Goal: Information Seeking & Learning: Check status

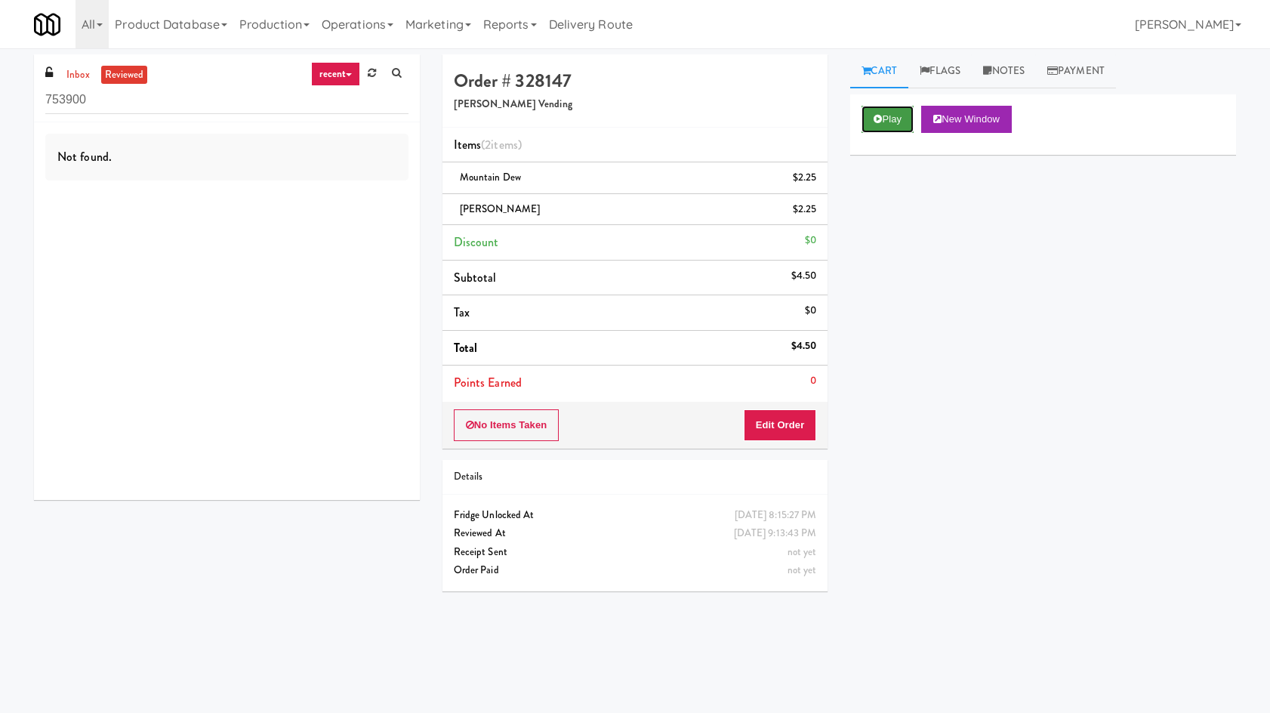
click at [865, 123] on button "Play" at bounding box center [888, 119] width 52 height 27
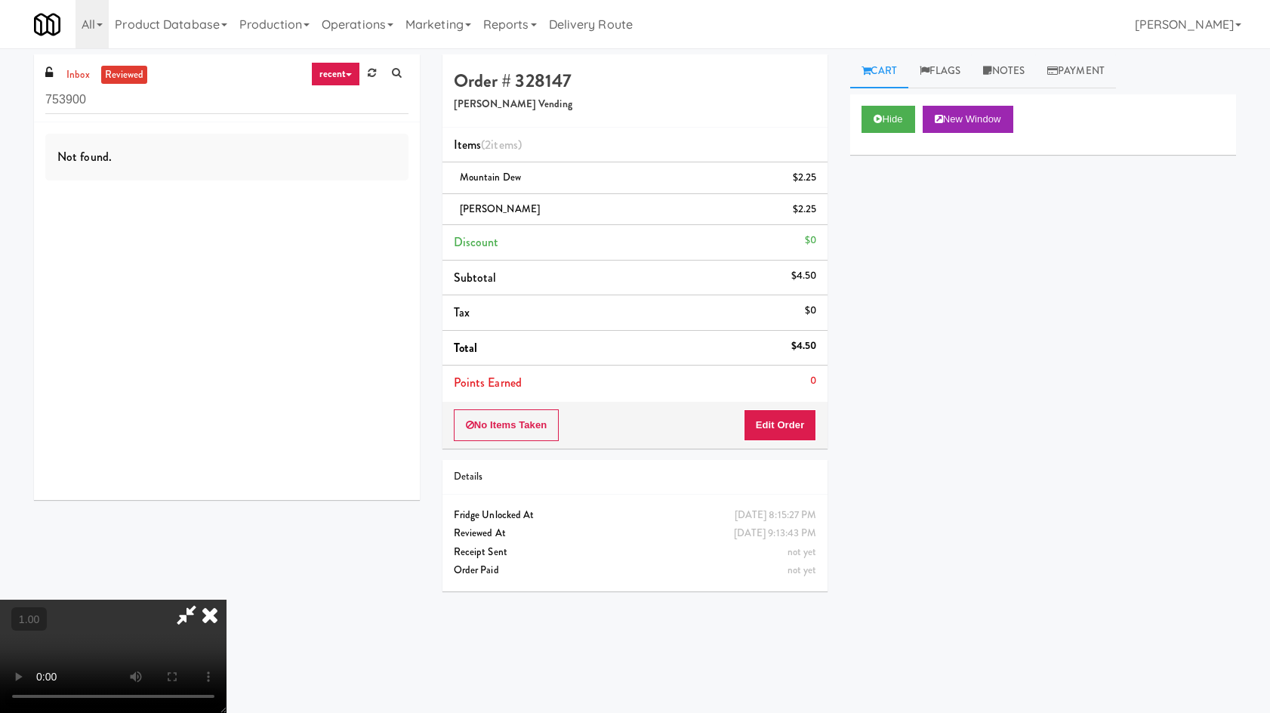
drag, startPoint x: 742, startPoint y: 70, endPoint x: 794, endPoint y: 39, distance: 60.6
click at [227, 600] on icon at bounding box center [209, 615] width 33 height 30
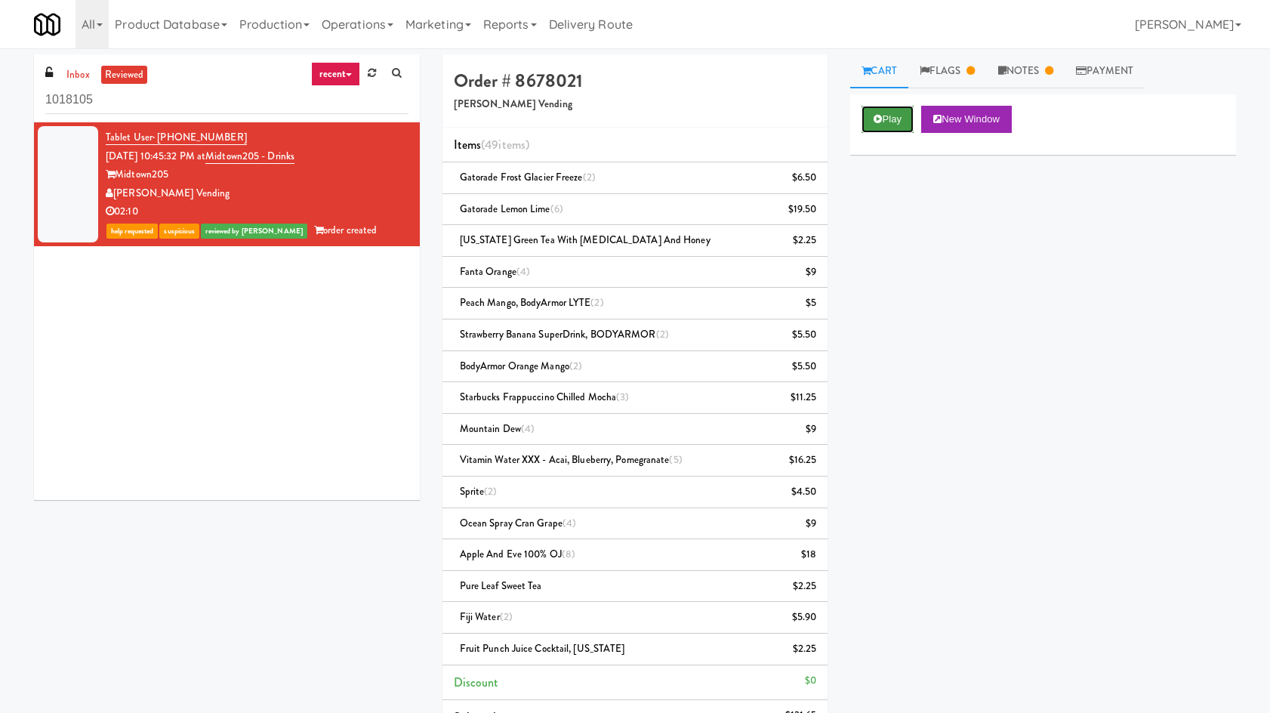
click at [874, 114] on icon at bounding box center [878, 119] width 8 height 10
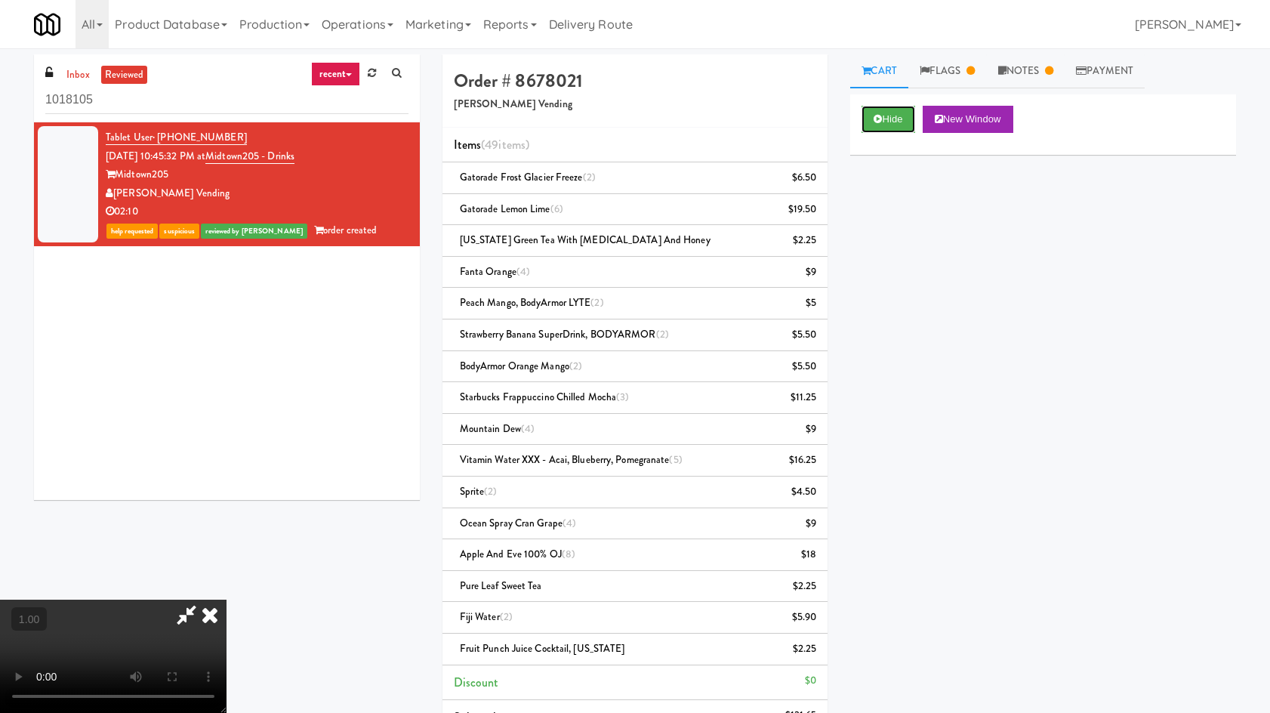
scroll to position [128, 0]
click at [227, 600] on video at bounding box center [113, 656] width 227 height 113
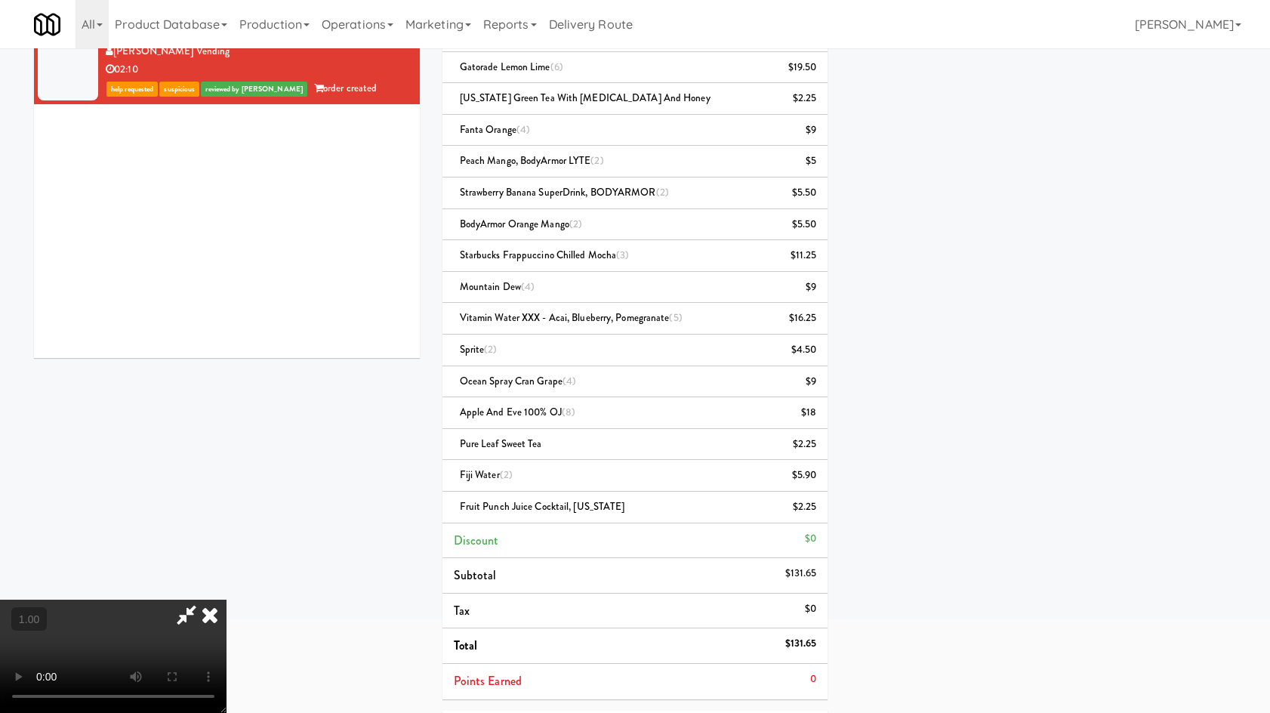
scroll to position [176, 0]
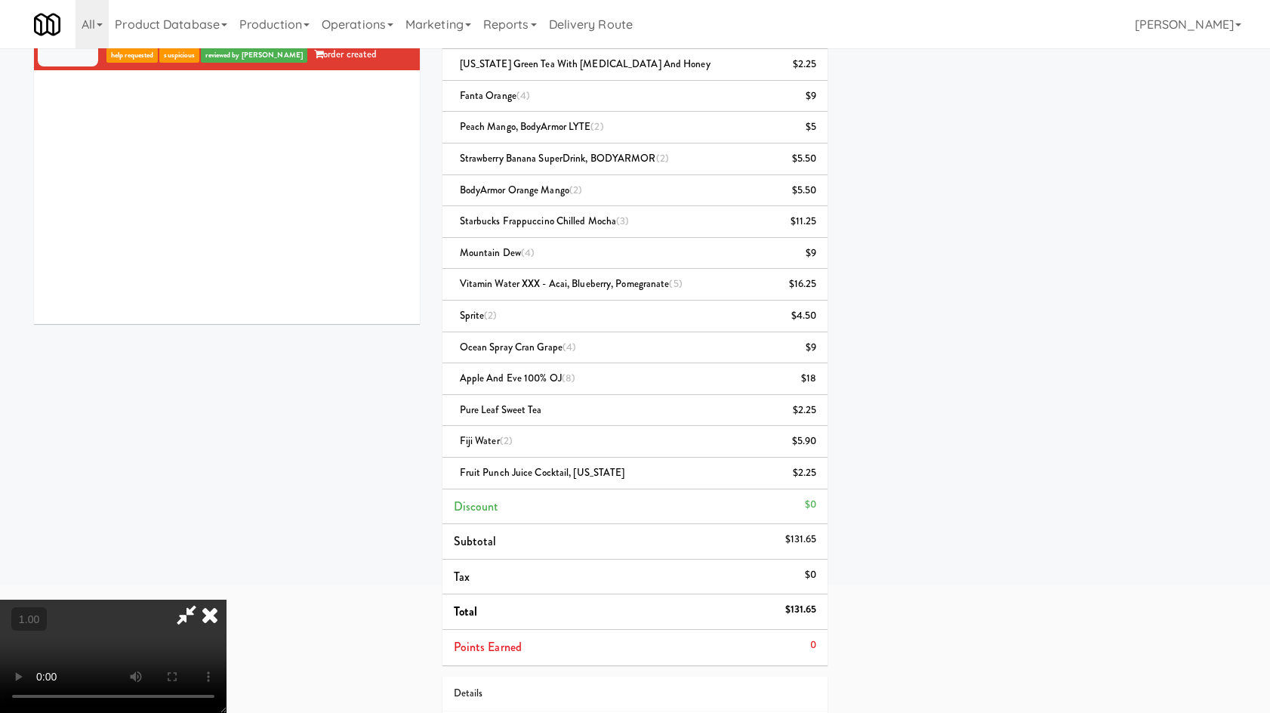
click at [227, 600] on video at bounding box center [113, 656] width 227 height 113
drag, startPoint x: 483, startPoint y: 526, endPoint x: 484, endPoint y: 517, distance: 8.3
click at [227, 600] on video at bounding box center [113, 656] width 227 height 113
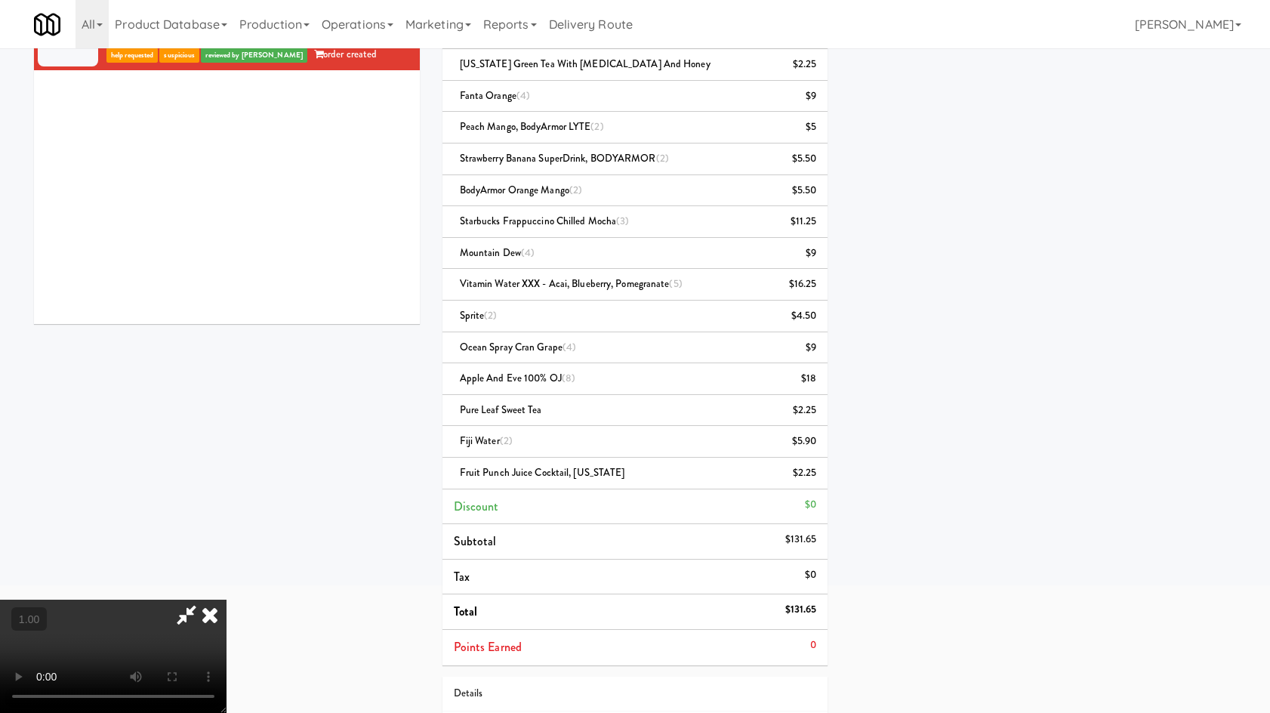
click at [227, 600] on video at bounding box center [113, 656] width 227 height 113
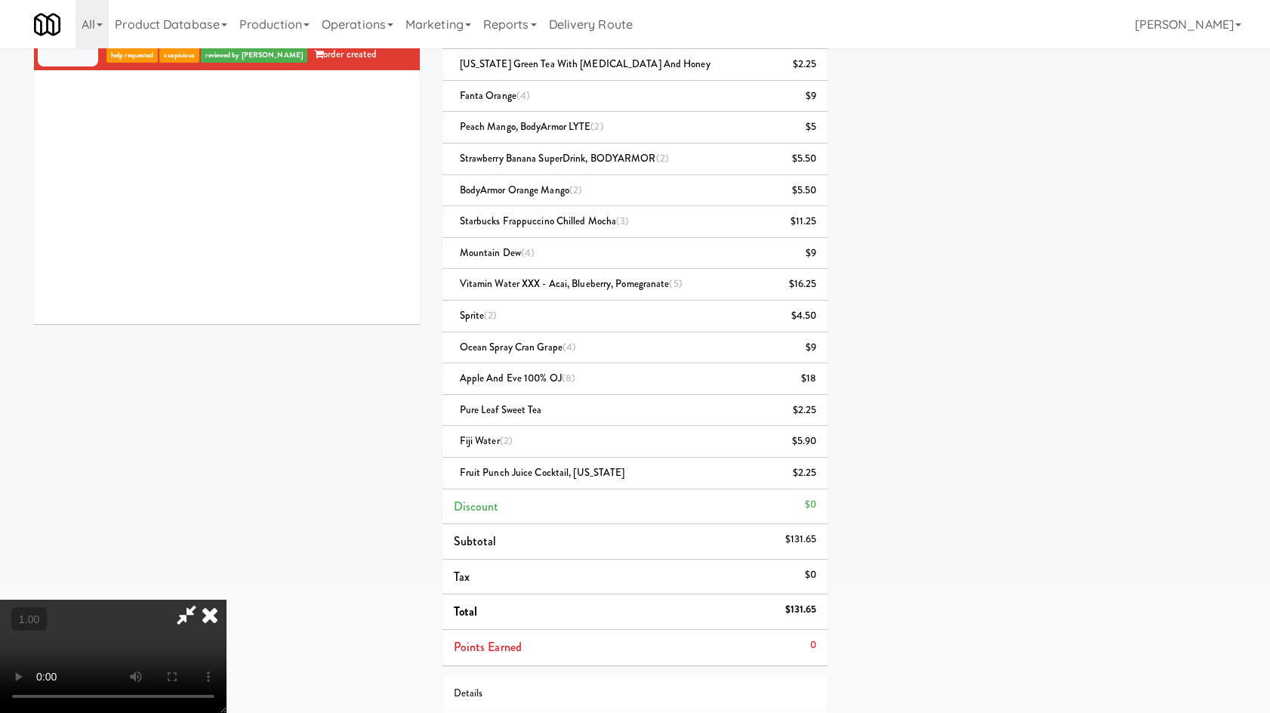
click at [227, 600] on video at bounding box center [113, 656] width 227 height 113
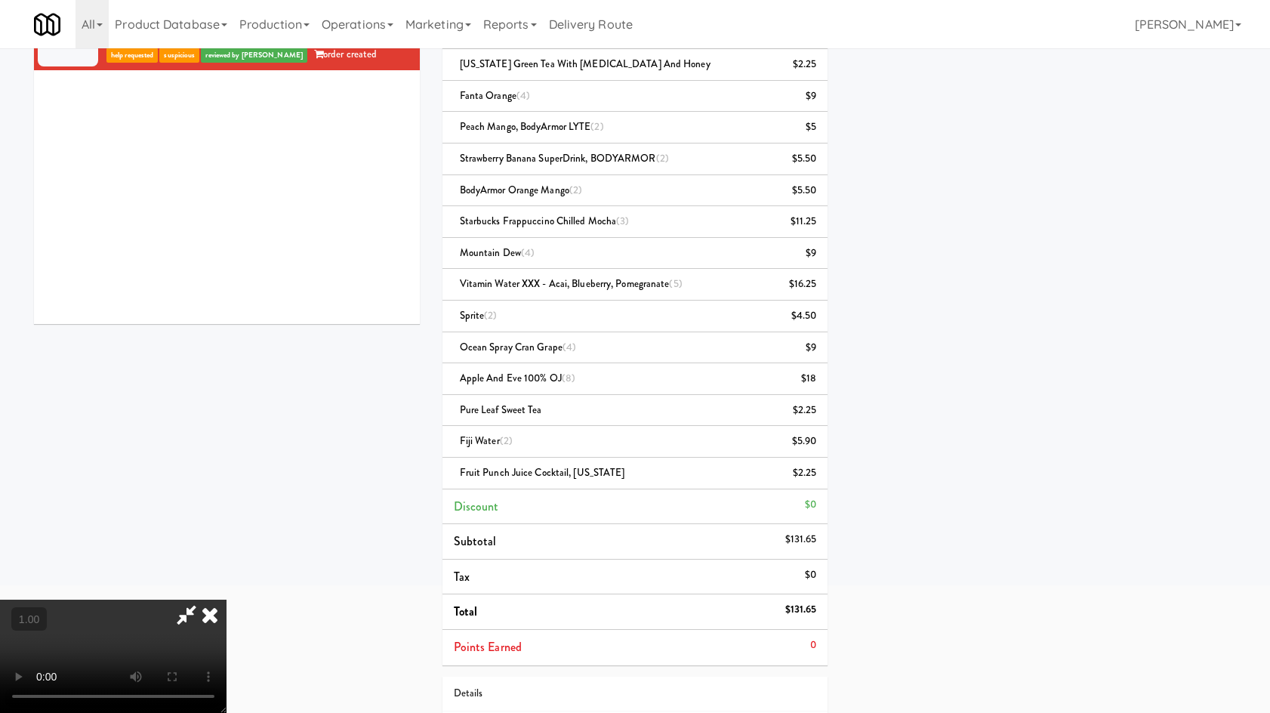
drag, startPoint x: 626, startPoint y: 272, endPoint x: 624, endPoint y: 287, distance: 15.2
click at [227, 600] on video at bounding box center [113, 656] width 227 height 113
click at [989, 150] on div "Hide New Window Primary Flag Clear Flag if unable to determine what was taken o…" at bounding box center [1043, 201] width 386 height 566
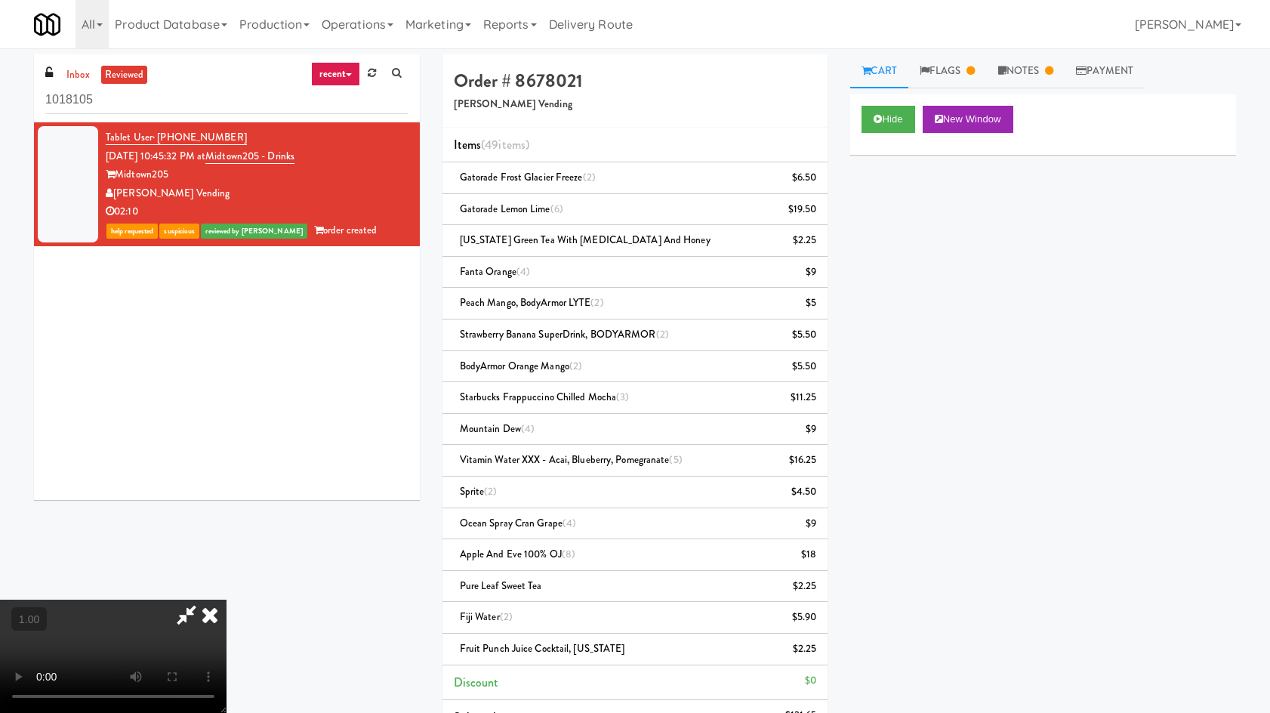
scroll to position [0, 0]
click at [227, 600] on icon at bounding box center [209, 615] width 33 height 30
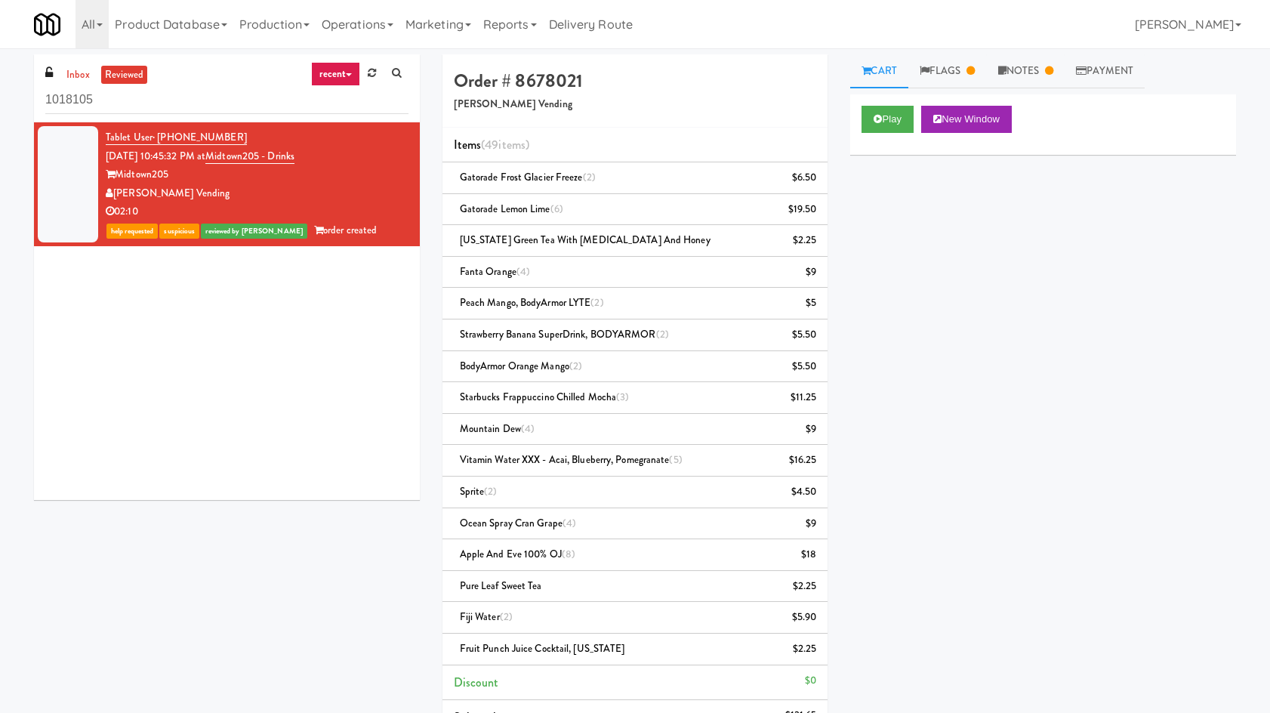
click at [560, 88] on h4 "Order # 8678021" at bounding box center [635, 81] width 363 height 20
copy h4 "8678021"
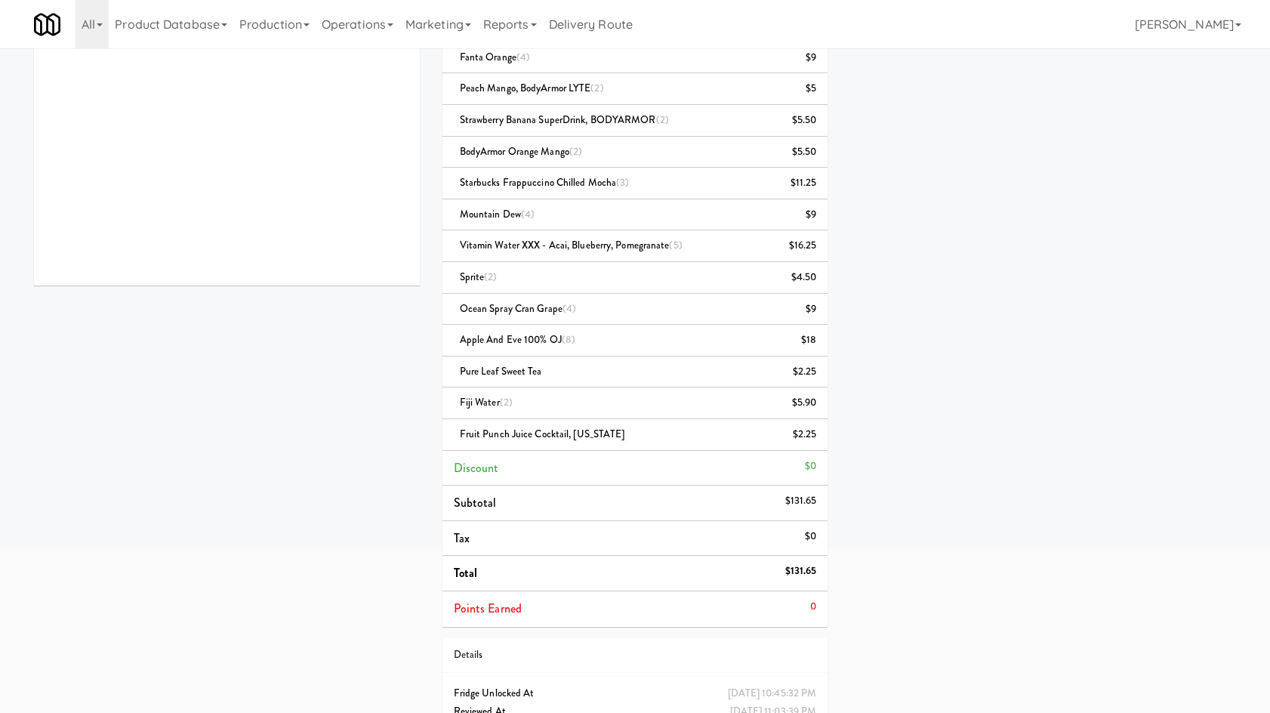
scroll to position [282, 0]
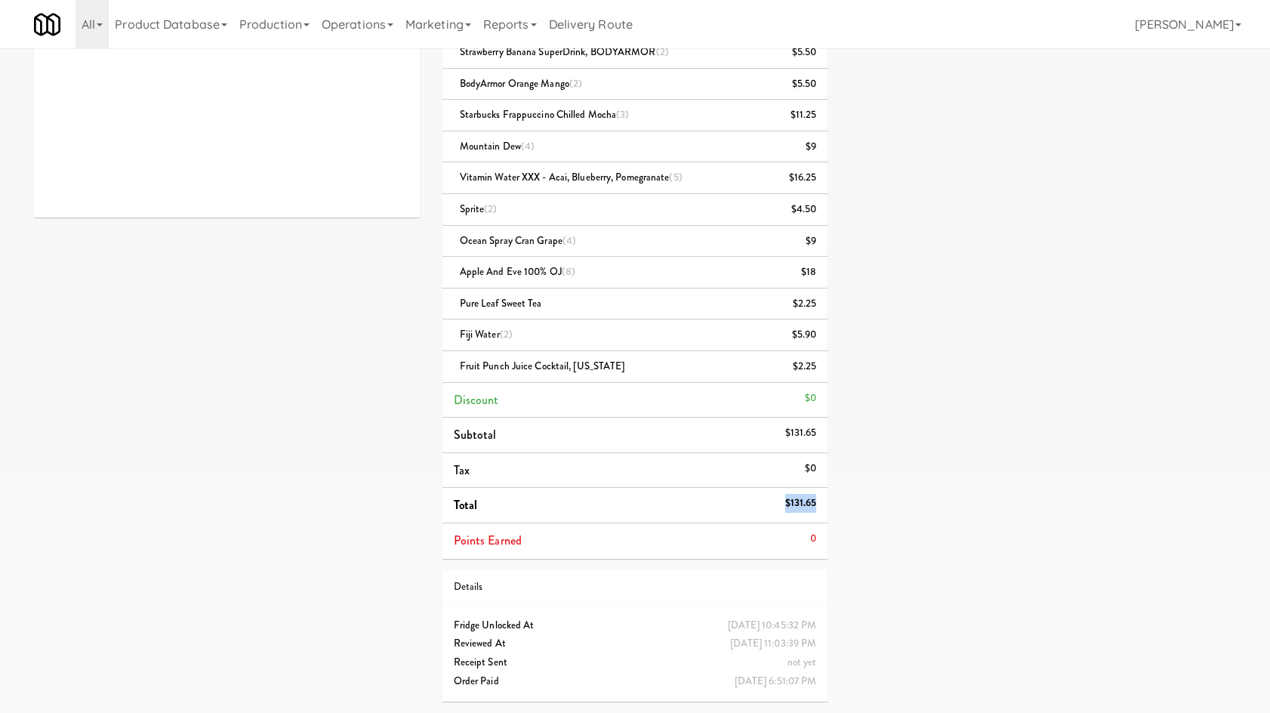
drag, startPoint x: 770, startPoint y: 496, endPoint x: 815, endPoint y: 502, distance: 45.7
click at [815, 502] on li "Total $131.65" at bounding box center [635, 505] width 386 height 35
copy li "$131.65"
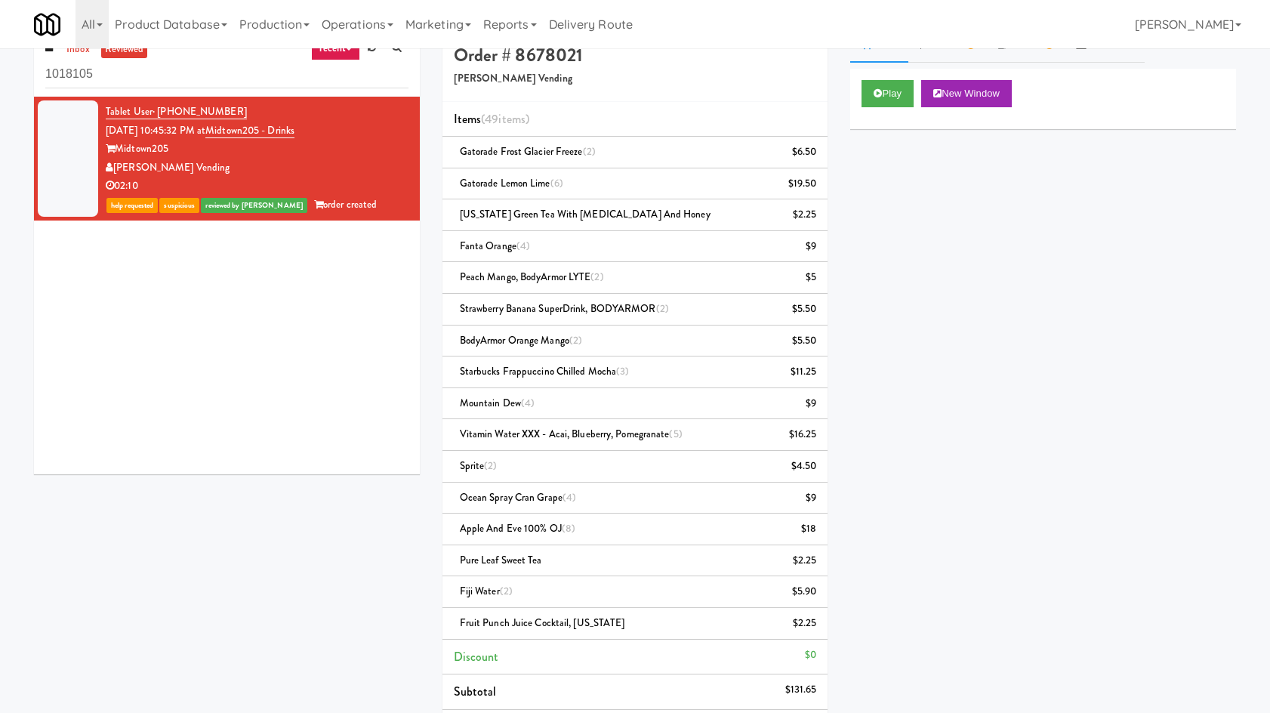
scroll to position [0, 0]
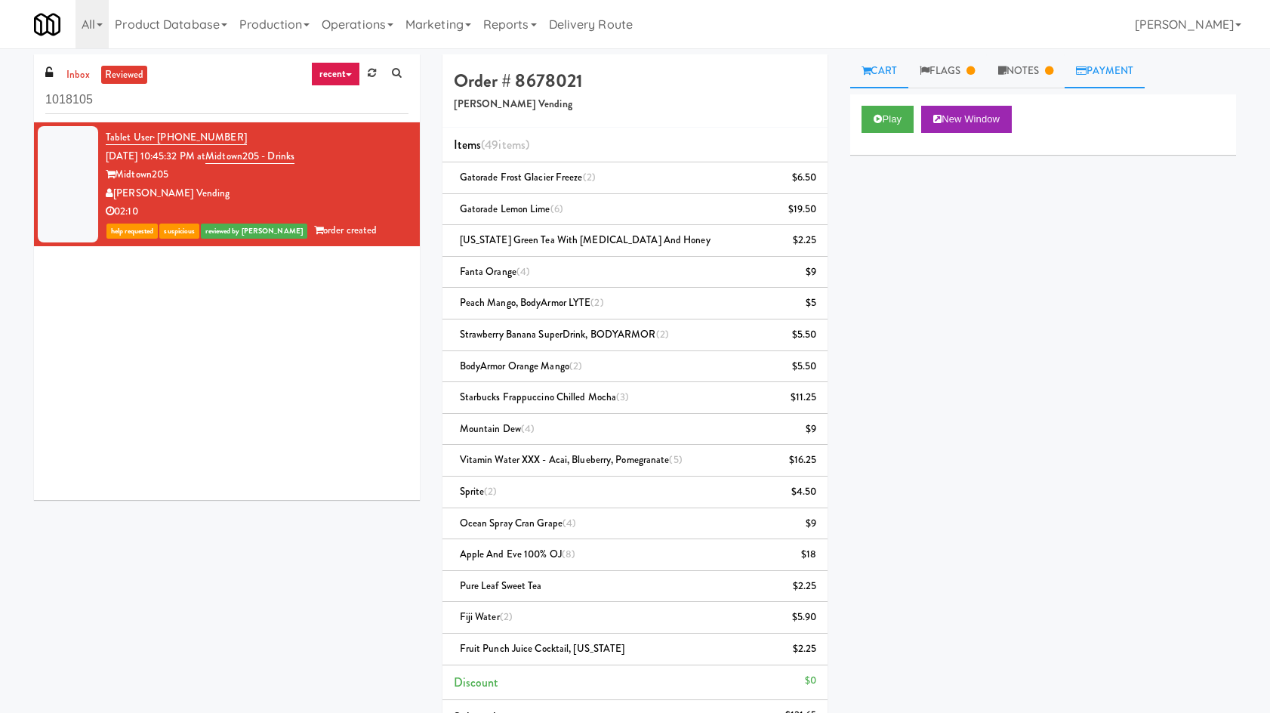
click at [1111, 81] on link "Payment" at bounding box center [1105, 71] width 80 height 34
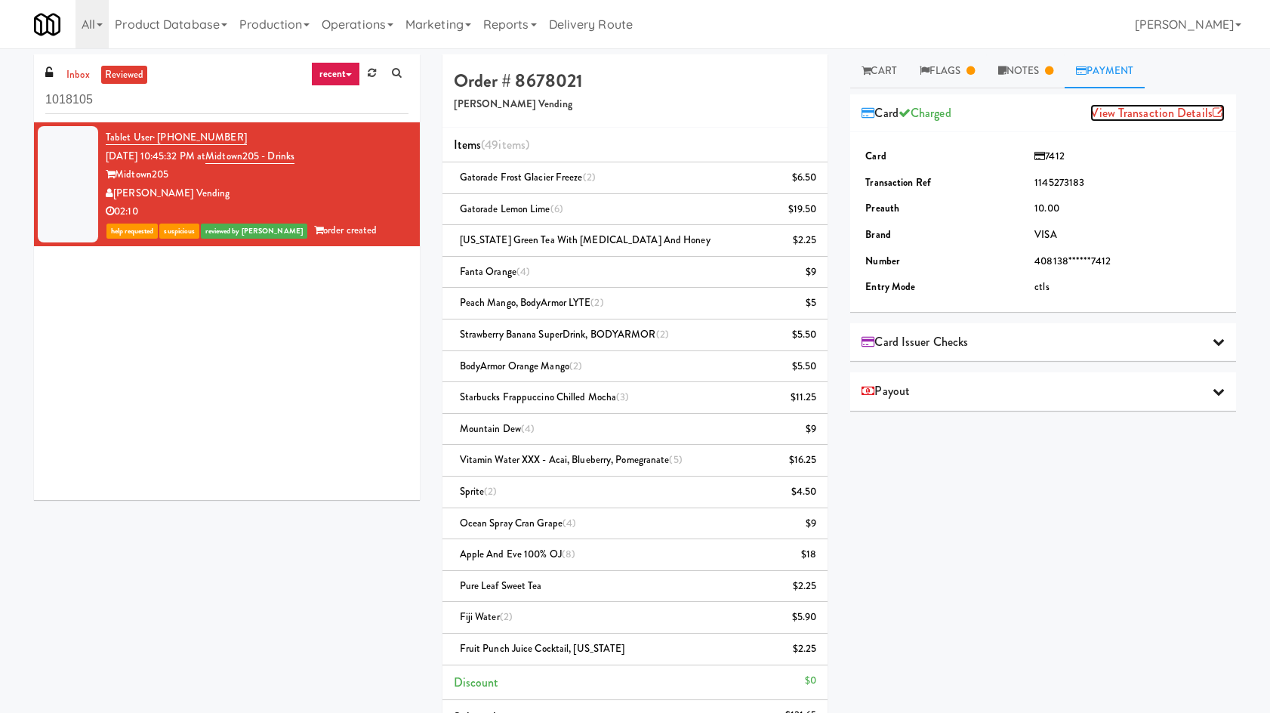
click at [1108, 121] on link "View Transaction Details" at bounding box center [1157, 112] width 134 height 17
click at [935, 68] on link "Flags" at bounding box center [947, 71] width 79 height 34
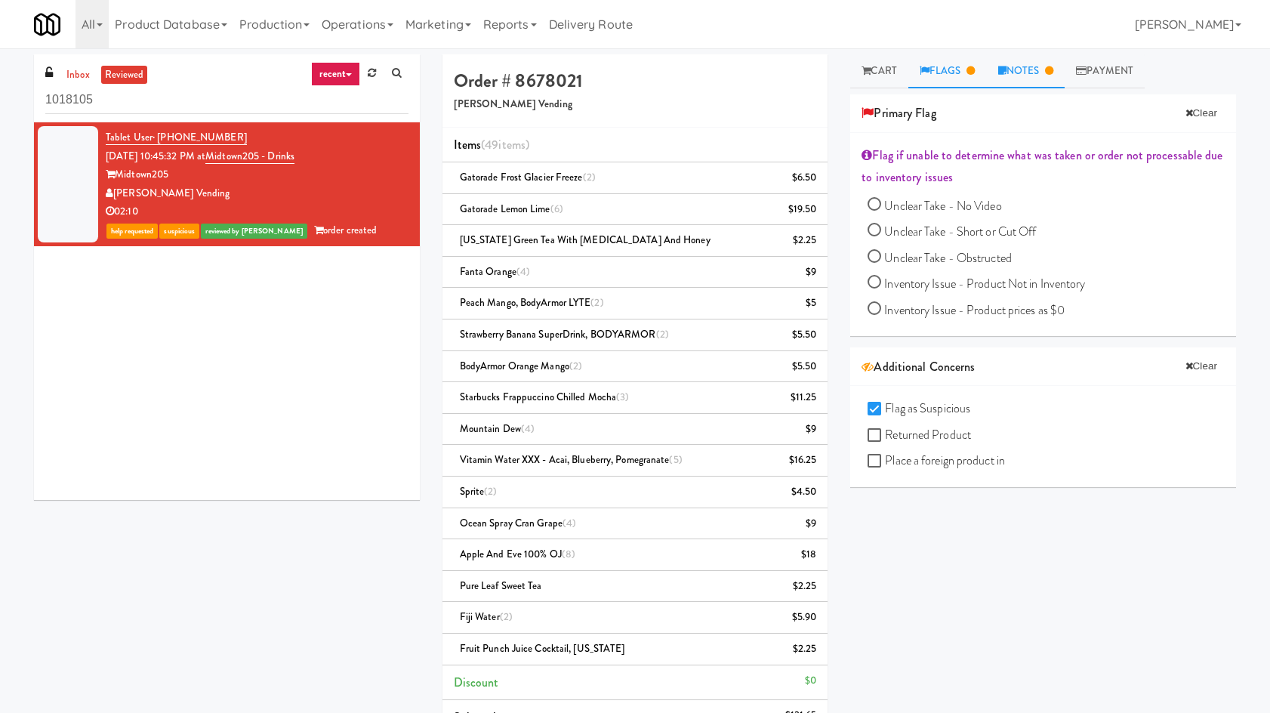
click at [1050, 73] on link "Notes" at bounding box center [1026, 71] width 79 height 34
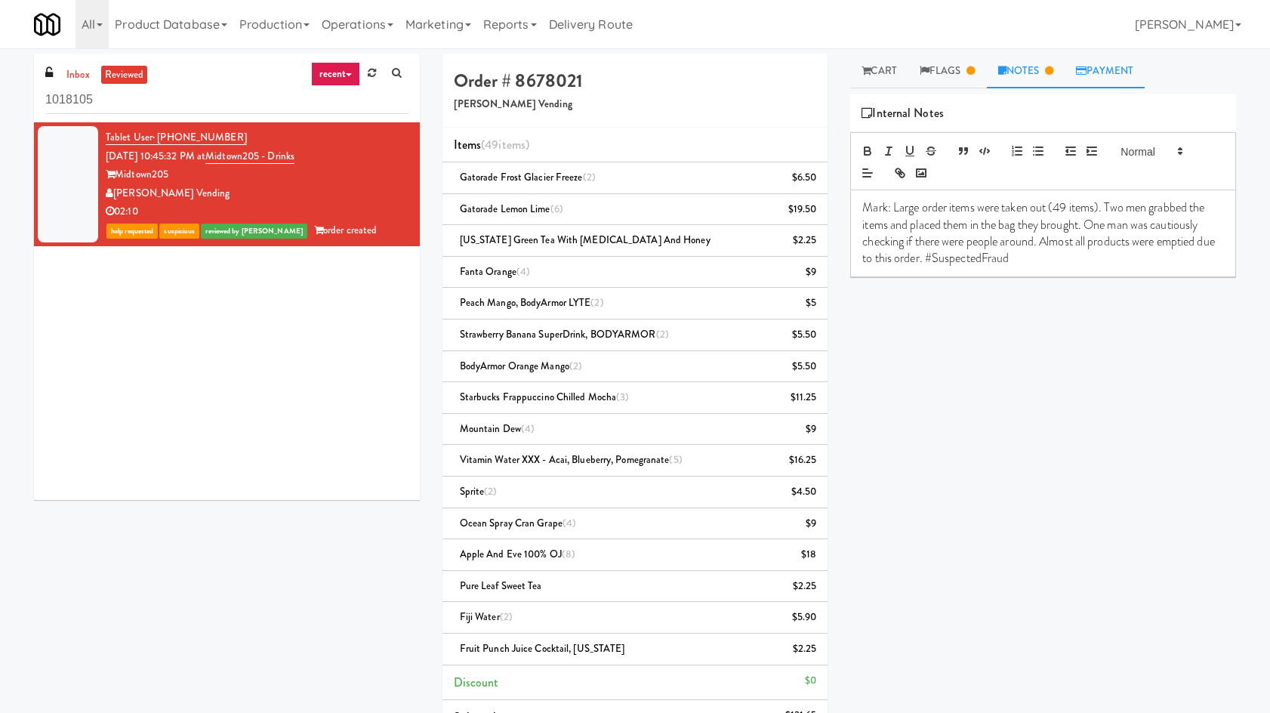
click at [1144, 69] on link "Payment" at bounding box center [1105, 71] width 80 height 34
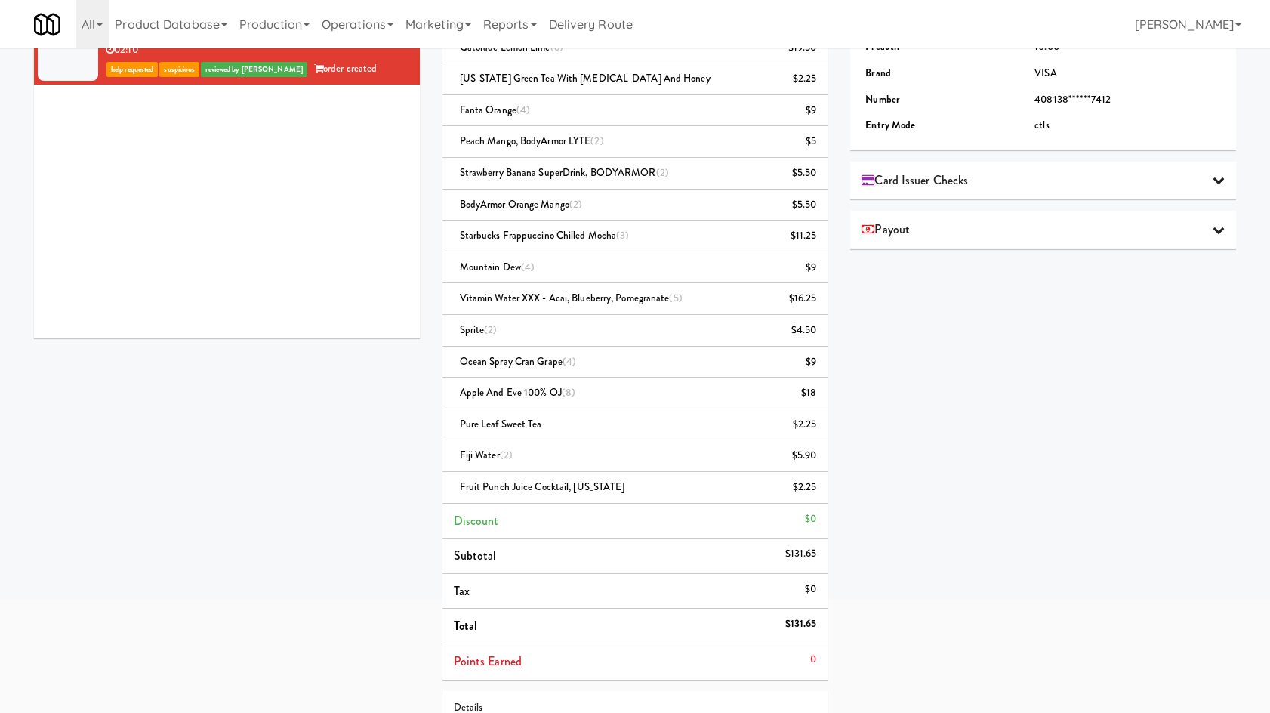
scroll to position [282, 0]
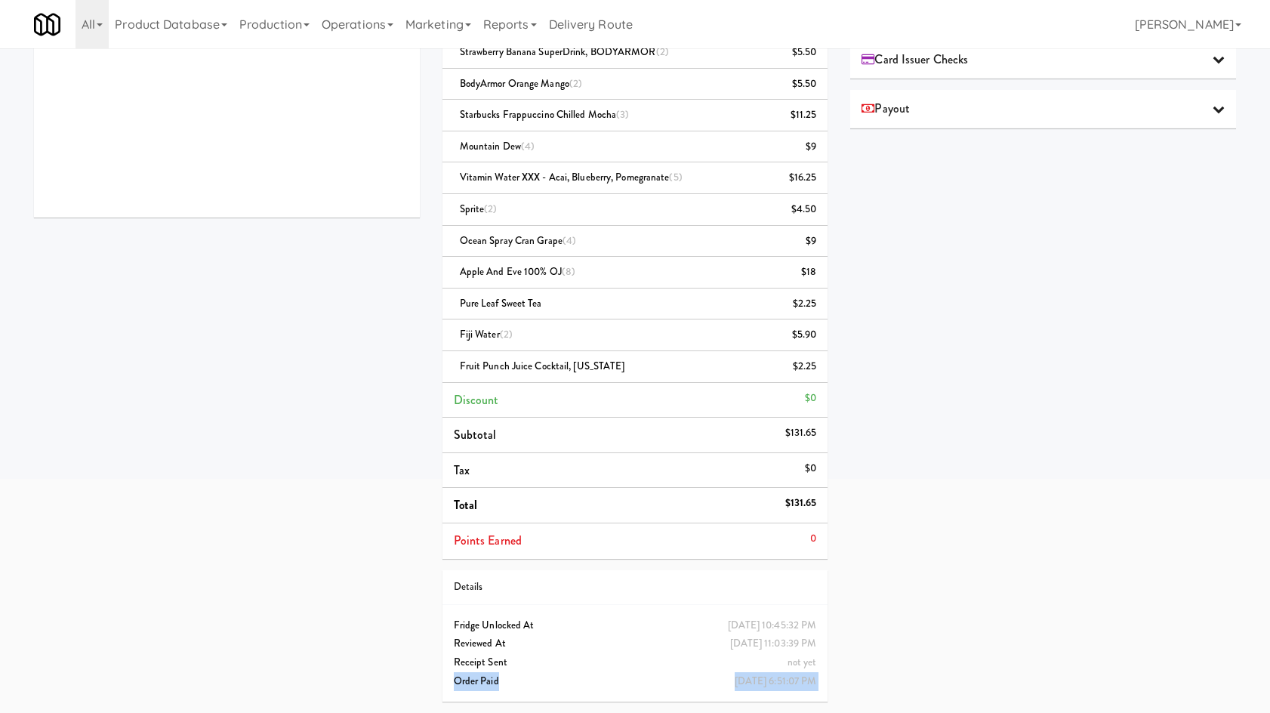
drag, startPoint x: 709, startPoint y: 683, endPoint x: 825, endPoint y: 670, distance: 116.2
click at [825, 670] on div "Friday, September 12th 2025 10:45:32 PM Fridge Unlocked At Sep 12, 2025 11:03:3…" at bounding box center [635, 653] width 386 height 97
click at [825, 670] on div "not yet Receipt Sent" at bounding box center [635, 662] width 386 height 19
drag, startPoint x: 690, startPoint y: 674, endPoint x: 836, endPoint y: 658, distance: 146.6
click at [836, 658] on div "Order # 8678021 Goldsmith Vending Items (49 items ) Gatorade Frost Glacier Free…" at bounding box center [635, 242] width 409 height 941
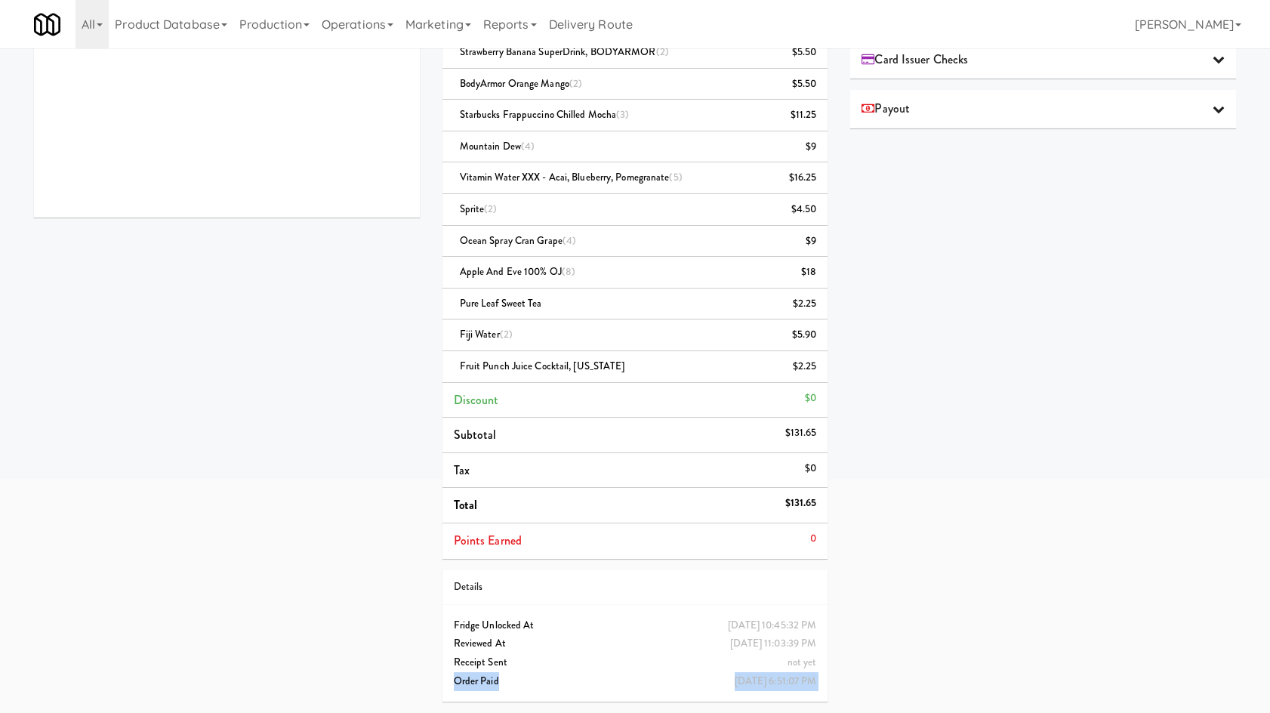
drag, startPoint x: 836, startPoint y: 658, endPoint x: 792, endPoint y: 666, distance: 44.4
click at [835, 658] on div "Order # 8678021 Goldsmith Vending Items (49 items ) Gatorade Frost Glacier Free…" at bounding box center [635, 242] width 409 height 941
click at [791, 666] on span "not yet" at bounding box center [802, 662] width 29 height 14
drag, startPoint x: 807, startPoint y: 661, endPoint x: 943, endPoint y: 643, distance: 137.2
click at [808, 661] on span "not yet" at bounding box center [802, 662] width 29 height 14
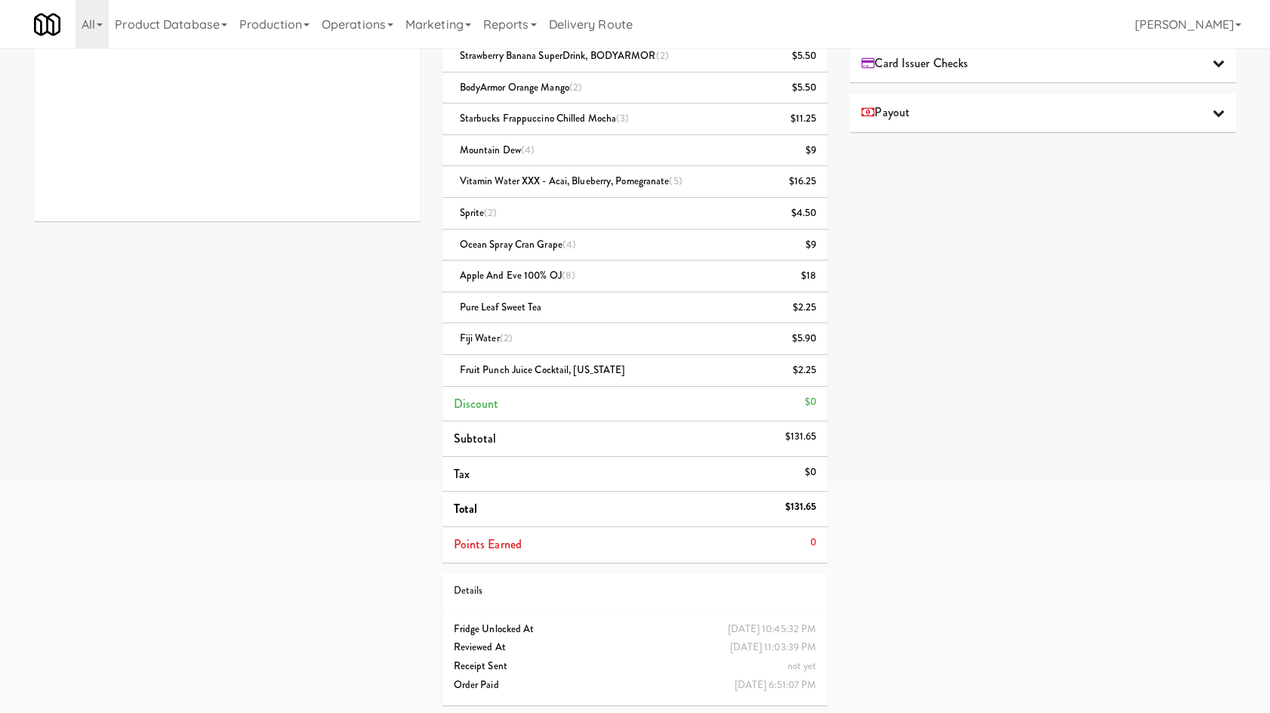
scroll to position [0, 0]
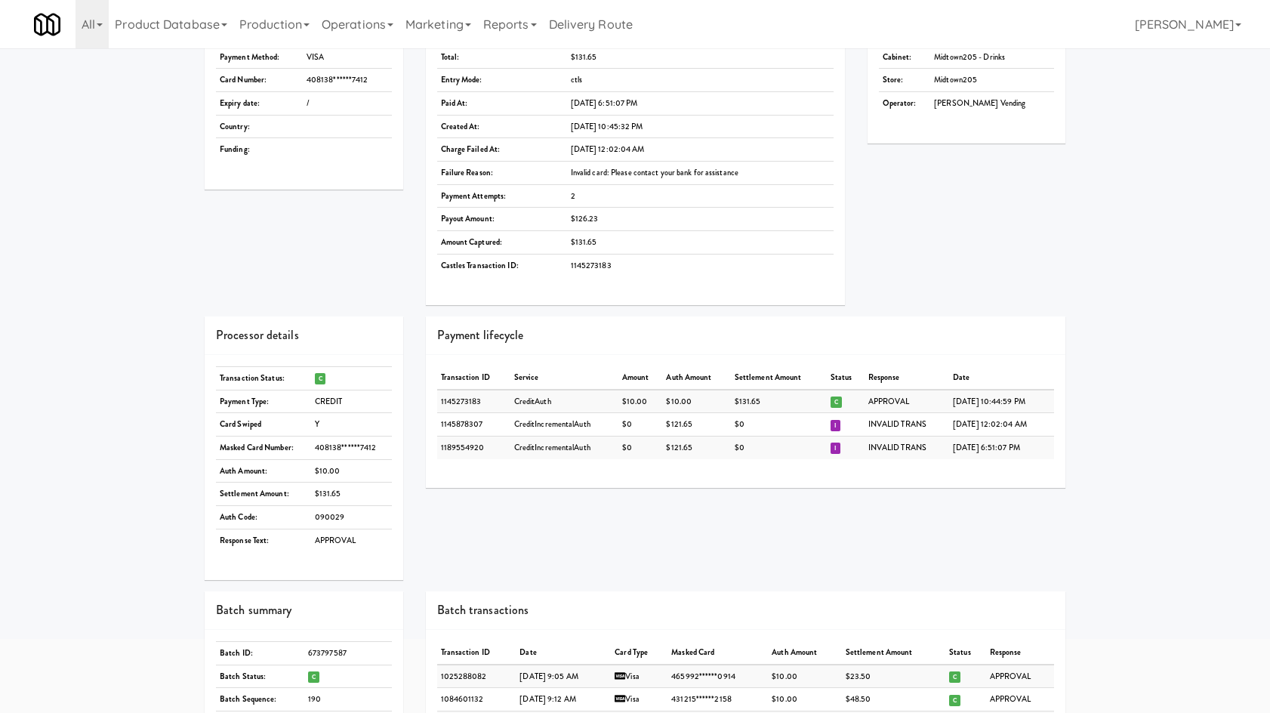
scroll to position [176, 0]
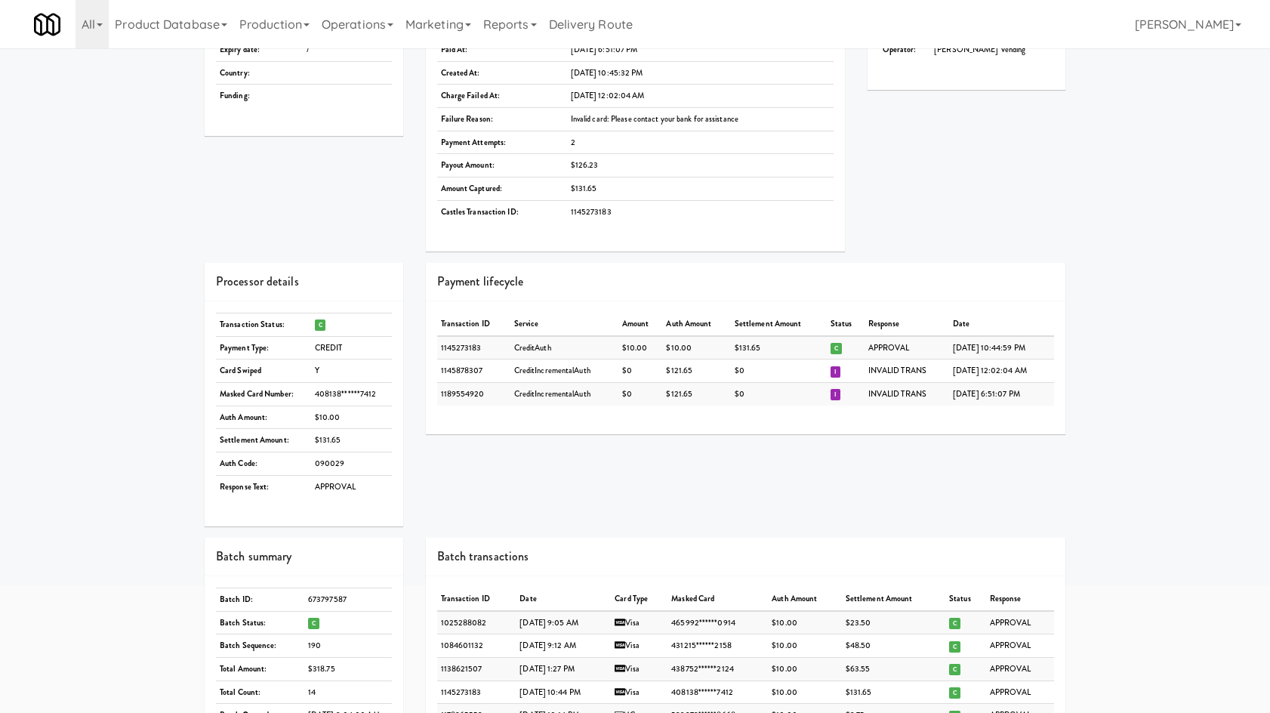
drag, startPoint x: 221, startPoint y: 371, endPoint x: 379, endPoint y: 362, distance: 158.0
click at [379, 362] on tr "Card Swiped Y" at bounding box center [304, 370] width 176 height 23
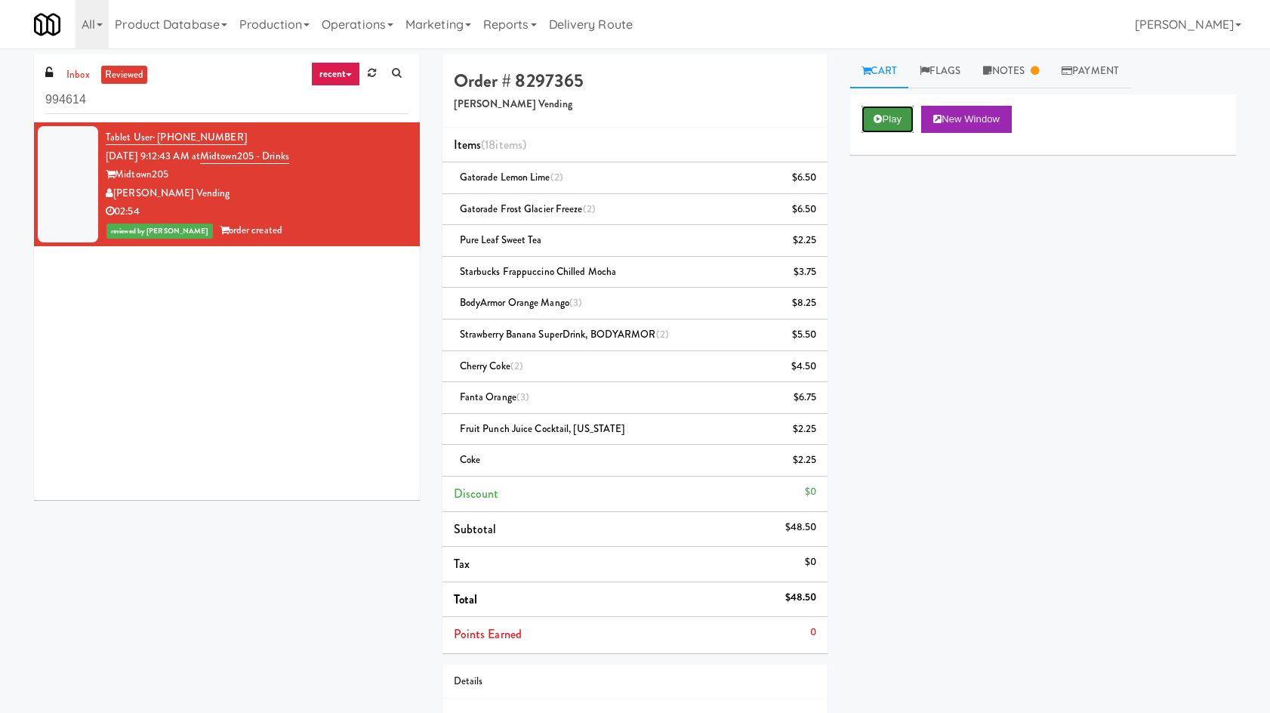
click at [868, 108] on button "Play" at bounding box center [888, 119] width 52 height 27
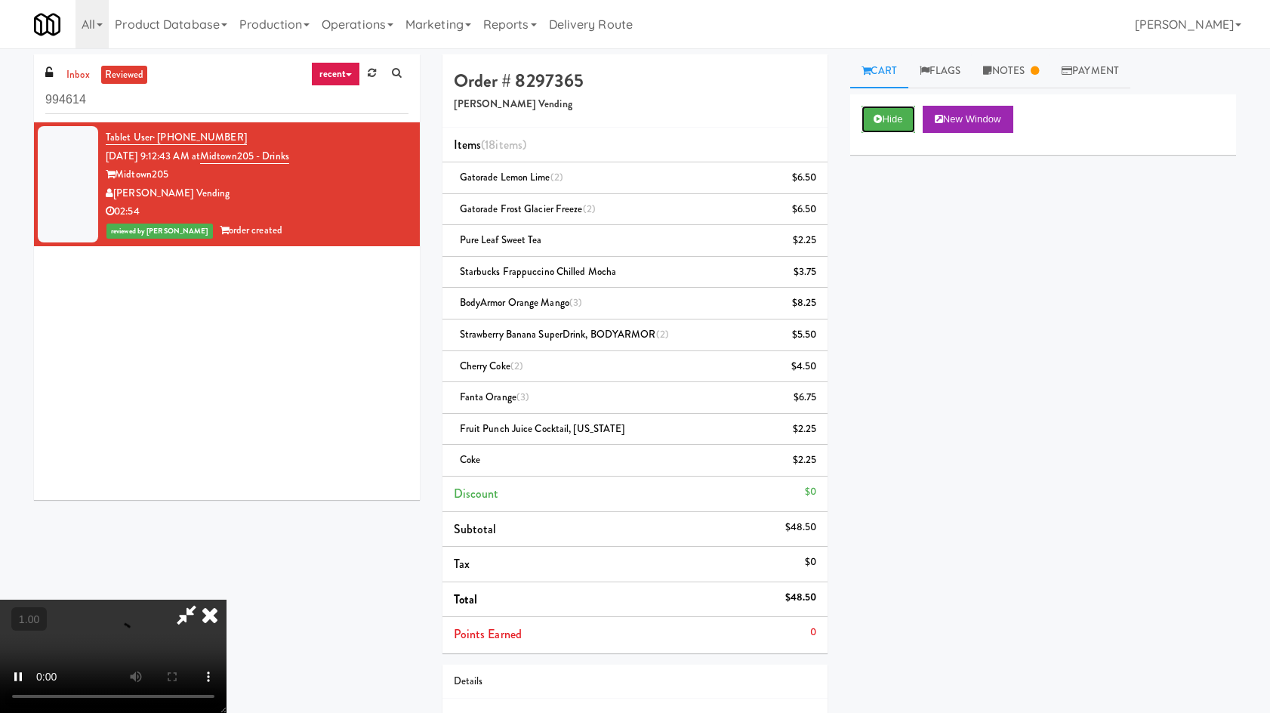
scroll to position [128, 0]
click at [227, 600] on video at bounding box center [113, 656] width 227 height 113
click at [200, 607] on video at bounding box center [113, 656] width 227 height 113
click at [227, 600] on video at bounding box center [113, 656] width 227 height 113
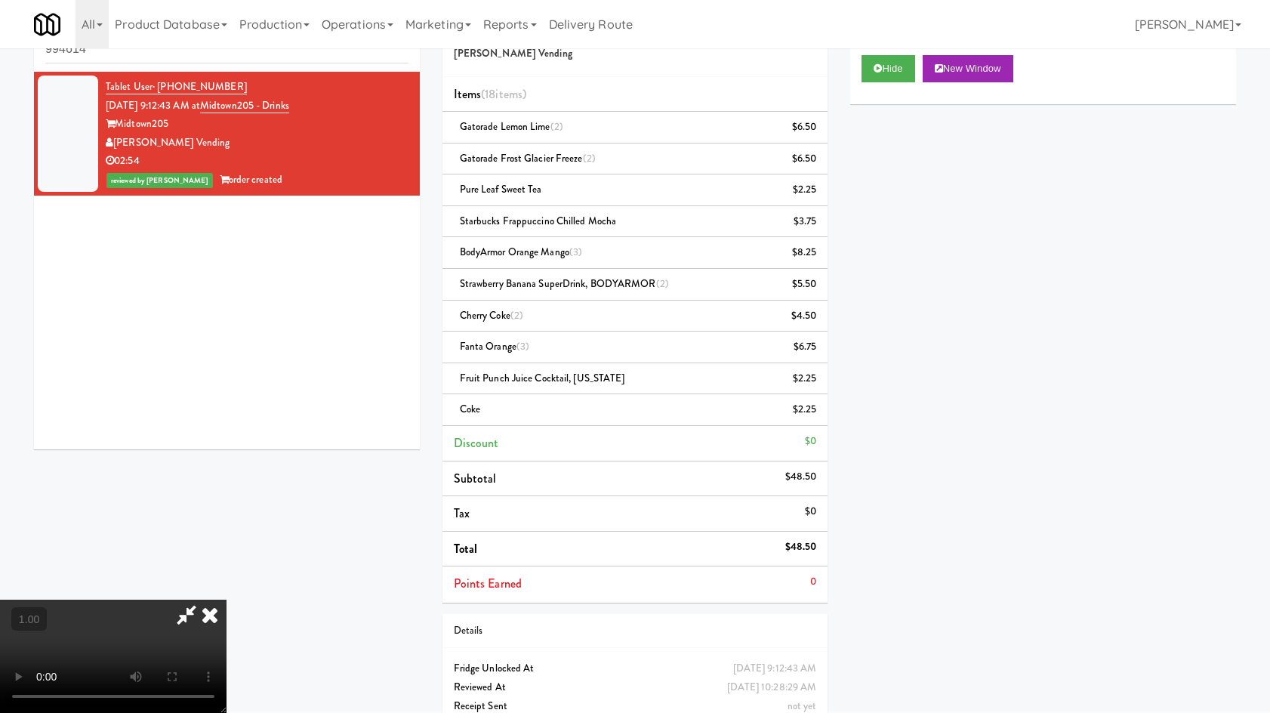
scroll to position [94, 0]
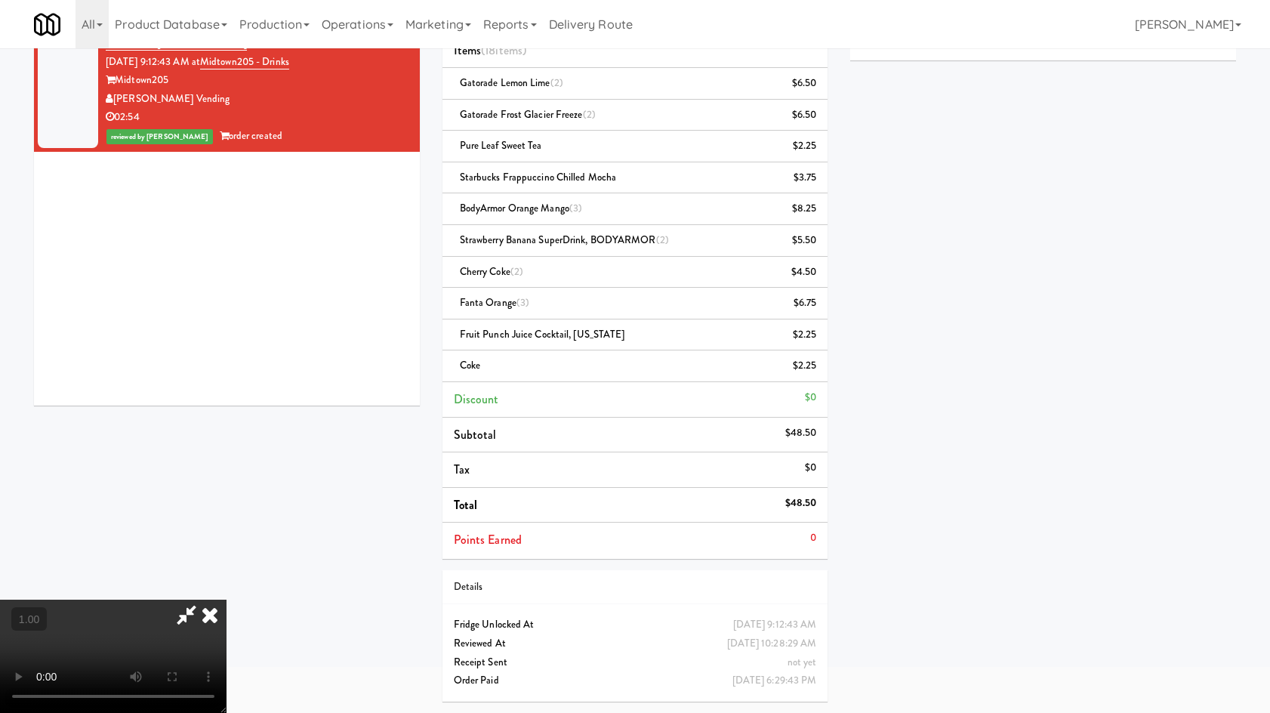
drag, startPoint x: 1004, startPoint y: 385, endPoint x: 806, endPoint y: 396, distance: 198.2
click at [1000, 386] on div "Hide New Window Primary Flag Clear Flag if unable to determine what was taken o…" at bounding box center [1043, 283] width 386 height 566
drag, startPoint x: 1135, startPoint y: 246, endPoint x: 1101, endPoint y: 232, distance: 36.9
click at [1133, 248] on div "Hide New Window Primary Flag Clear Flag if unable to determine what was taken o…" at bounding box center [1043, 283] width 386 height 566
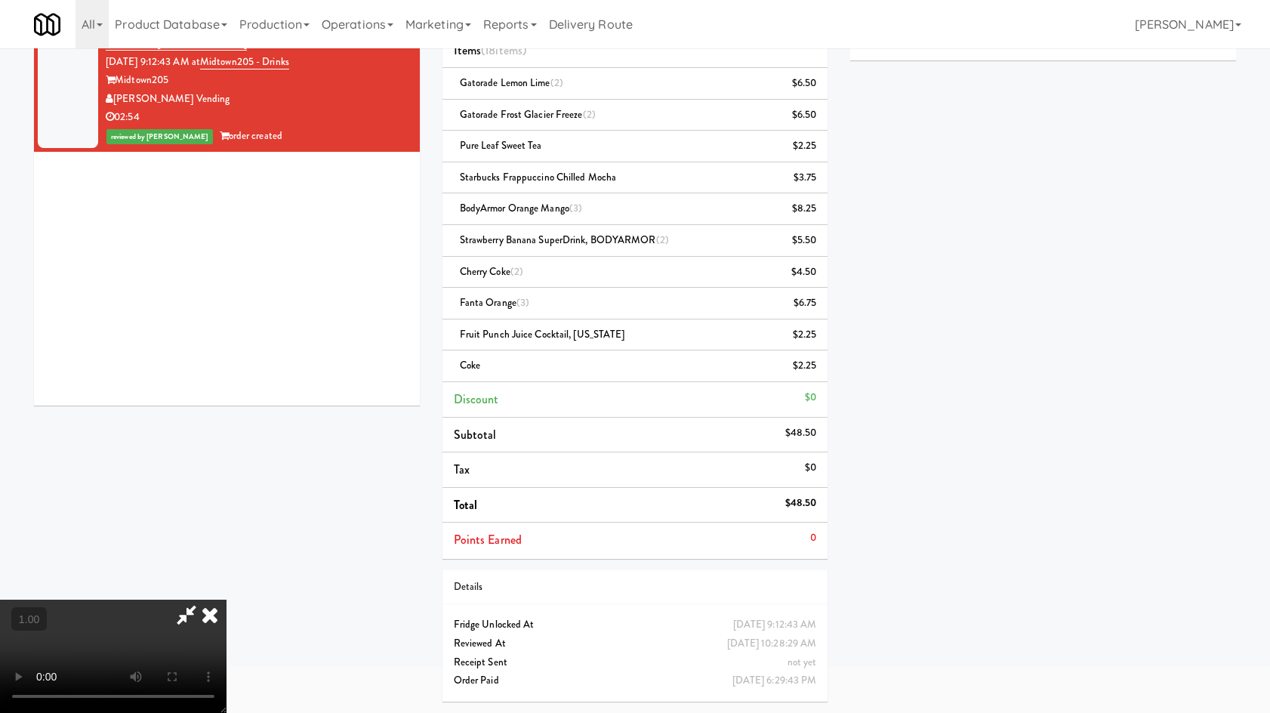
click at [1031, 286] on div "Hide New Window Primary Flag Clear Flag if unable to determine what was taken o…" at bounding box center [1043, 283] width 386 height 566
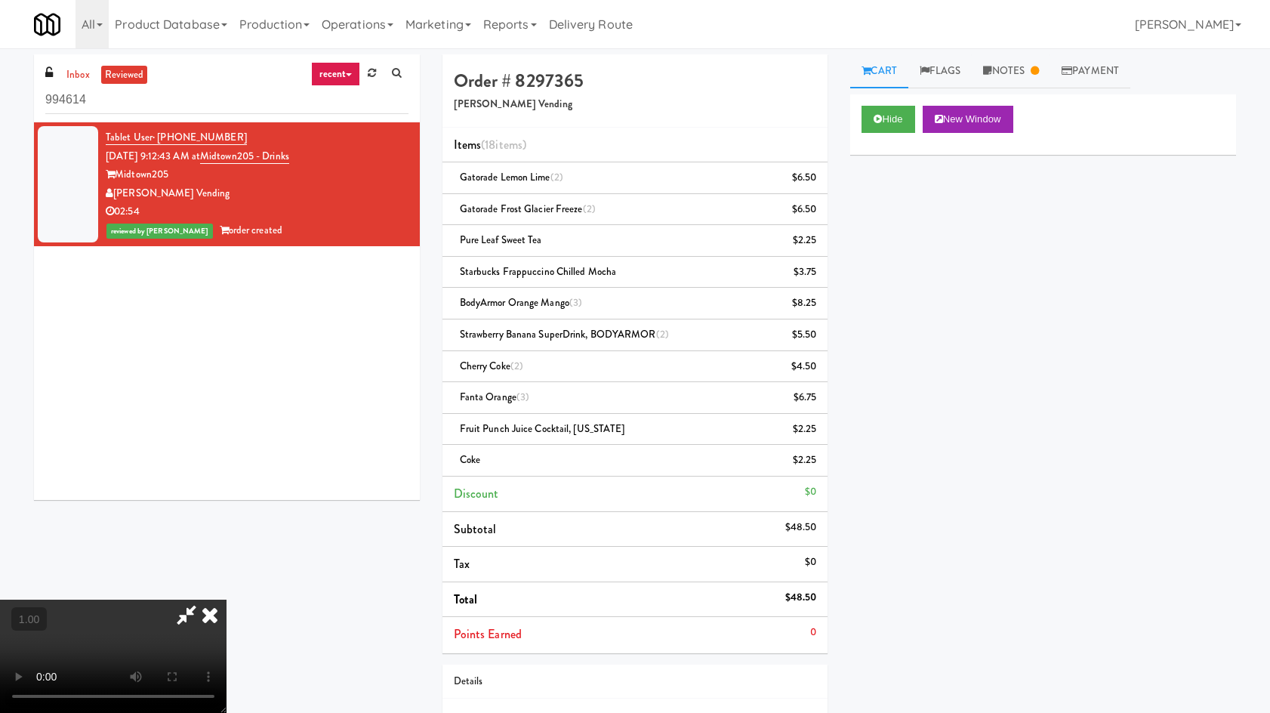
click at [227, 600] on icon at bounding box center [209, 615] width 33 height 30
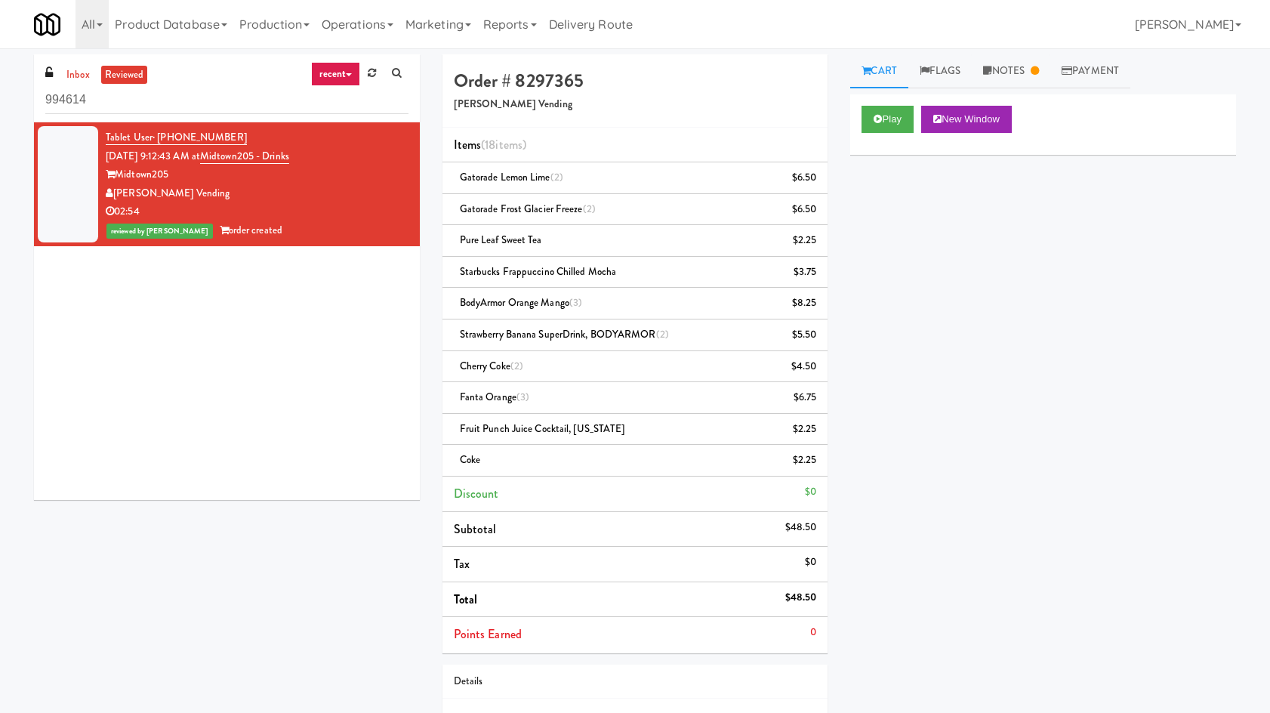
drag, startPoint x: 249, startPoint y: 140, endPoint x: 175, endPoint y: 151, distance: 74.9
click at [157, 138] on div "Tablet User · (980) 395-3040 Sep 8, 2025 9:12:43 AM at Midtown205 - Drinks Midt…" at bounding box center [257, 184] width 303 height 112
copy span "(980) 395-3040"
click at [1093, 85] on link "Payment" at bounding box center [1090, 71] width 80 height 34
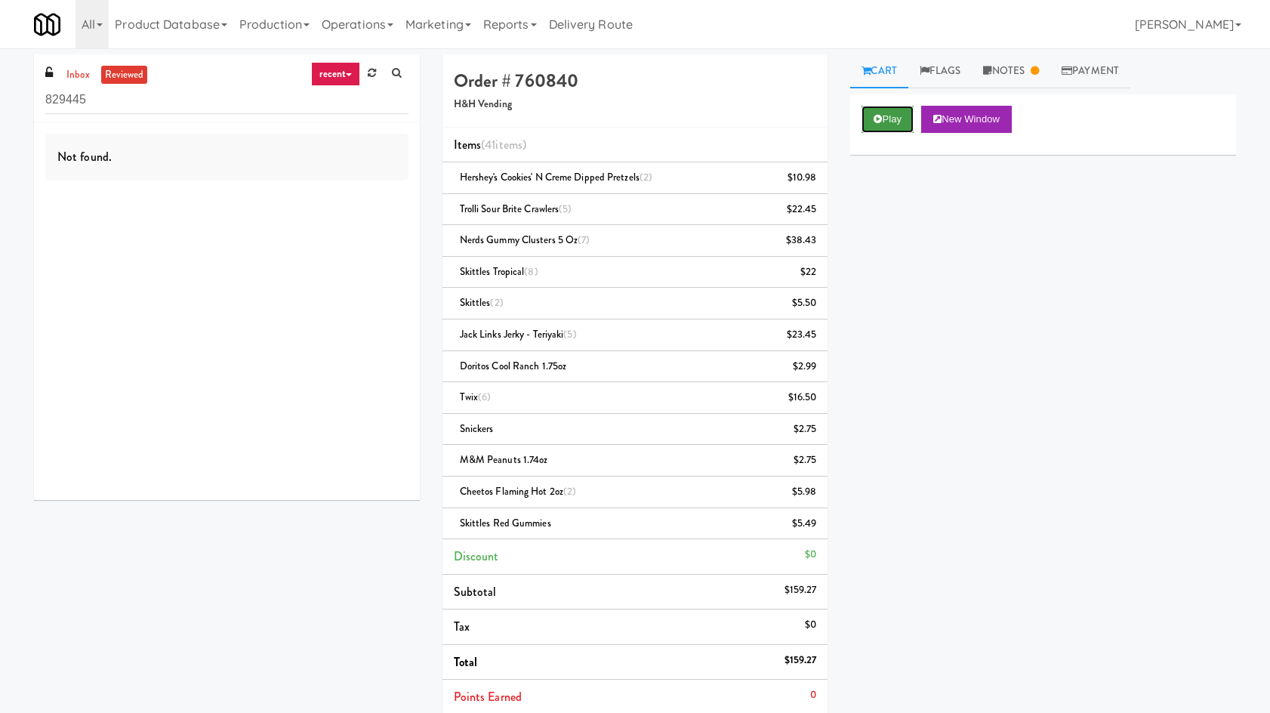
click at [904, 131] on button "Play" at bounding box center [888, 119] width 52 height 27
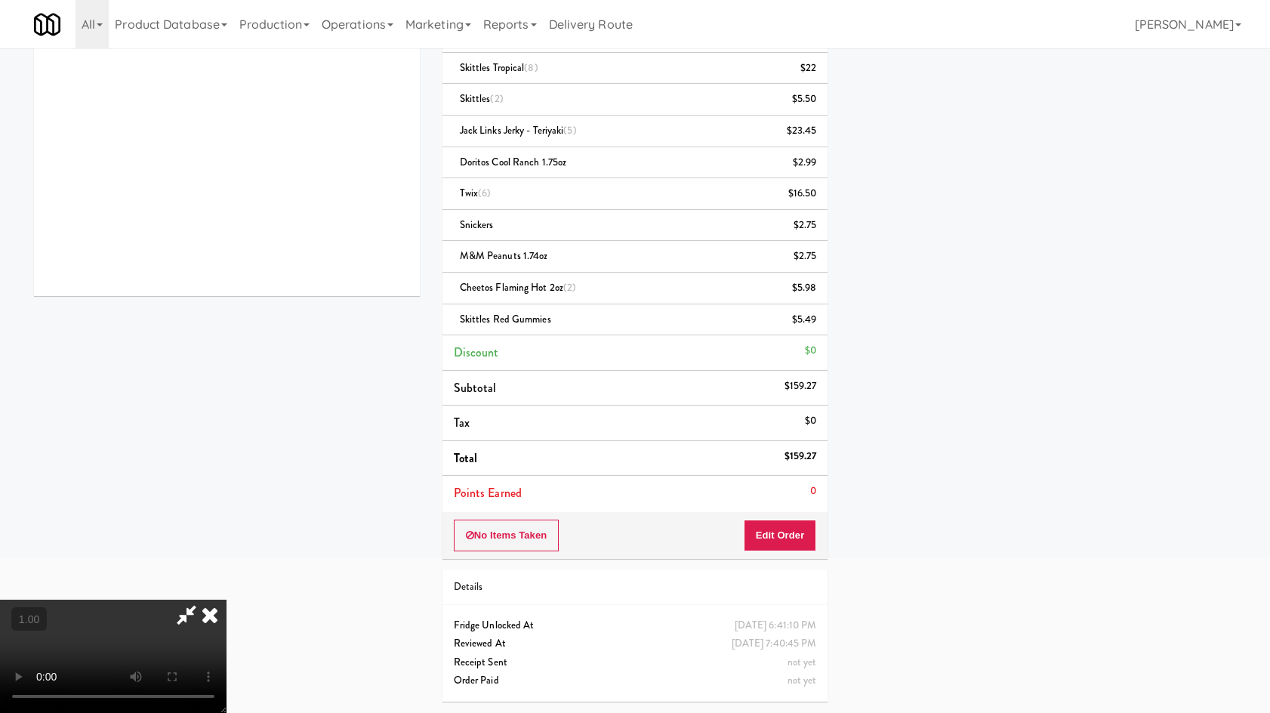
scroll to position [101, 0]
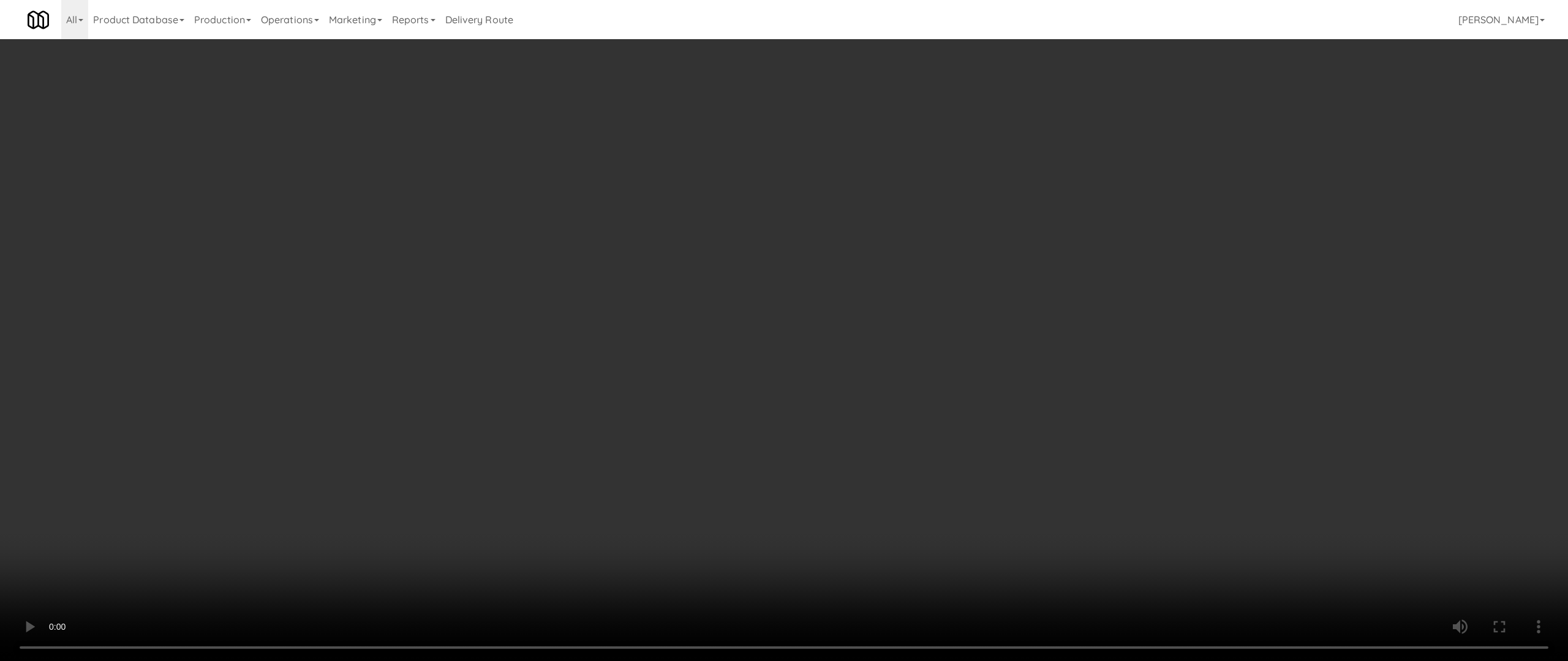
click at [1039, 428] on video at bounding box center [784, 330] width 1568 height 661
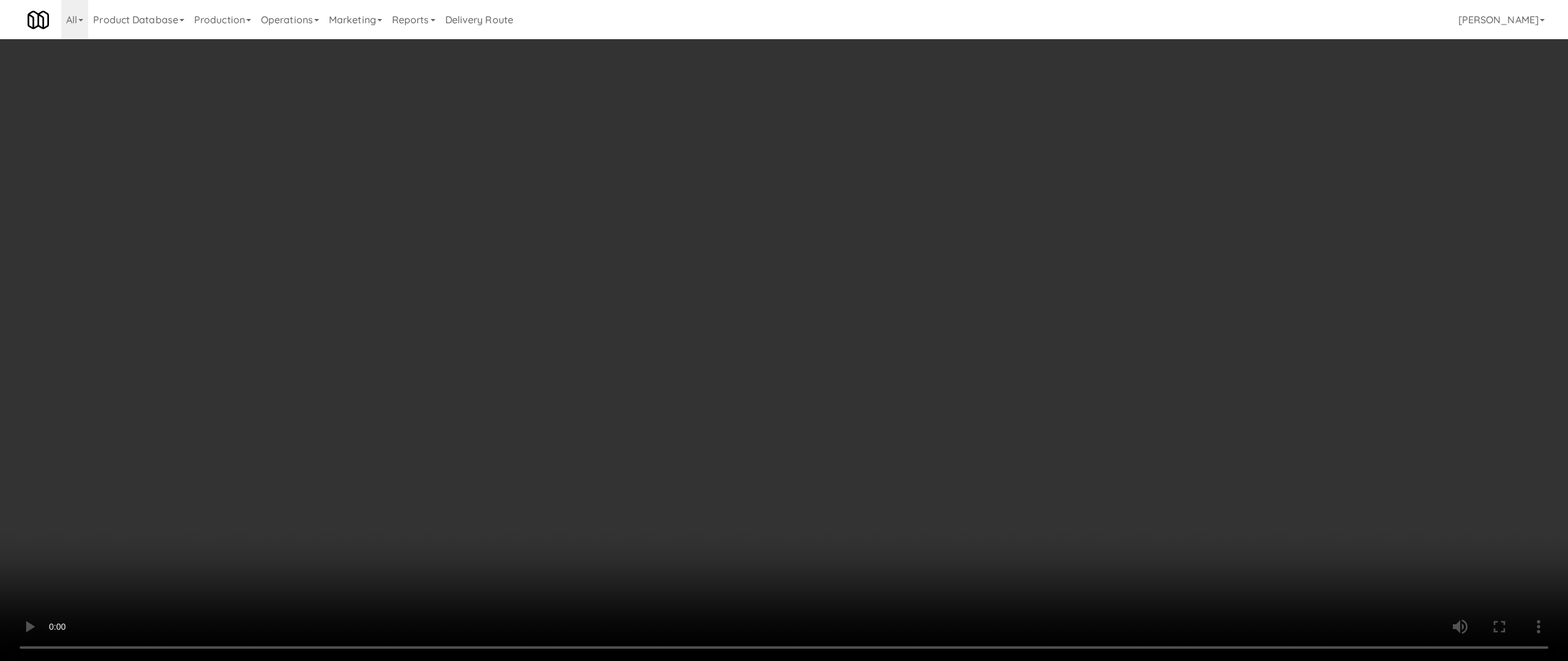
click at [436, 577] on video at bounding box center [784, 330] width 1568 height 661
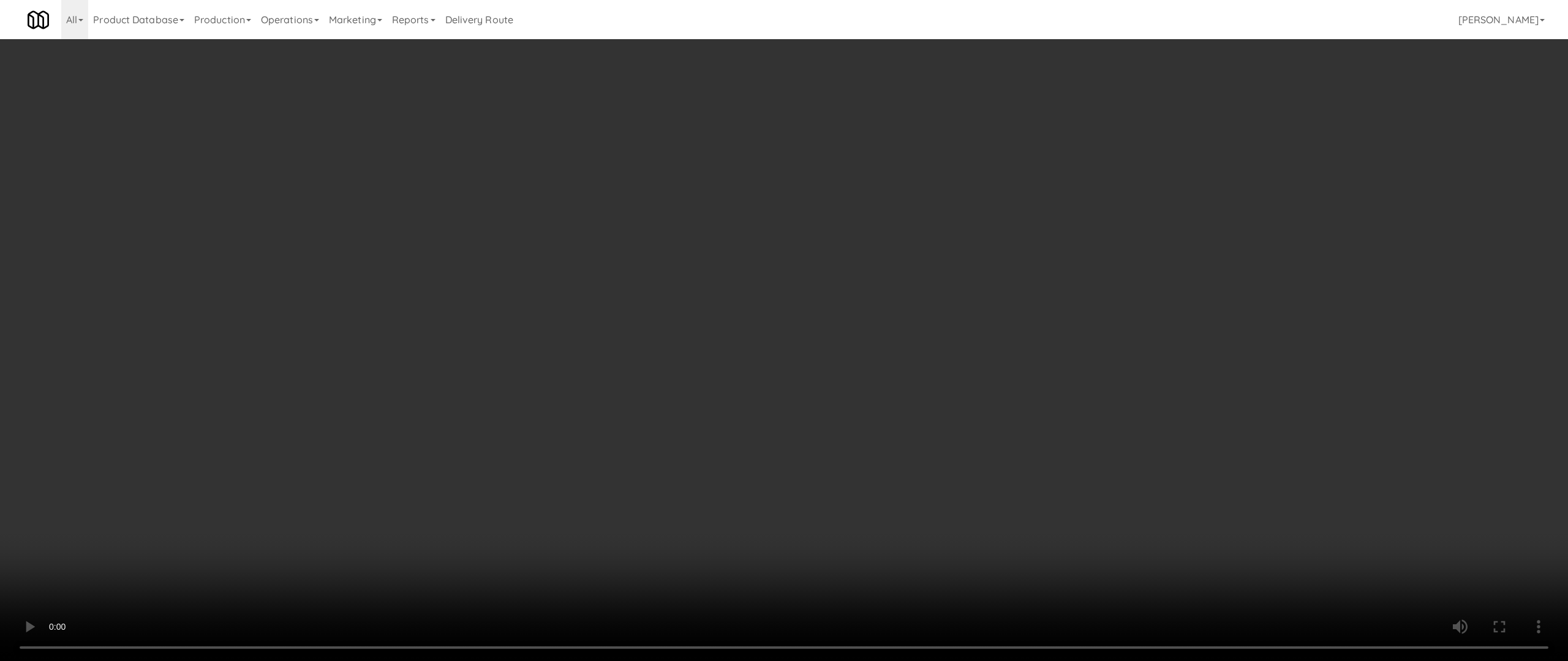
click at [1039, 430] on video at bounding box center [784, 330] width 1568 height 661
click at [1039, 342] on video at bounding box center [784, 330] width 1568 height 661
click at [1039, 367] on video at bounding box center [784, 330] width 1568 height 661
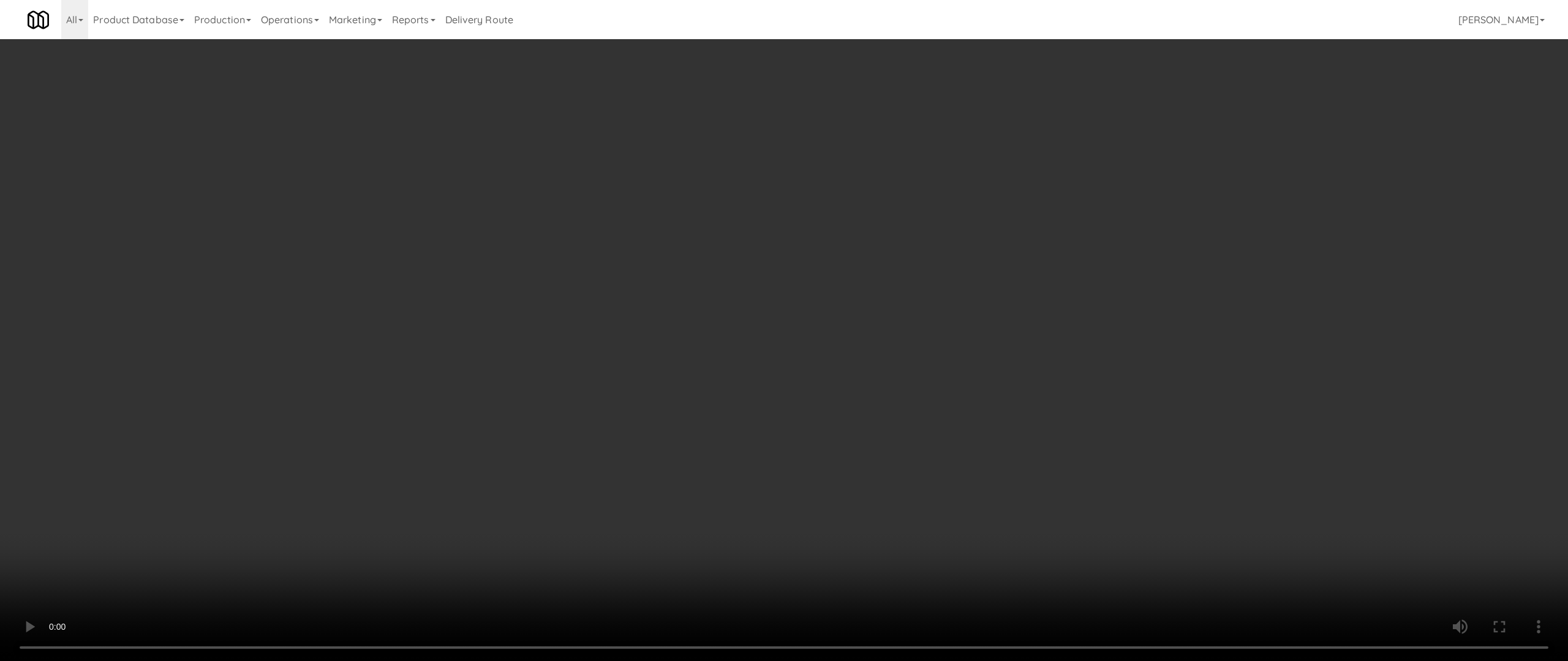
click at [1039, 367] on video at bounding box center [784, 330] width 1568 height 661
click at [921, 423] on video at bounding box center [784, 330] width 1568 height 661
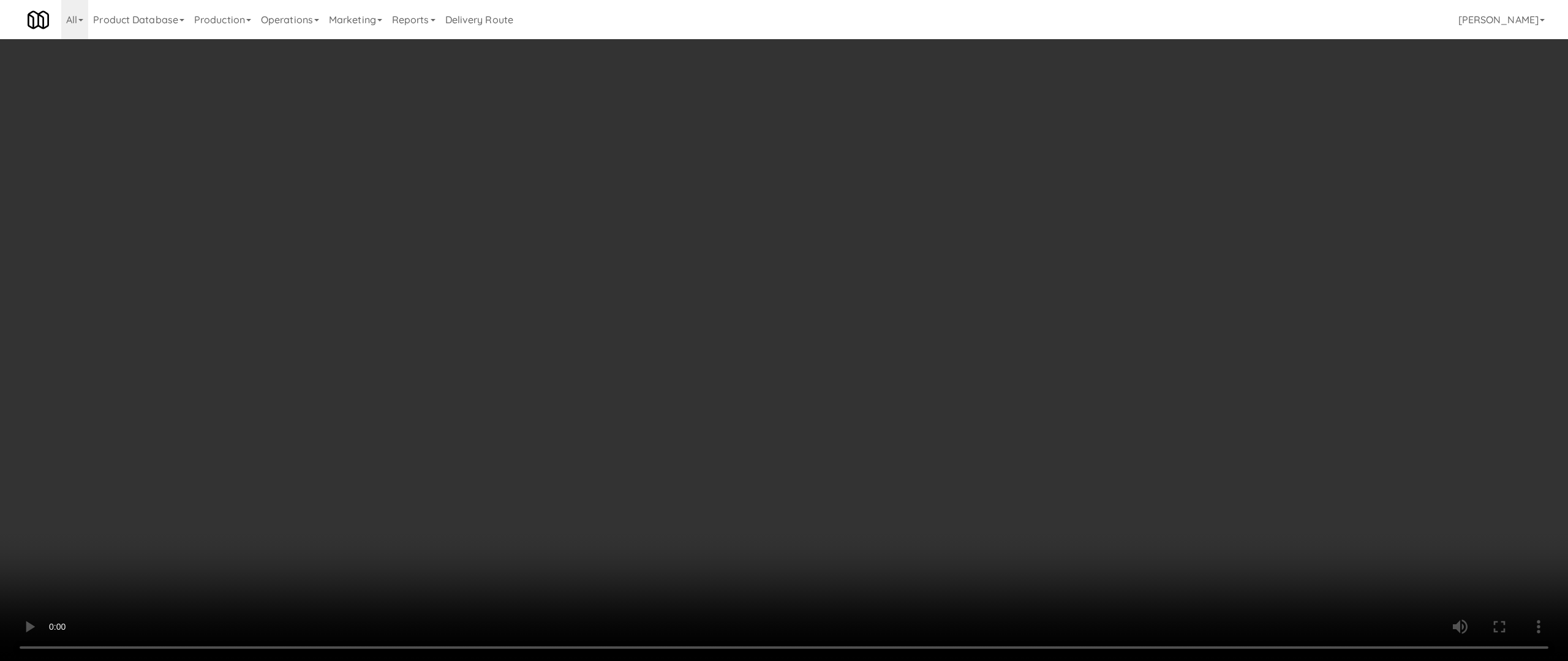
click at [921, 423] on video at bounding box center [784, 330] width 1568 height 661
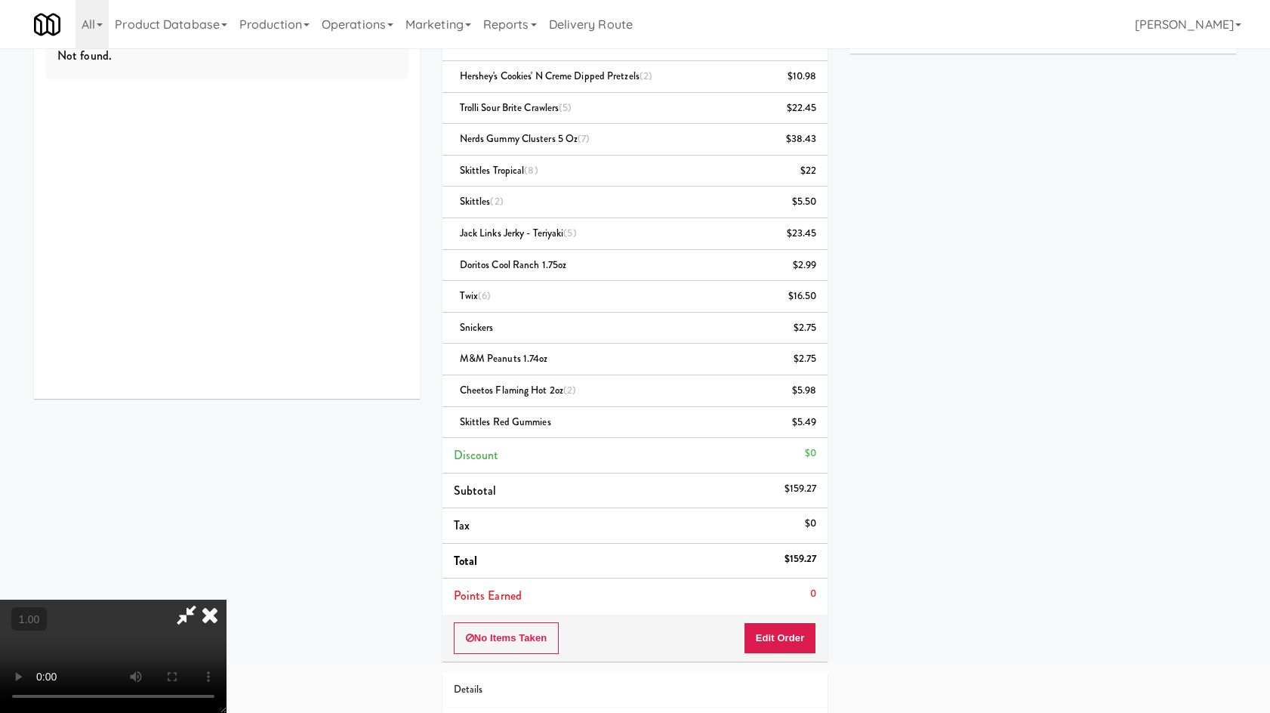
drag, startPoint x: 584, startPoint y: 423, endPoint x: 511, endPoint y: 601, distance: 192.4
click at [227, 601] on video at bounding box center [113, 656] width 227 height 113
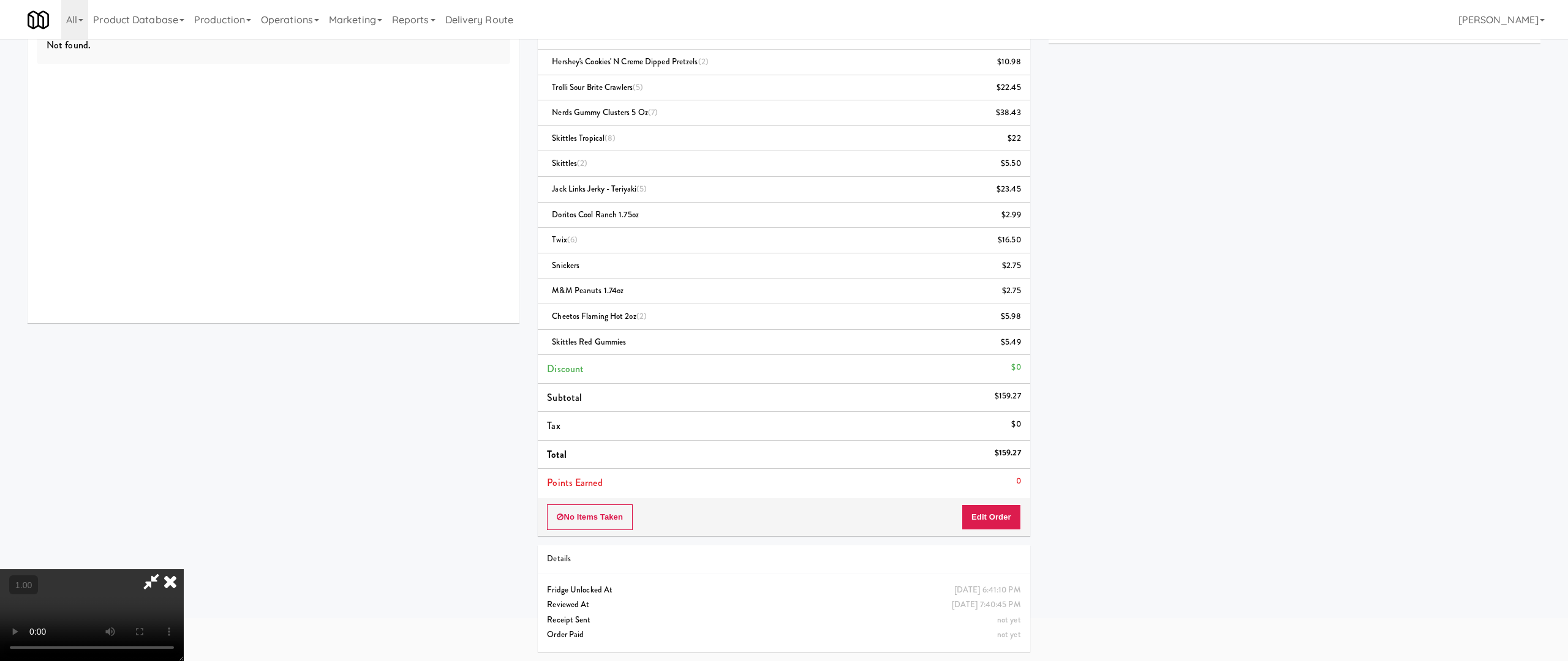
click at [184, 569] on video at bounding box center [92, 615] width 184 height 92
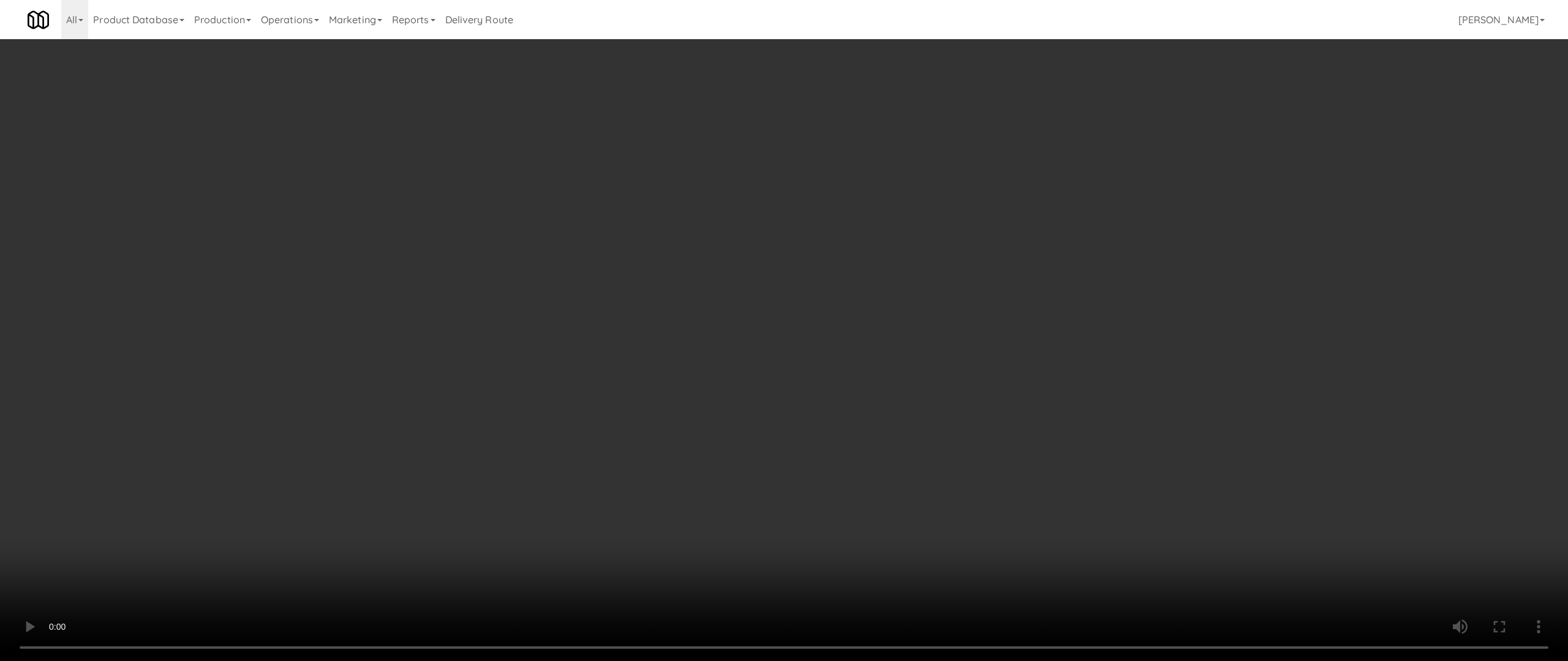
click at [539, 525] on video at bounding box center [784, 330] width 1568 height 661
click at [537, 526] on video at bounding box center [784, 330] width 1568 height 661
click at [537, 526] on video at bounding box center [784, 330] width 1568 height 661
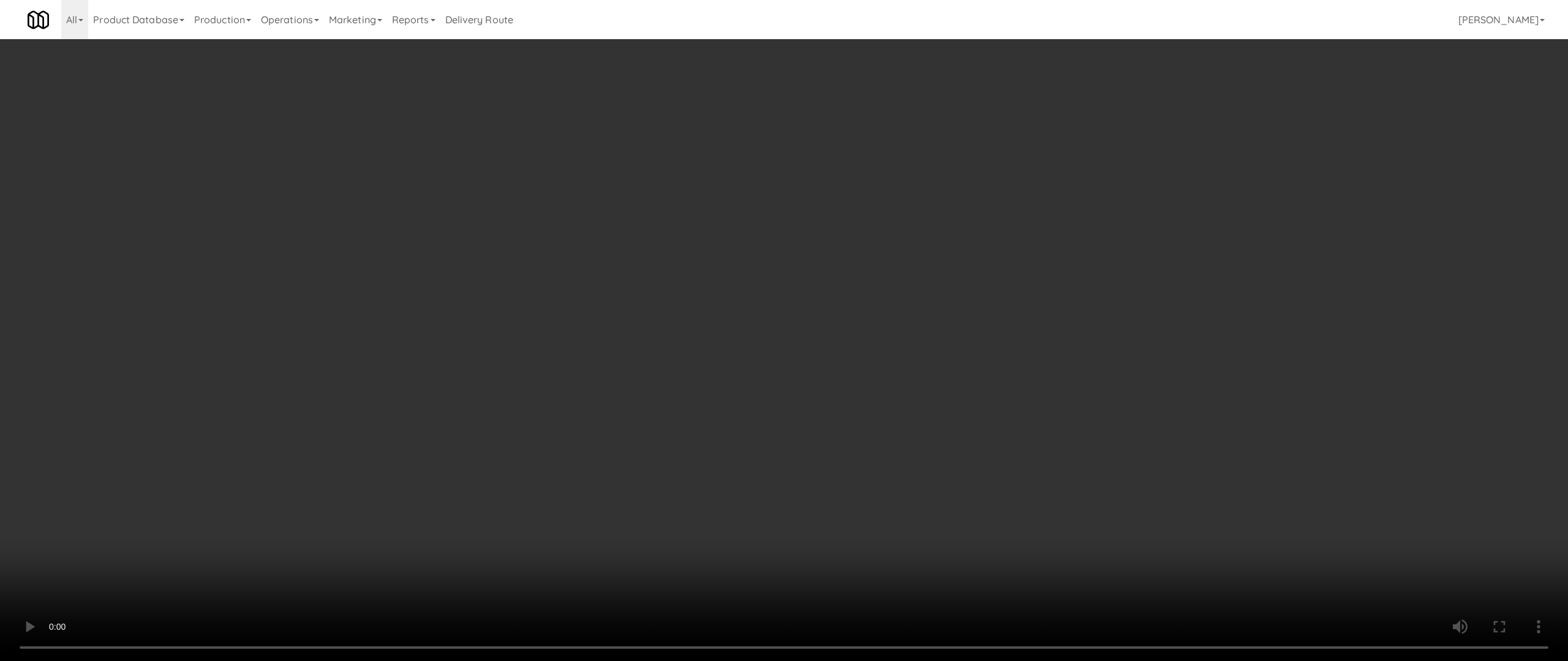
click at [537, 526] on video at bounding box center [784, 330] width 1568 height 661
click at [537, 527] on video at bounding box center [784, 330] width 1568 height 661
drag, startPoint x: 1171, startPoint y: 356, endPoint x: 1151, endPoint y: 362, distance: 20.9
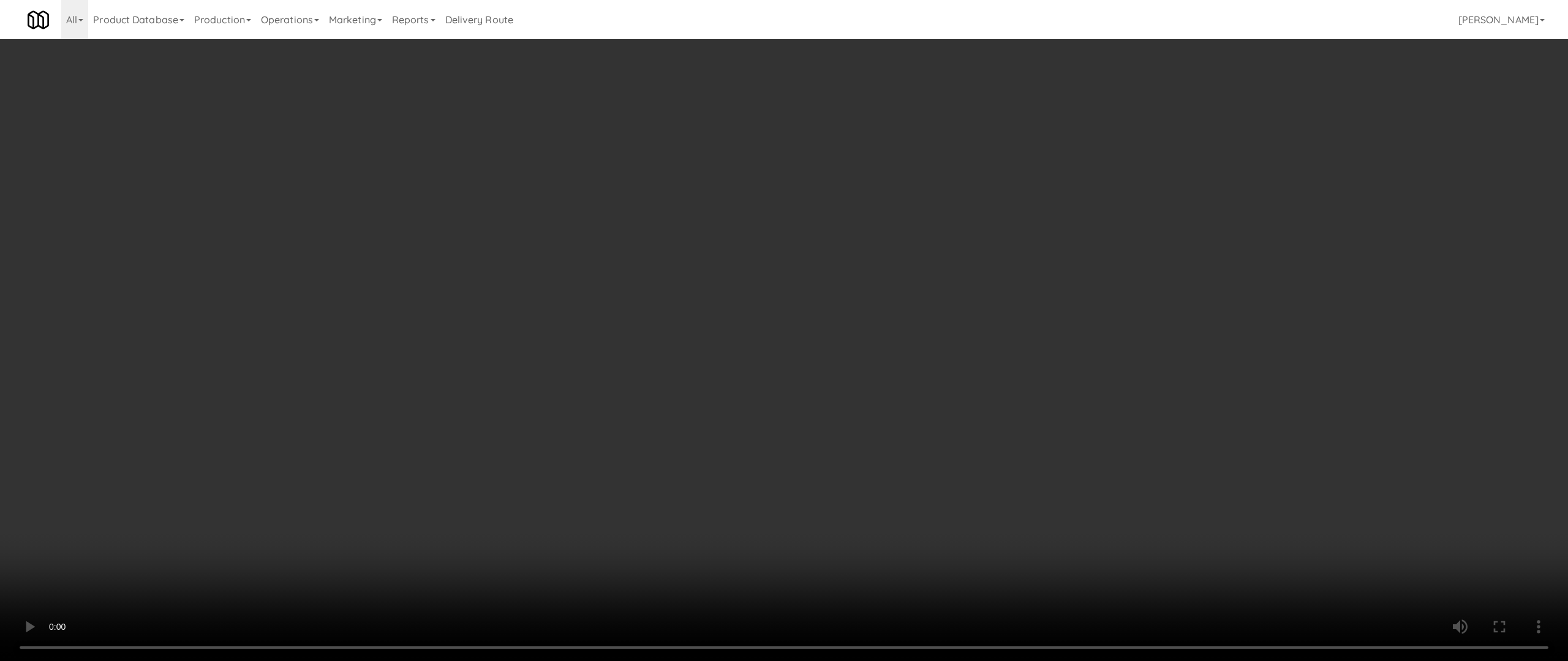
click at [1039, 356] on video at bounding box center [784, 330] width 1568 height 661
click at [1039, 367] on video at bounding box center [784, 330] width 1568 height 661
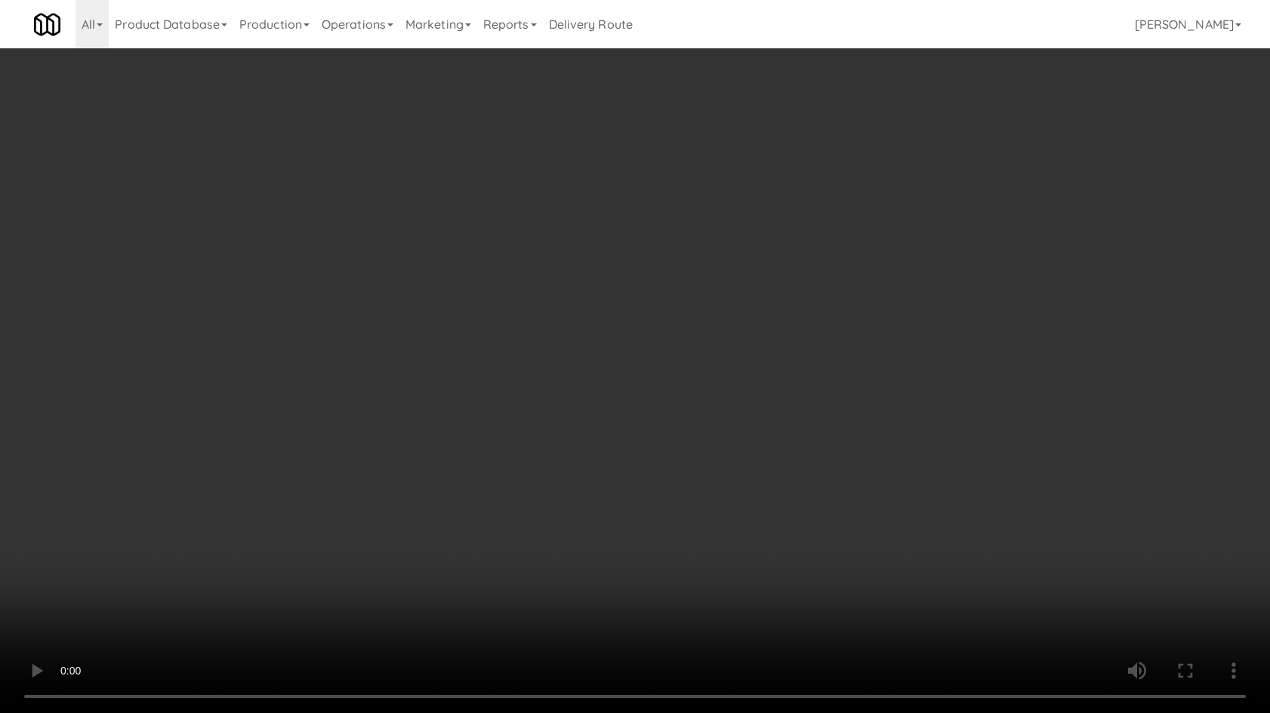
scroll to position [0, 0]
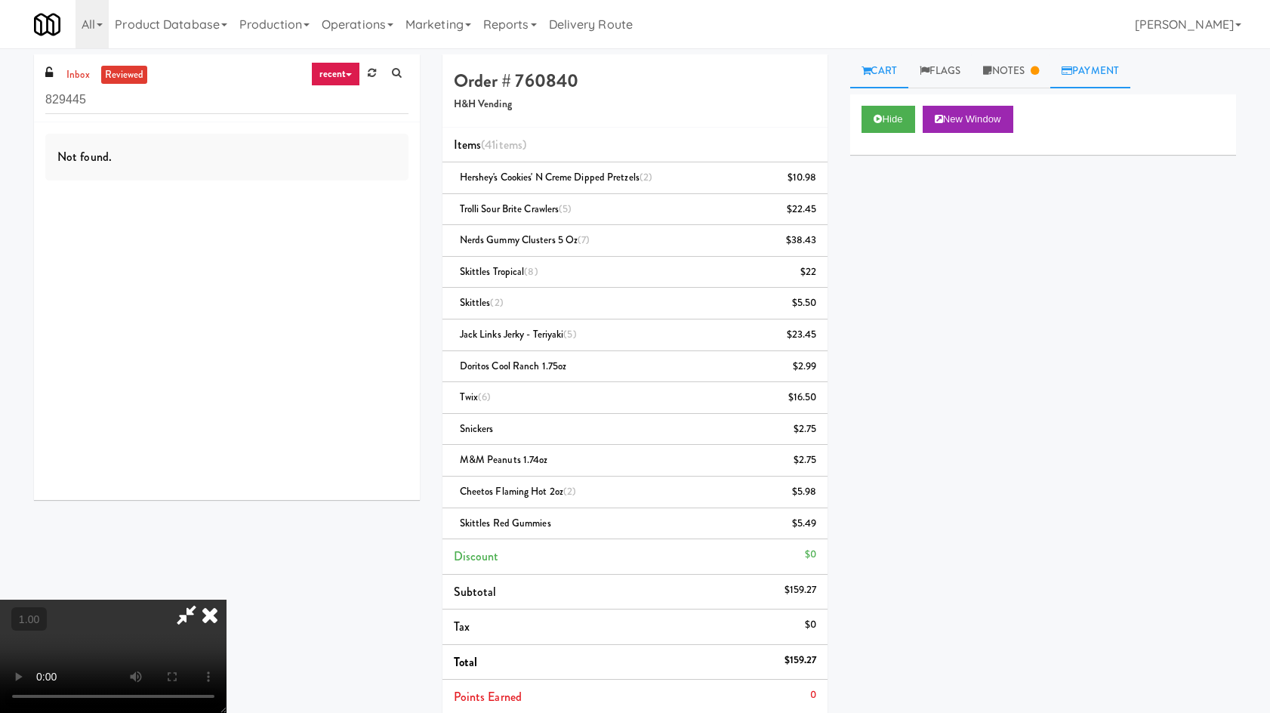
click at [1114, 68] on link "Payment" at bounding box center [1090, 71] width 80 height 34
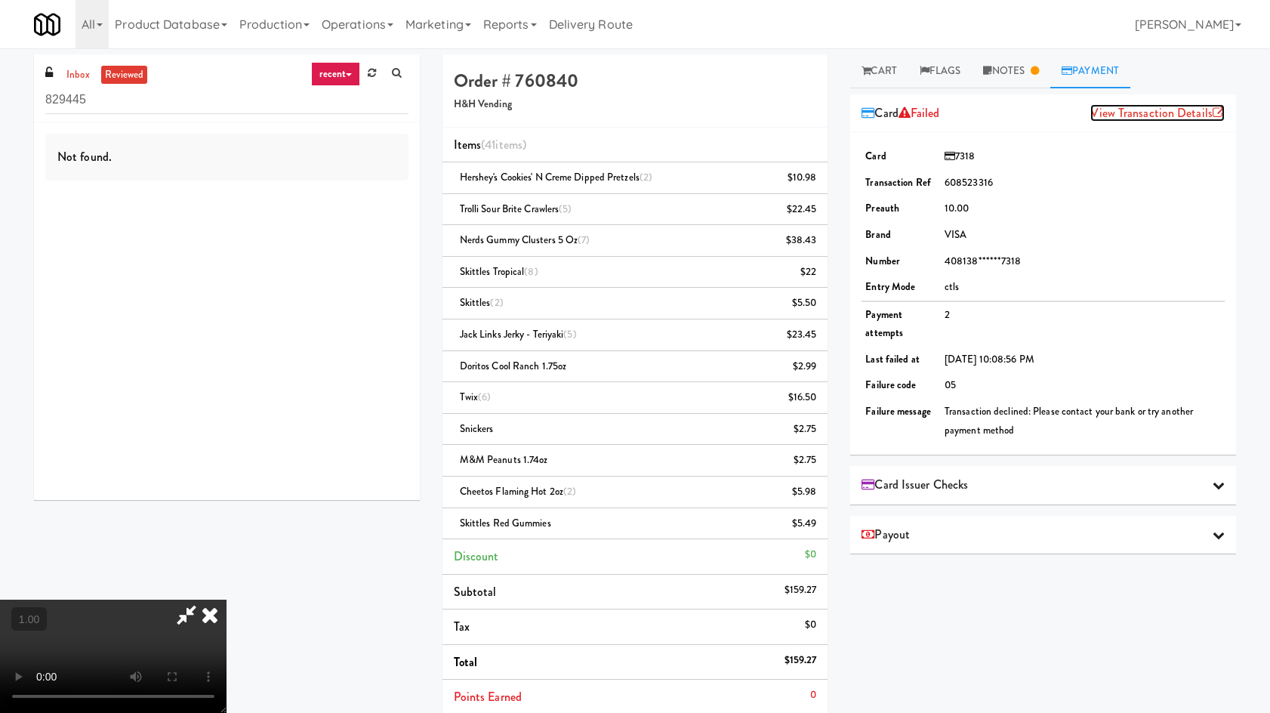
click at [1105, 116] on link "View Transaction Details" at bounding box center [1157, 112] width 134 height 17
click at [227, 600] on video at bounding box center [113, 656] width 227 height 113
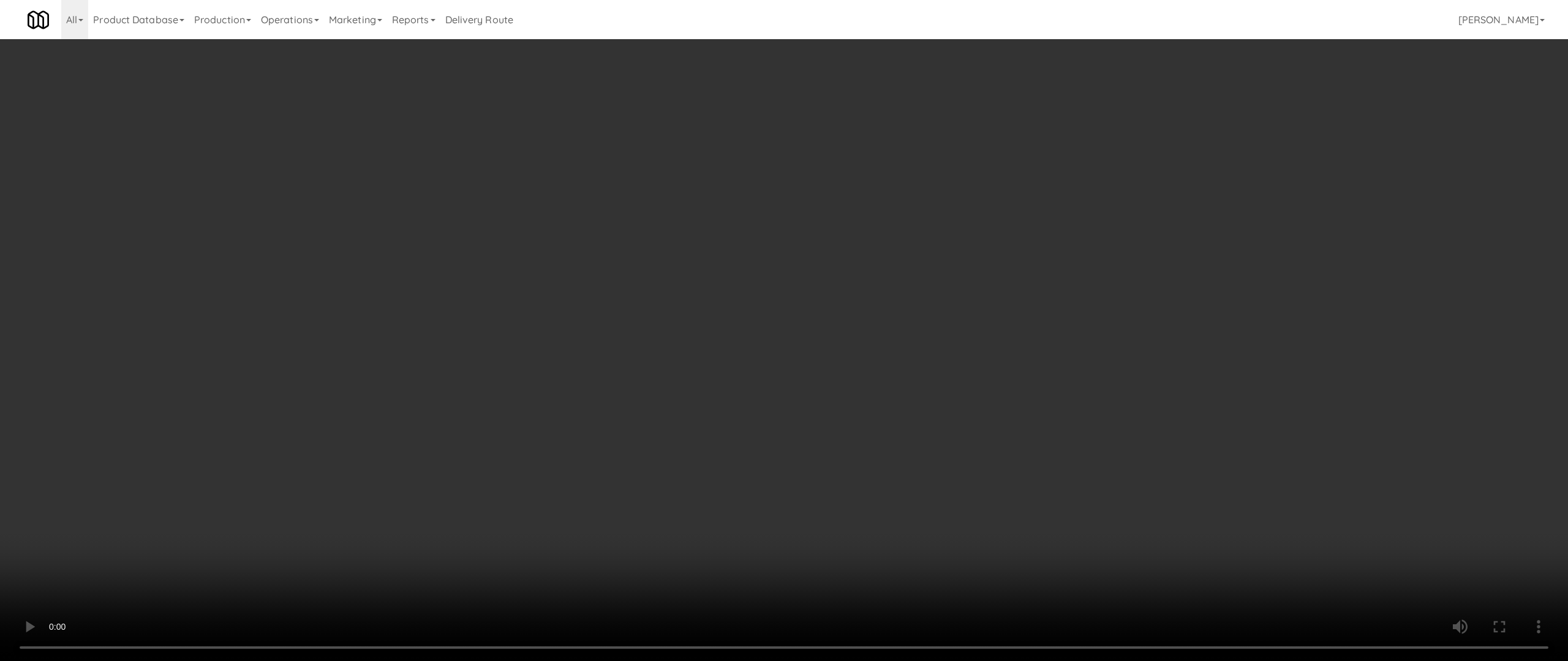
click at [1032, 450] on video at bounding box center [784, 330] width 1568 height 661
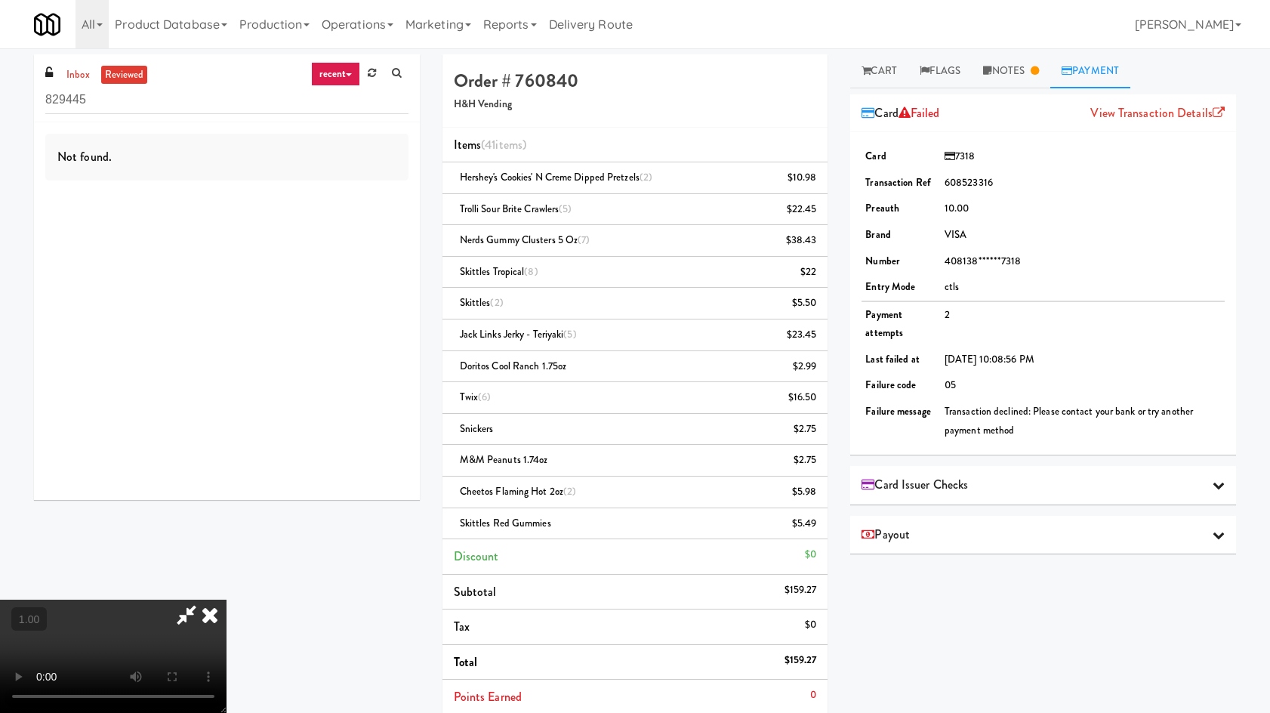
click at [1012, 430] on td "Transaction declined: Please contact your bank or try another payment method" at bounding box center [1083, 421] width 284 height 45
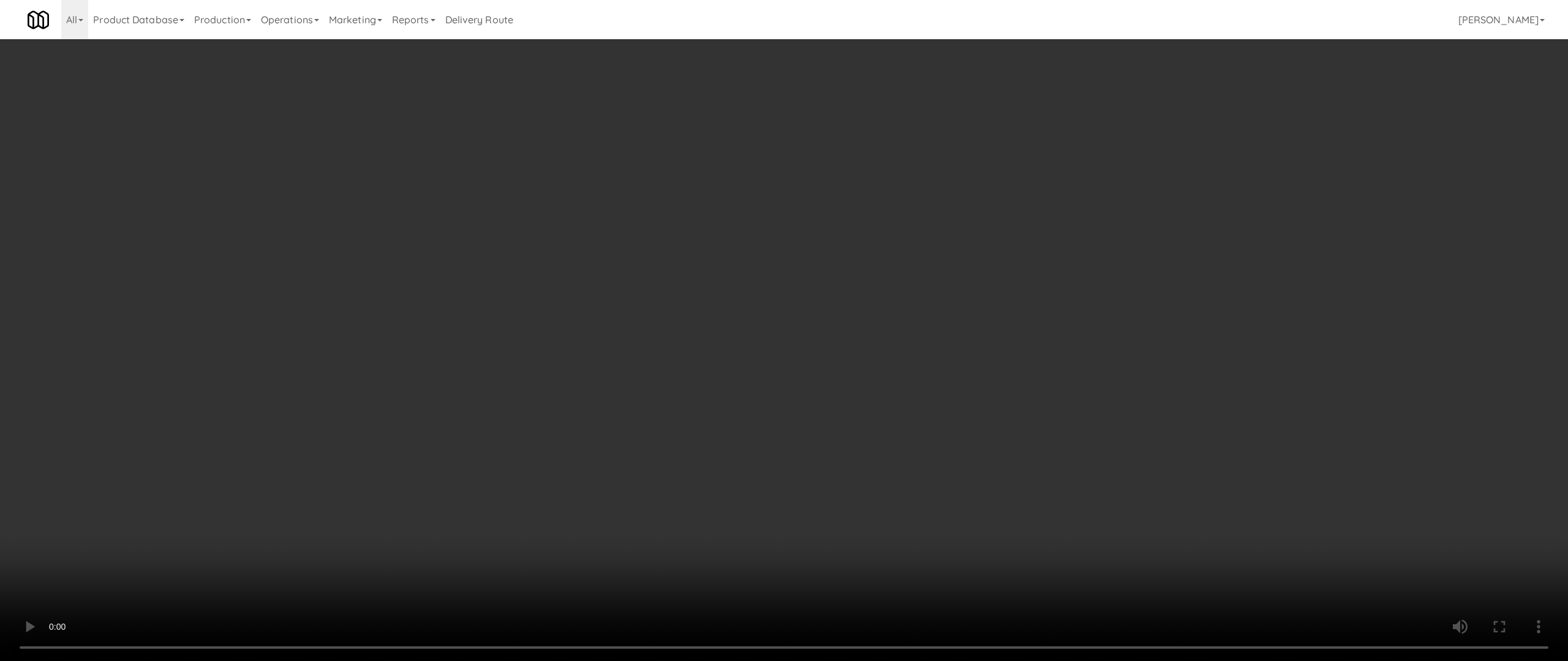
click at [646, 404] on video at bounding box center [784, 330] width 1568 height 661
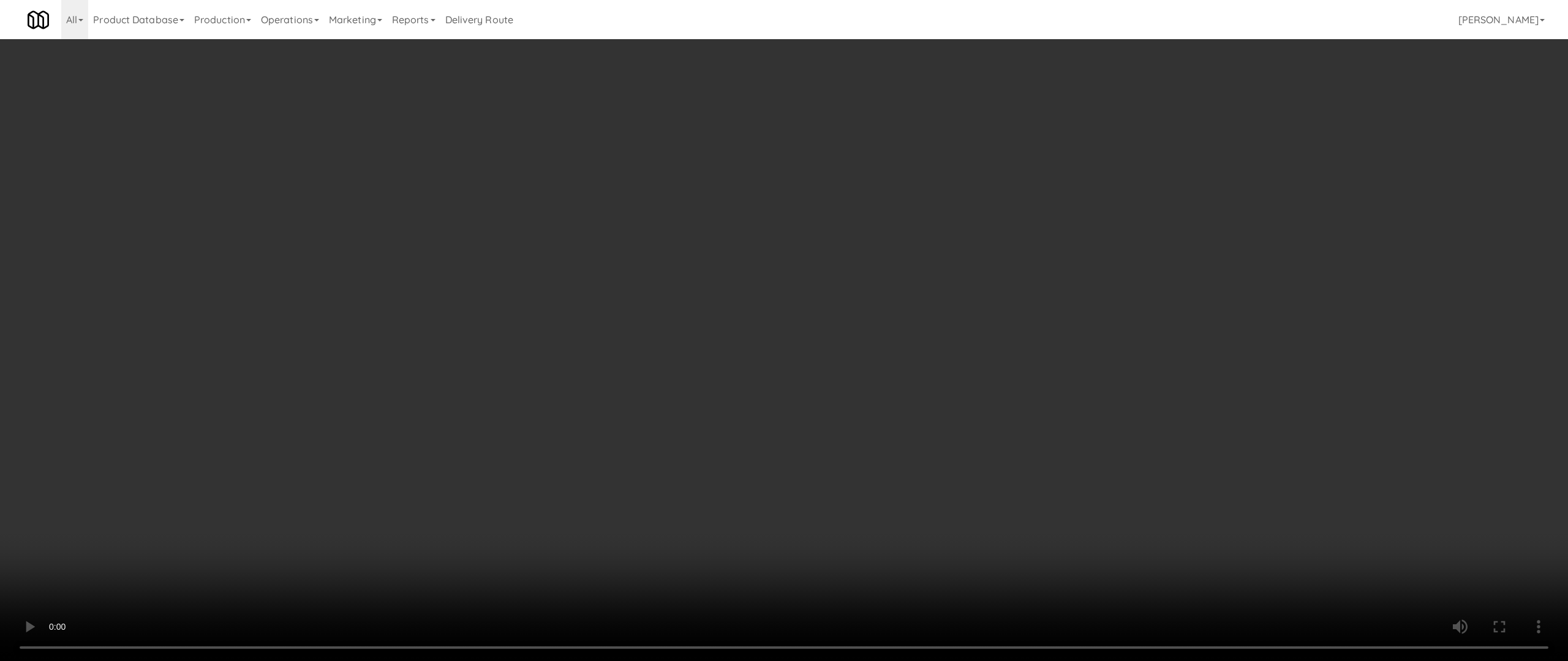
click at [649, 393] on video at bounding box center [784, 330] width 1568 height 661
click at [878, 254] on video at bounding box center [784, 330] width 1568 height 661
click at [678, 337] on video at bounding box center [784, 330] width 1568 height 661
click at [679, 337] on video at bounding box center [784, 330] width 1568 height 661
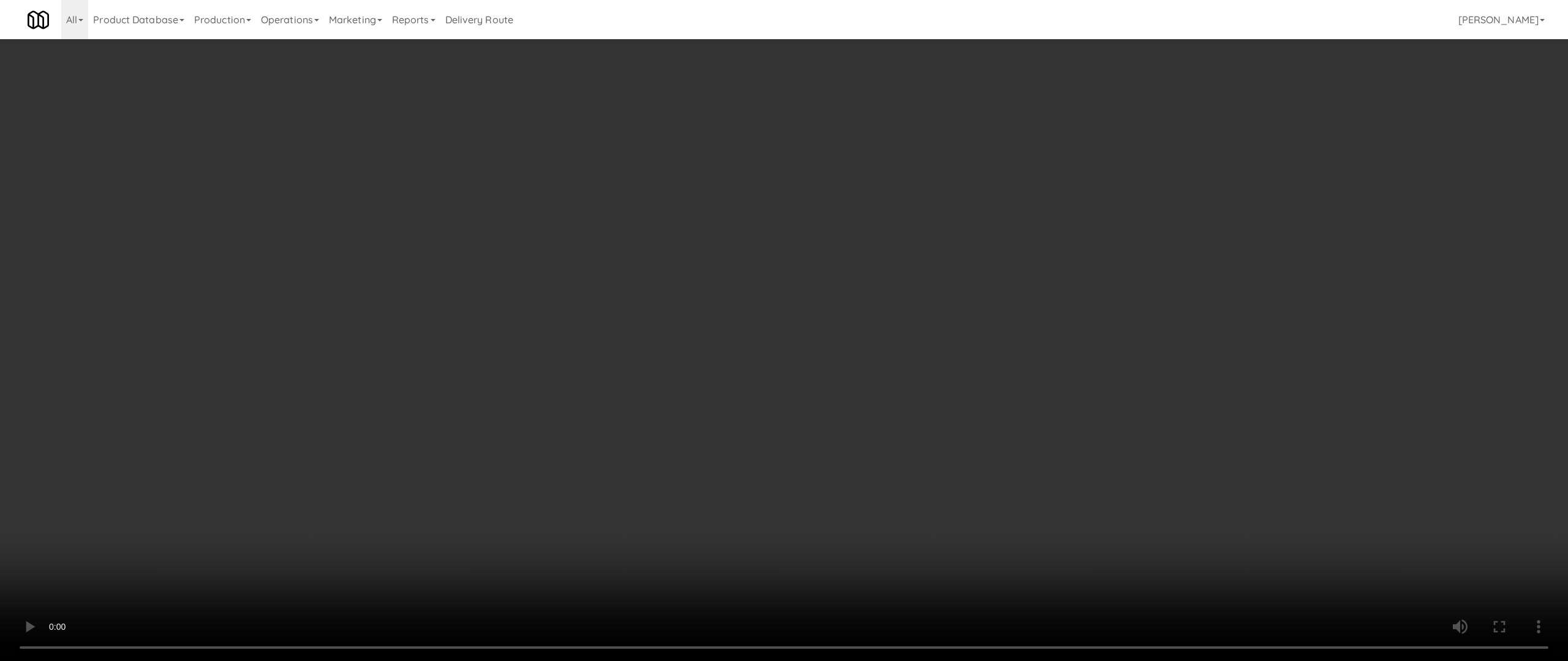
click at [679, 337] on video at bounding box center [784, 330] width 1568 height 661
click at [679, 337] on video at bounding box center [784, 330] width 1568 height 661
click at [672, 336] on video at bounding box center [784, 330] width 1568 height 661
click at [677, 316] on video at bounding box center [784, 330] width 1568 height 661
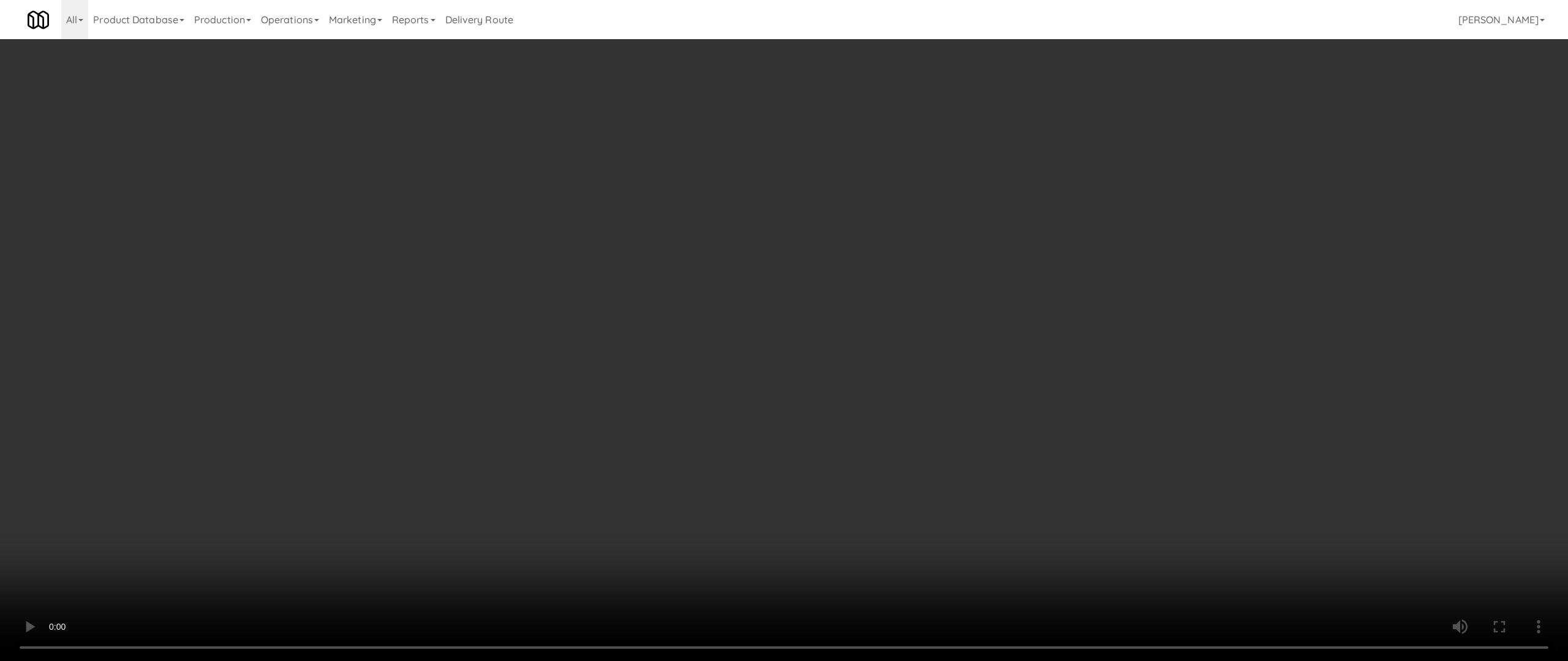
click at [1003, 464] on video at bounding box center [784, 330] width 1568 height 661
click at [1004, 466] on video at bounding box center [784, 330] width 1568 height 661
click at [1037, 451] on video at bounding box center [784, 330] width 1568 height 661
click at [918, 577] on video at bounding box center [784, 330] width 1568 height 661
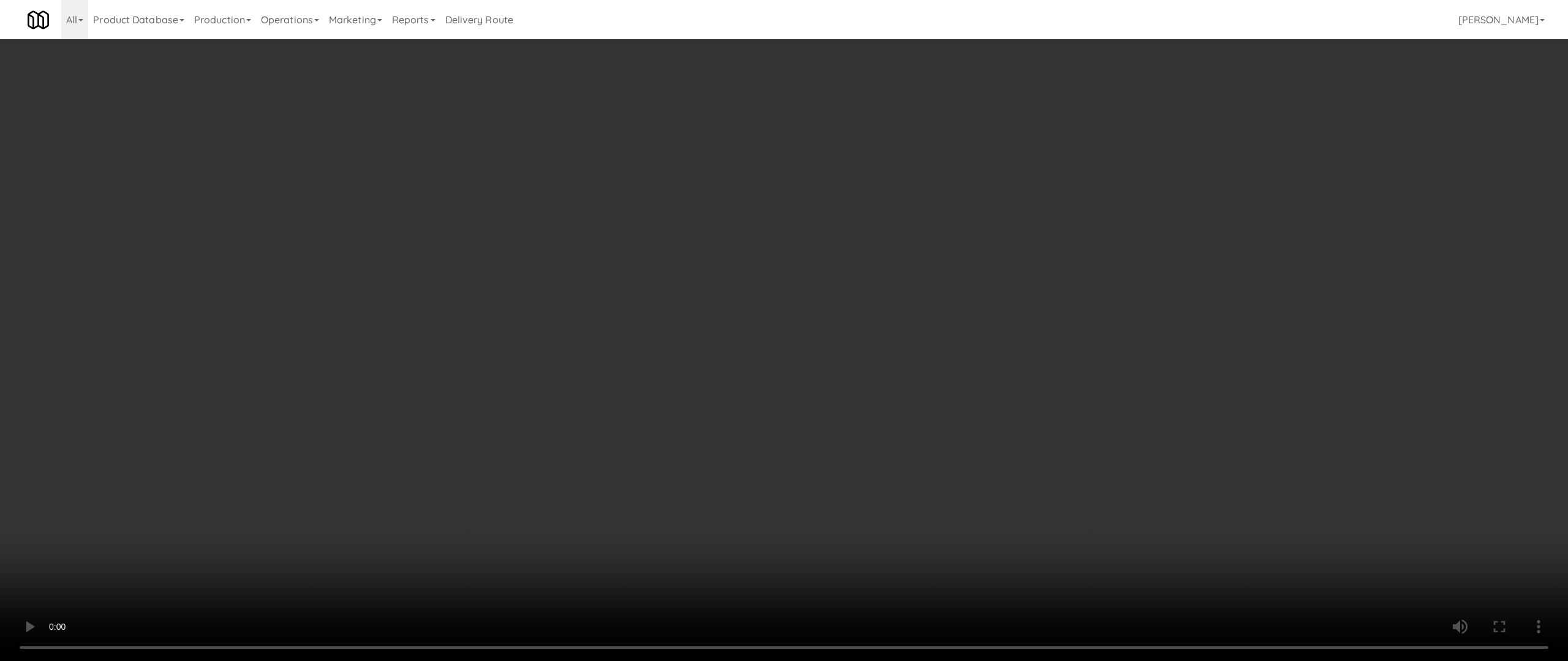
drag, startPoint x: 299, startPoint y: 556, endPoint x: 263, endPoint y: 566, distance: 37.4
click at [299, 556] on video at bounding box center [784, 330] width 1568 height 661
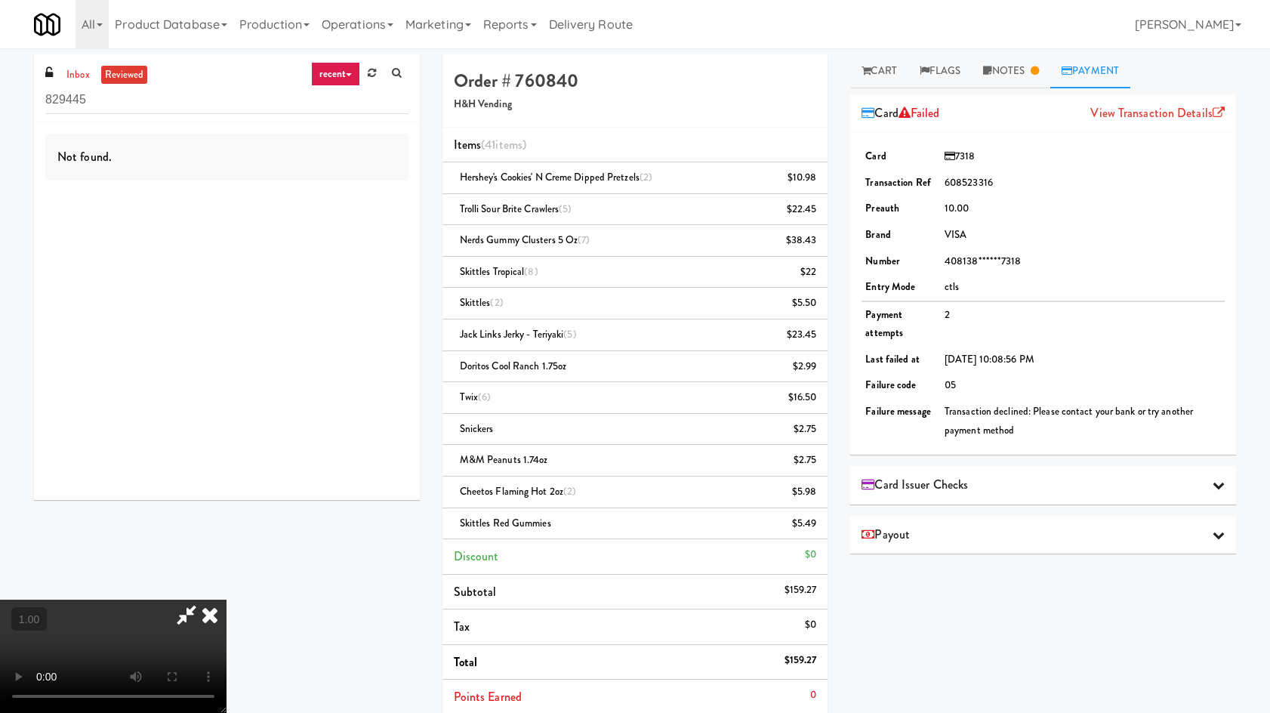
click at [227, 600] on icon at bounding box center [209, 615] width 33 height 30
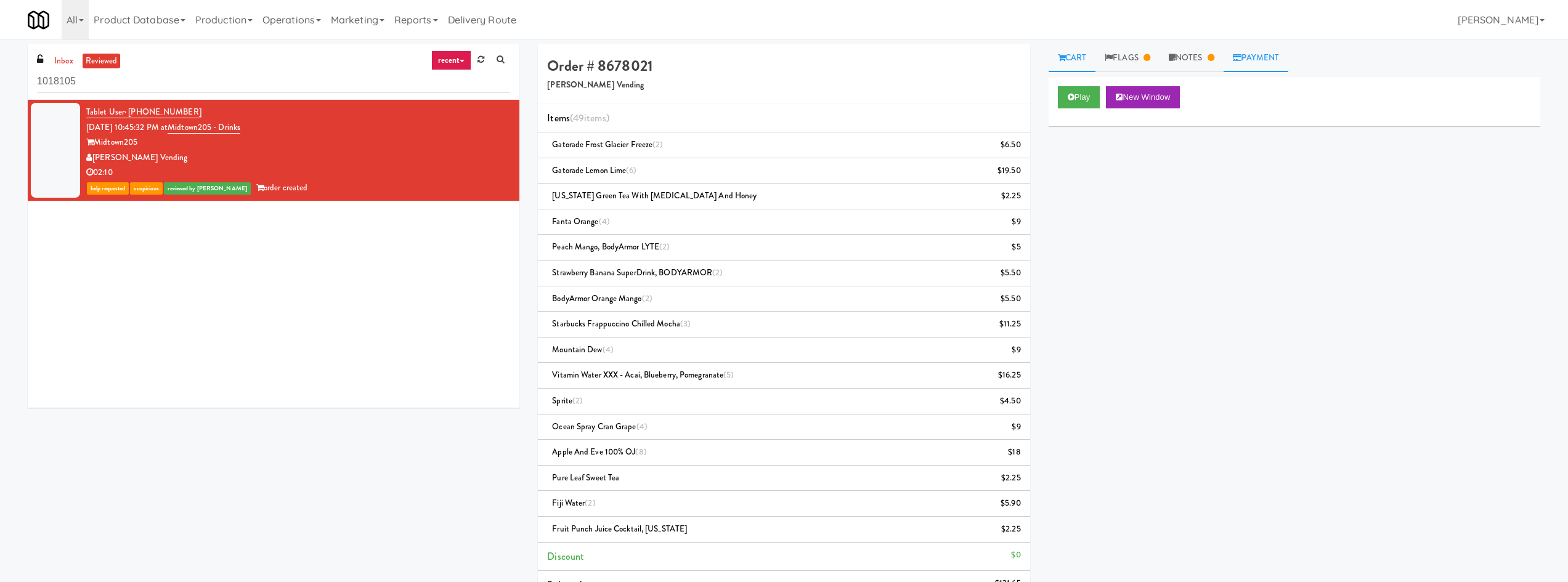
click at [1282, 51] on link "Payment" at bounding box center [1256, 58] width 65 height 28
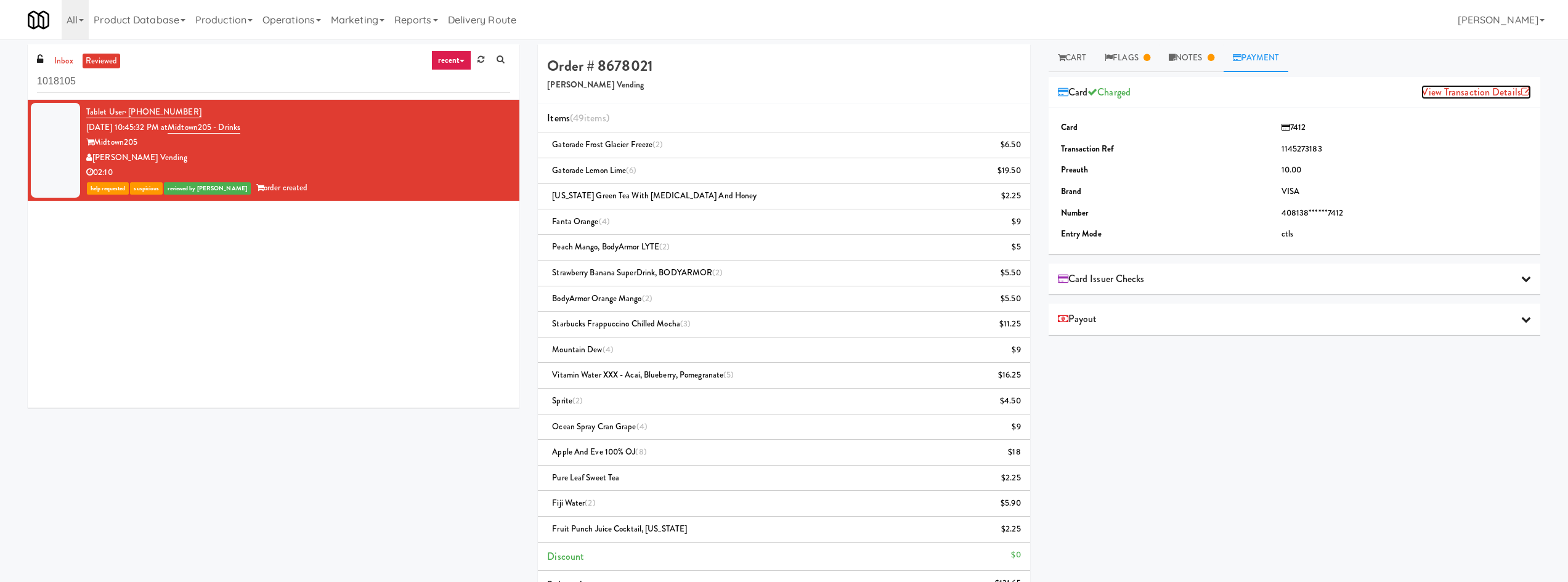
click at [1435, 95] on link "View Transaction Details" at bounding box center [1476, 91] width 109 height 14
click at [1080, 53] on link "Cart" at bounding box center [1072, 58] width 47 height 28
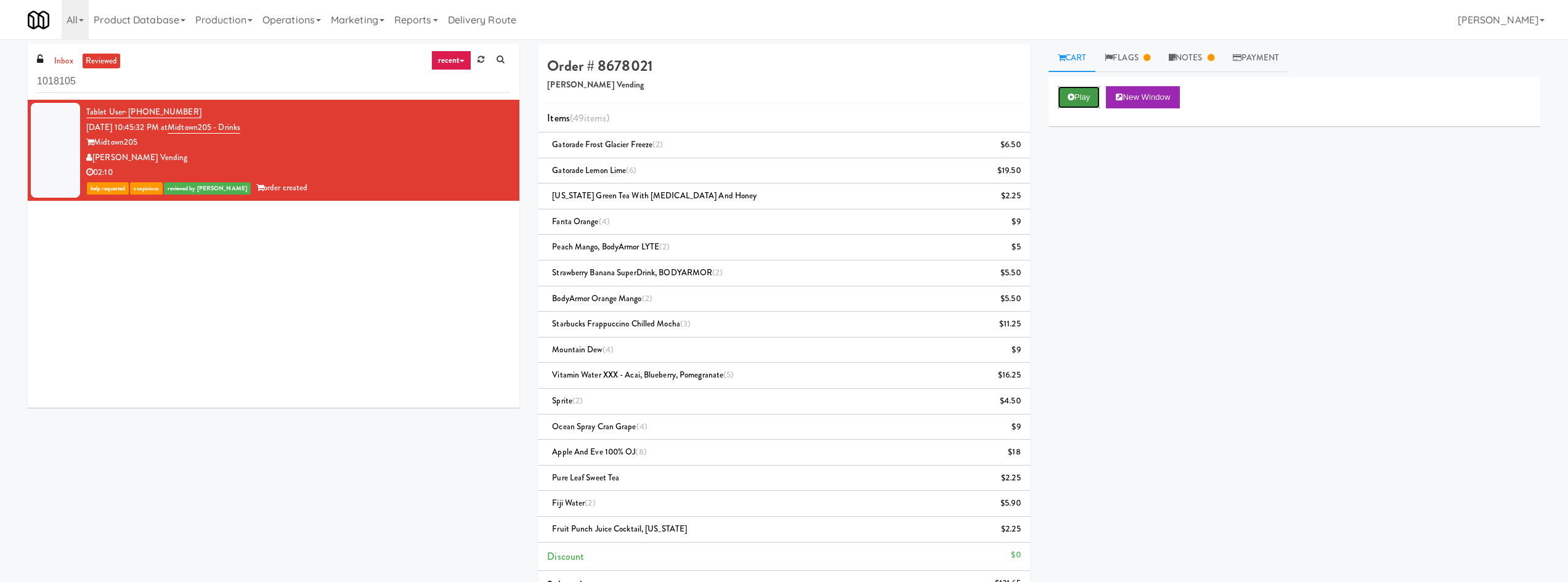
click at [1089, 107] on button "Play" at bounding box center [1079, 97] width 42 height 22
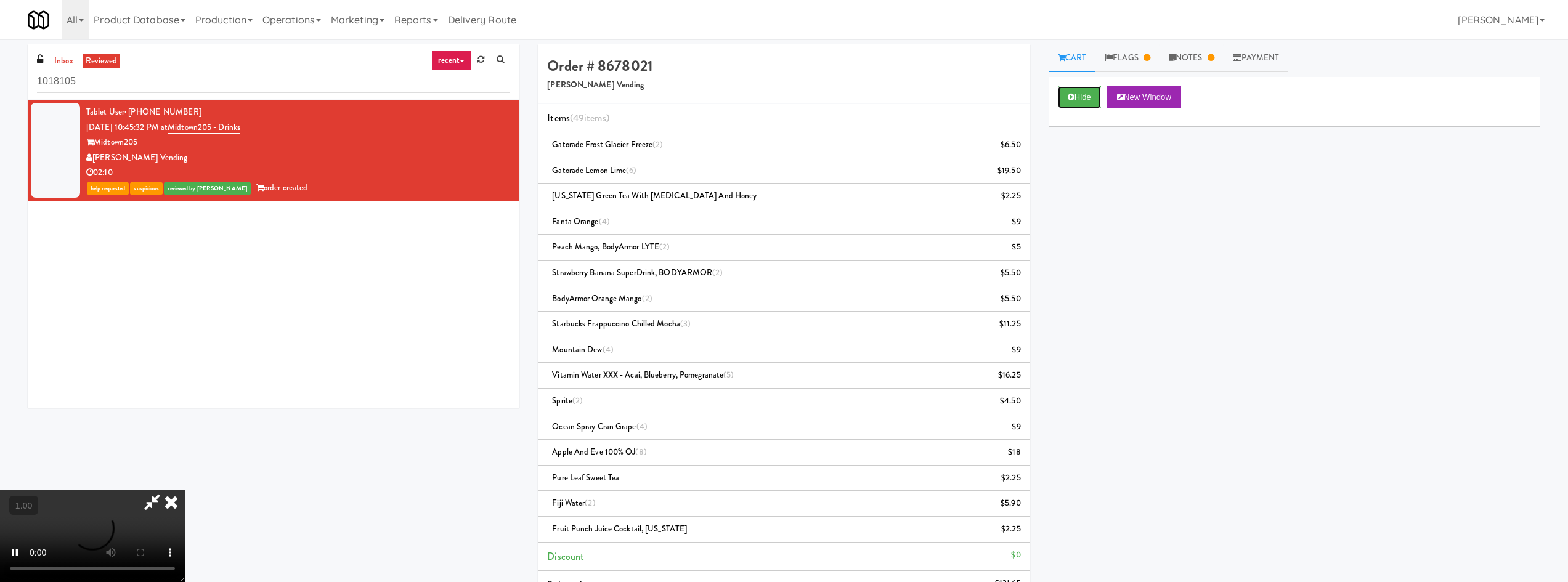
scroll to position [431, 0]
click at [1284, 55] on link "Payment" at bounding box center [1256, 58] width 65 height 28
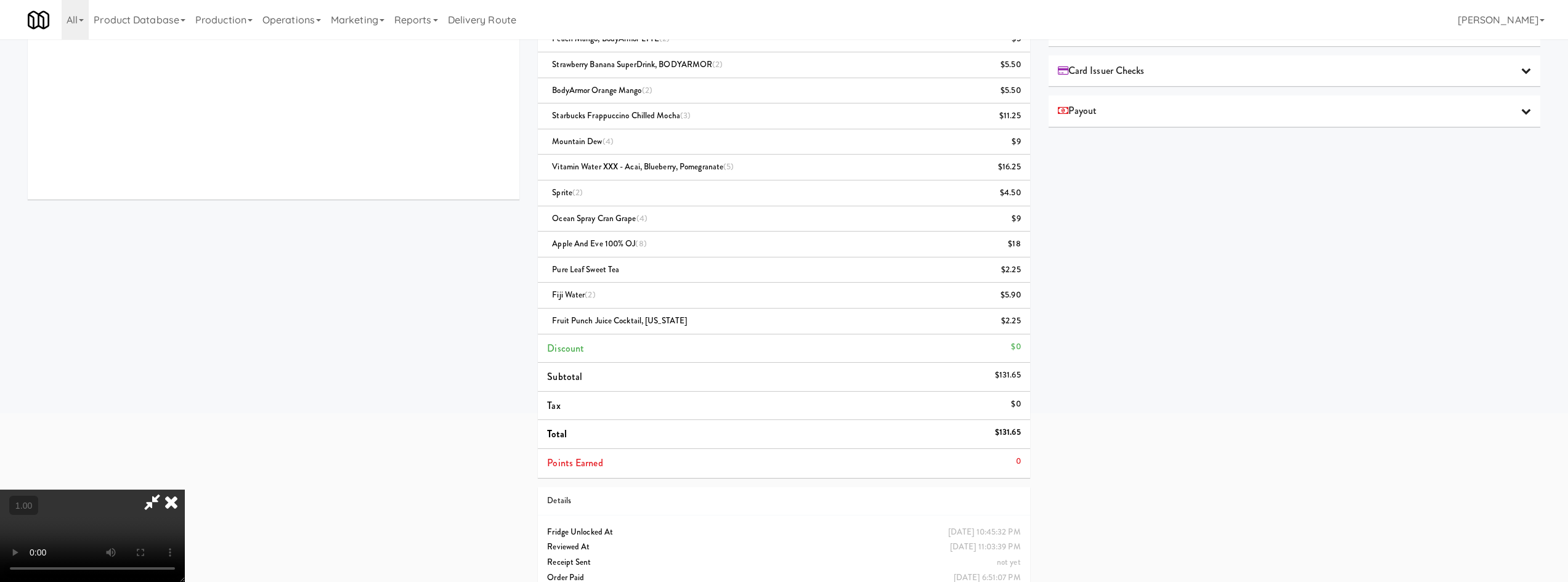
scroll to position [230, 0]
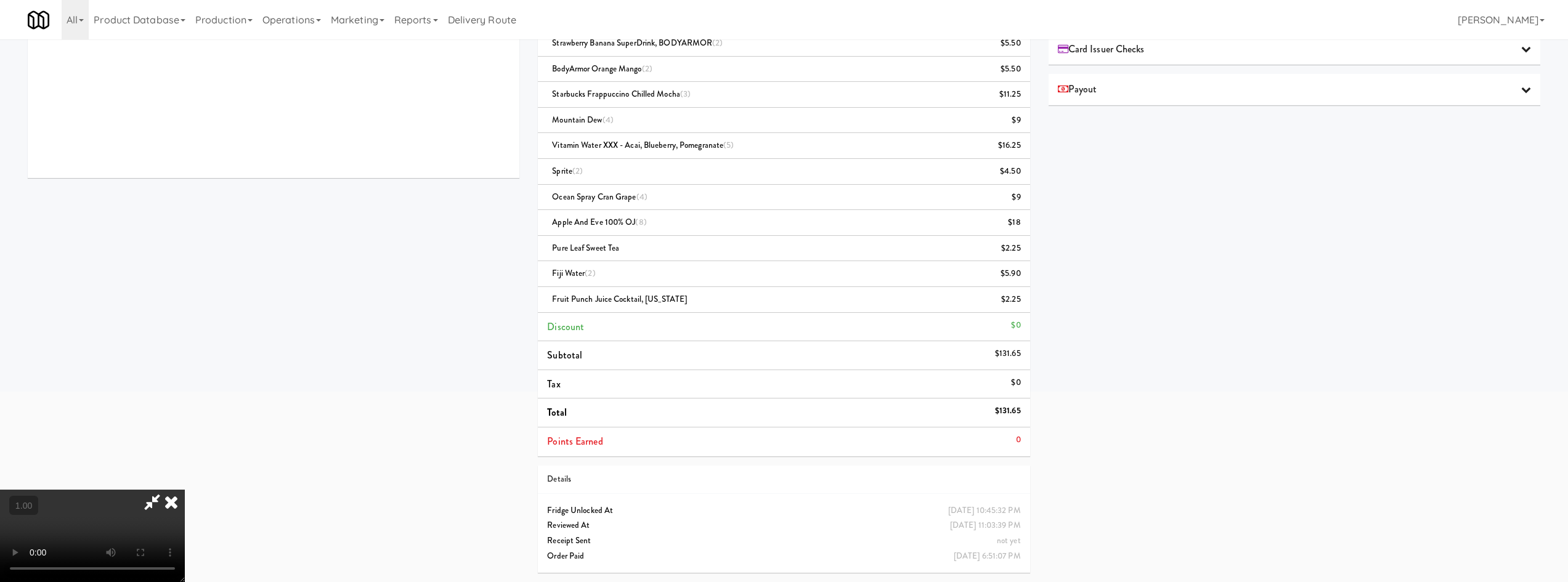
click at [1096, 447] on div "Order # 8678021 [PERSON_NAME] Vending Items (49 items ) Gatorade Frost Glacier …" at bounding box center [1039, 198] width 1021 height 767
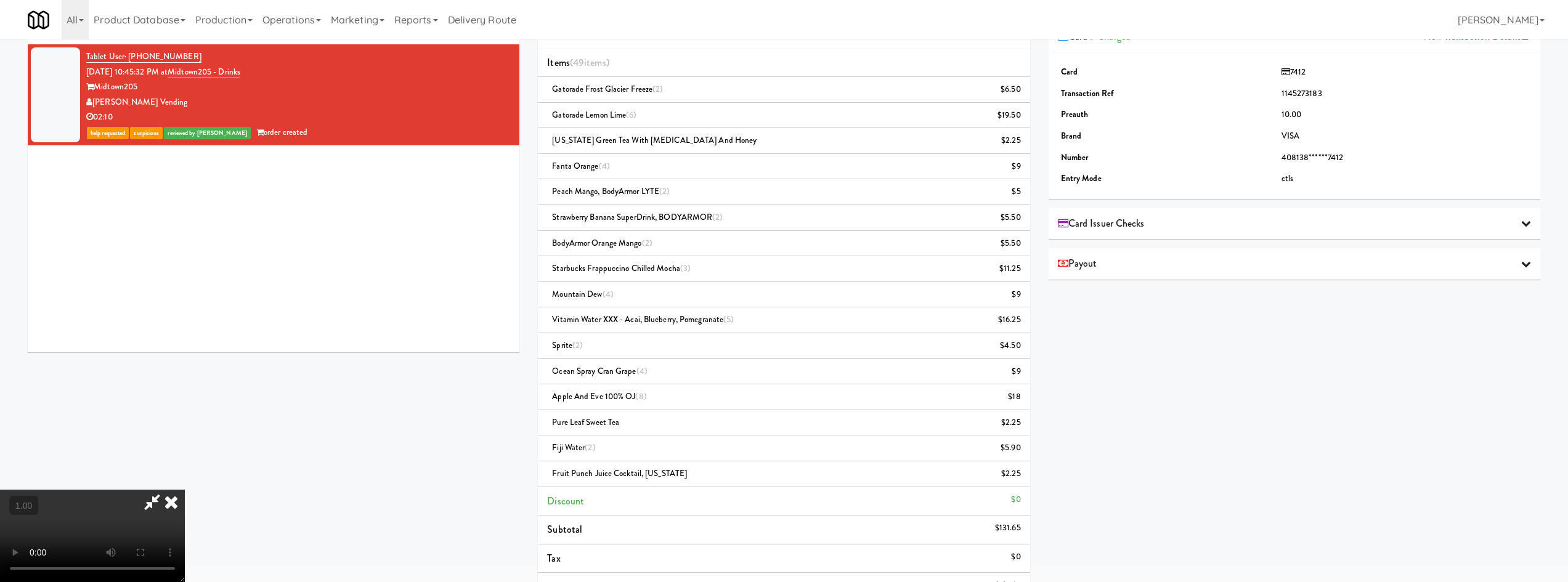
scroll to position [0, 0]
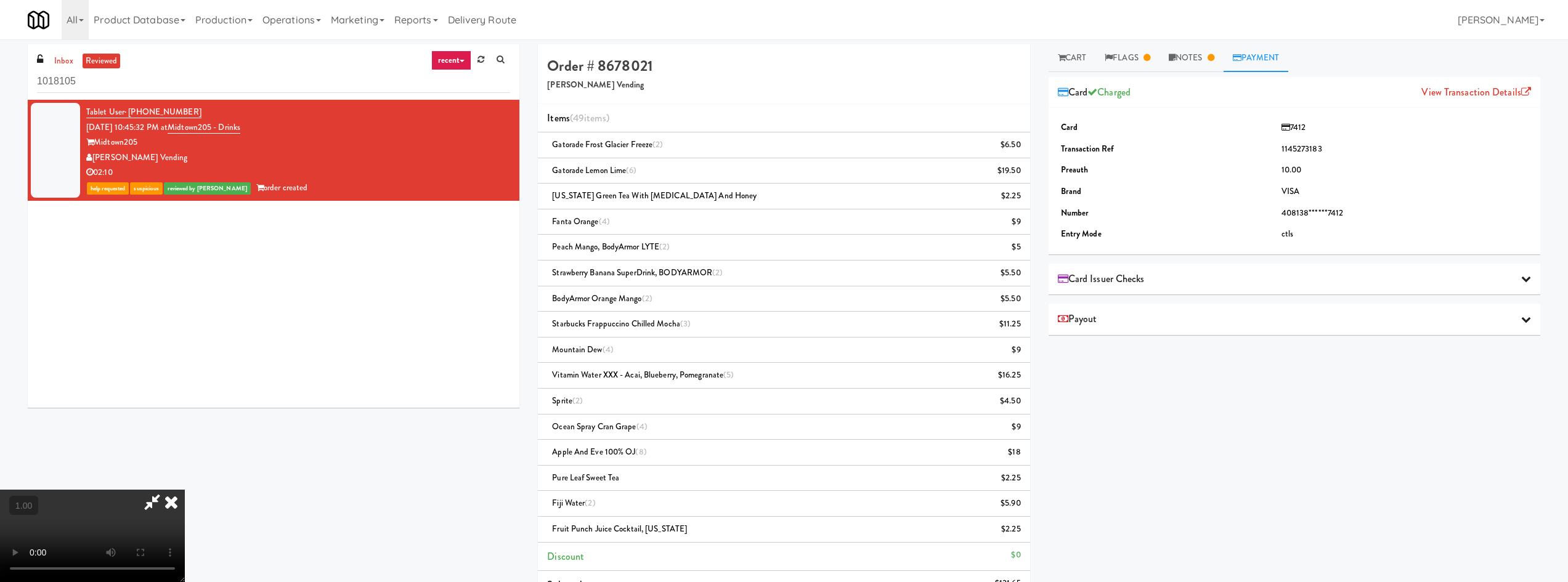
click at [166, 489] on icon at bounding box center [152, 501] width 29 height 24
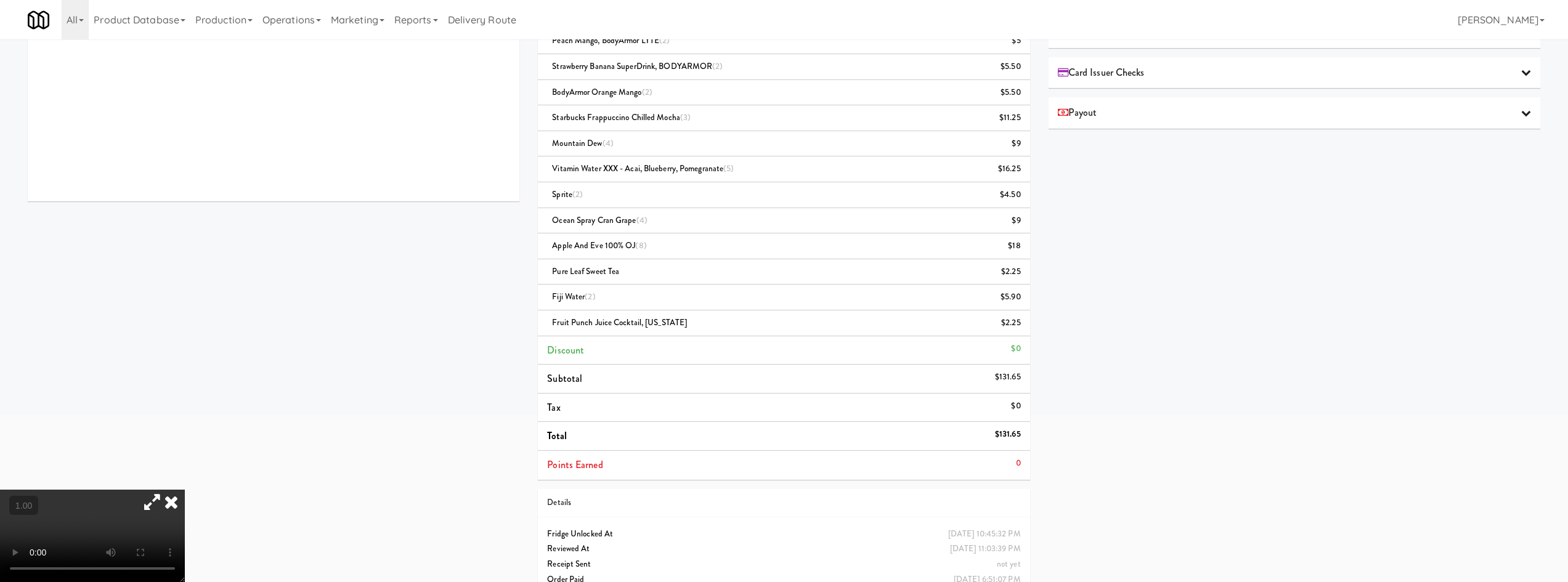
scroll to position [230, 0]
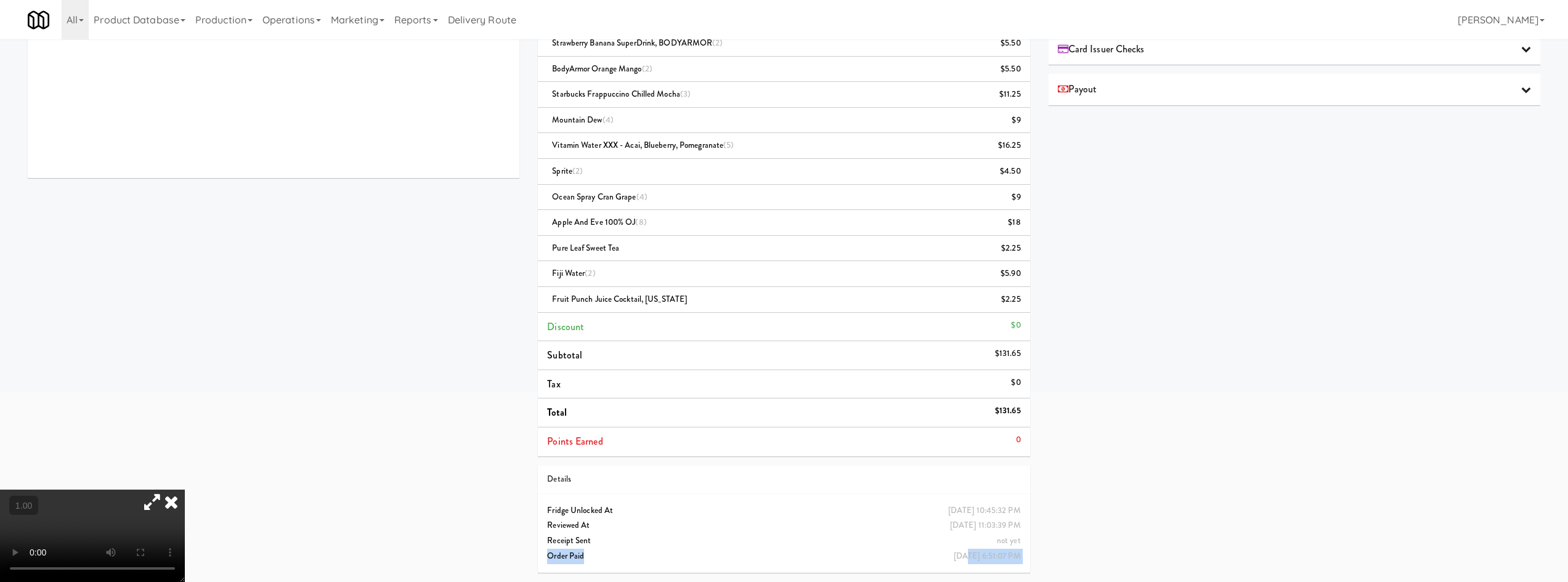
drag, startPoint x: 1030, startPoint y: 558, endPoint x: 923, endPoint y: 553, distance: 107.1
click at [948, 553] on div "Order # 8678021 [PERSON_NAME] Vending Items (49 items ) Gatorade Frost Glacier …" at bounding box center [783, 198] width 510 height 767
click at [1389, 232] on div "Hide New Window Primary Flag Clear Flag if unable to determine what was taken o…" at bounding box center [1294, 78] width 492 height 461
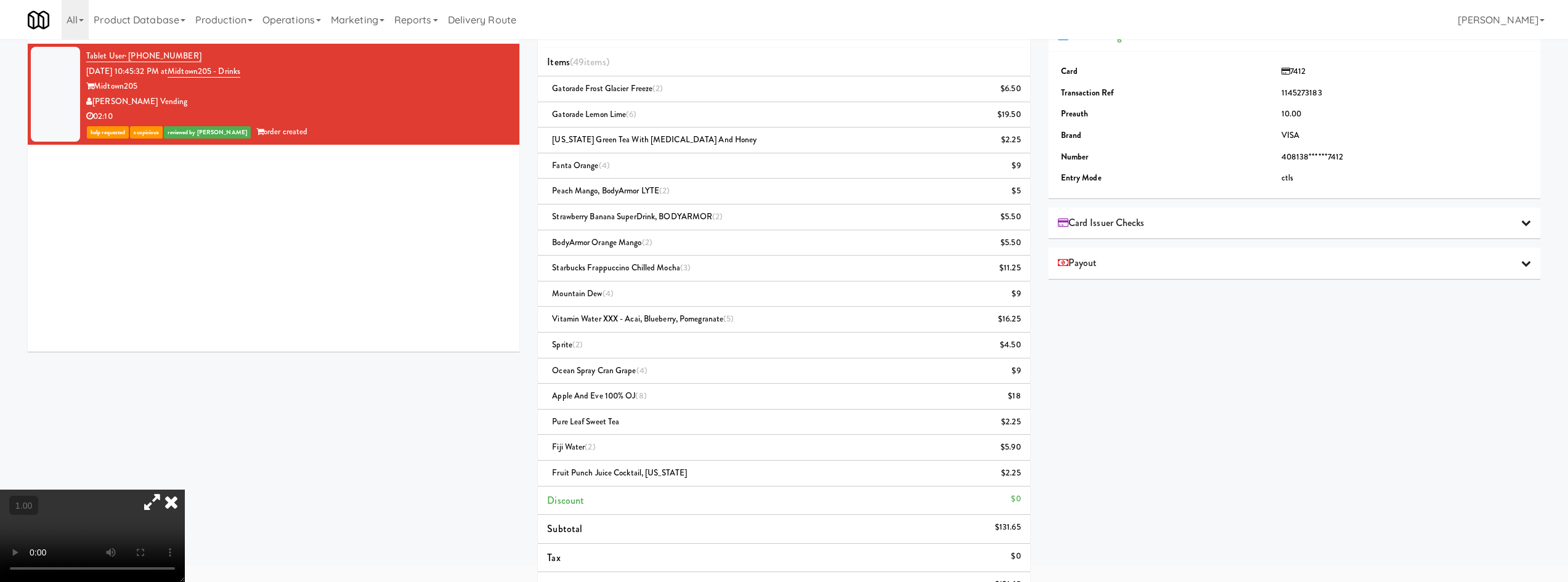
scroll to position [0, 0]
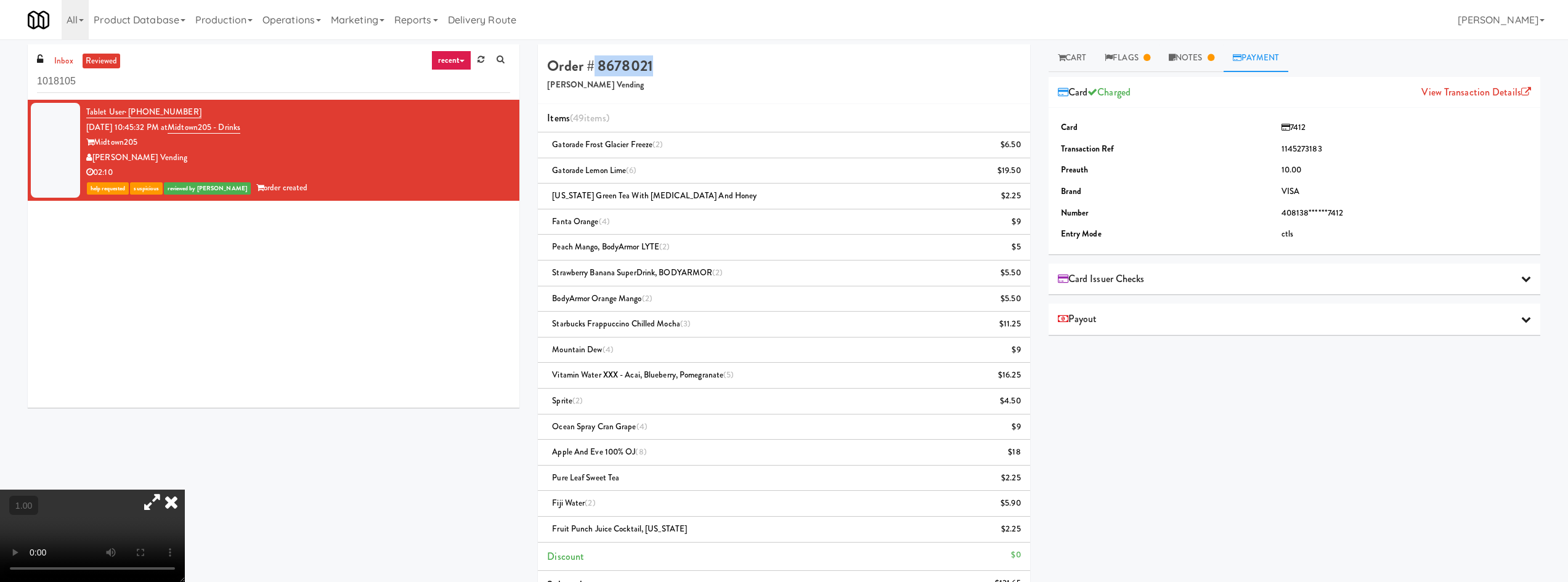
drag, startPoint x: 595, startPoint y: 67, endPoint x: 655, endPoint y: 72, distance: 60.2
click at [655, 72] on h4 "Order # 8678021" at bounding box center [784, 66] width 473 height 16
click at [1313, 150] on td "1145273183" at bounding box center [1405, 149] width 253 height 21
drag, startPoint x: 525, startPoint y: 48, endPoint x: 536, endPoint y: 56, distance: 13.6
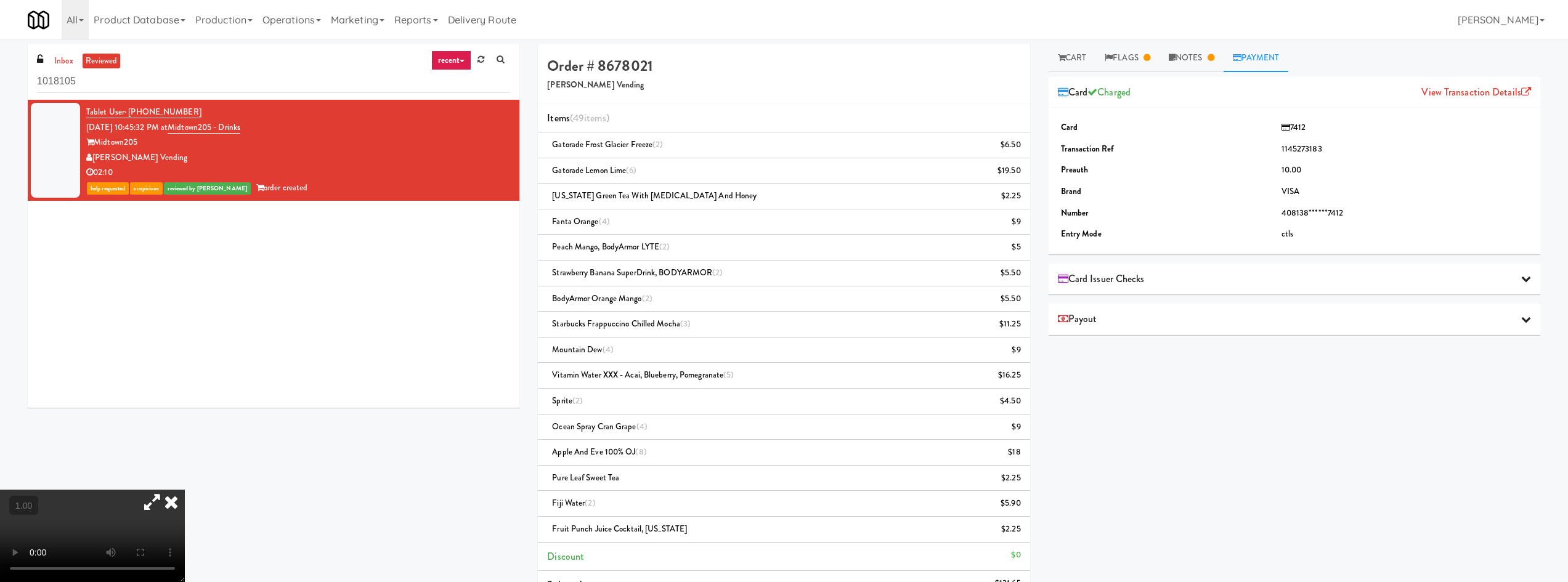
click at [185, 489] on icon at bounding box center [171, 501] width 27 height 24
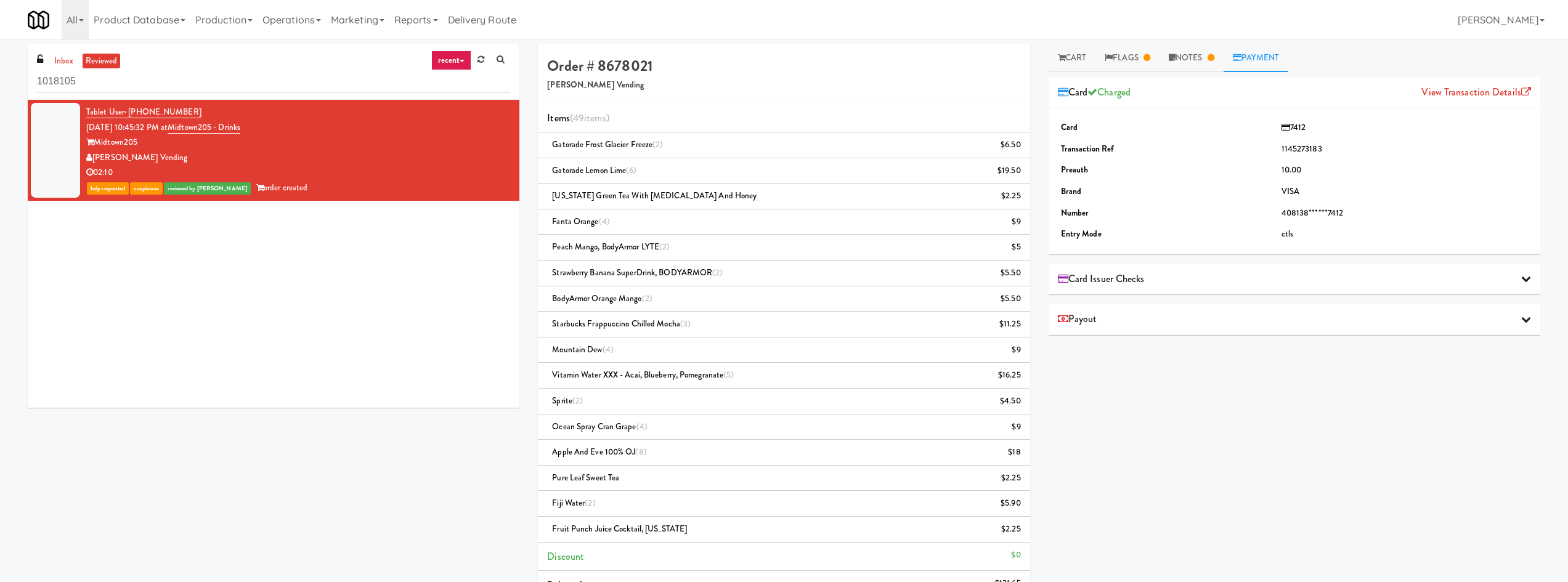
click at [1287, 151] on td "1145273183" at bounding box center [1405, 149] width 253 height 21
drag, startPoint x: 1287, startPoint y: 151, endPoint x: 1276, endPoint y: 170, distance: 22.0
click at [1287, 152] on td "1145273183" at bounding box center [1405, 149] width 253 height 21
click at [1407, 474] on div "Play New Window Primary Flag Clear Flag if unable to determine what was taken o…" at bounding box center [1294, 307] width 492 height 461
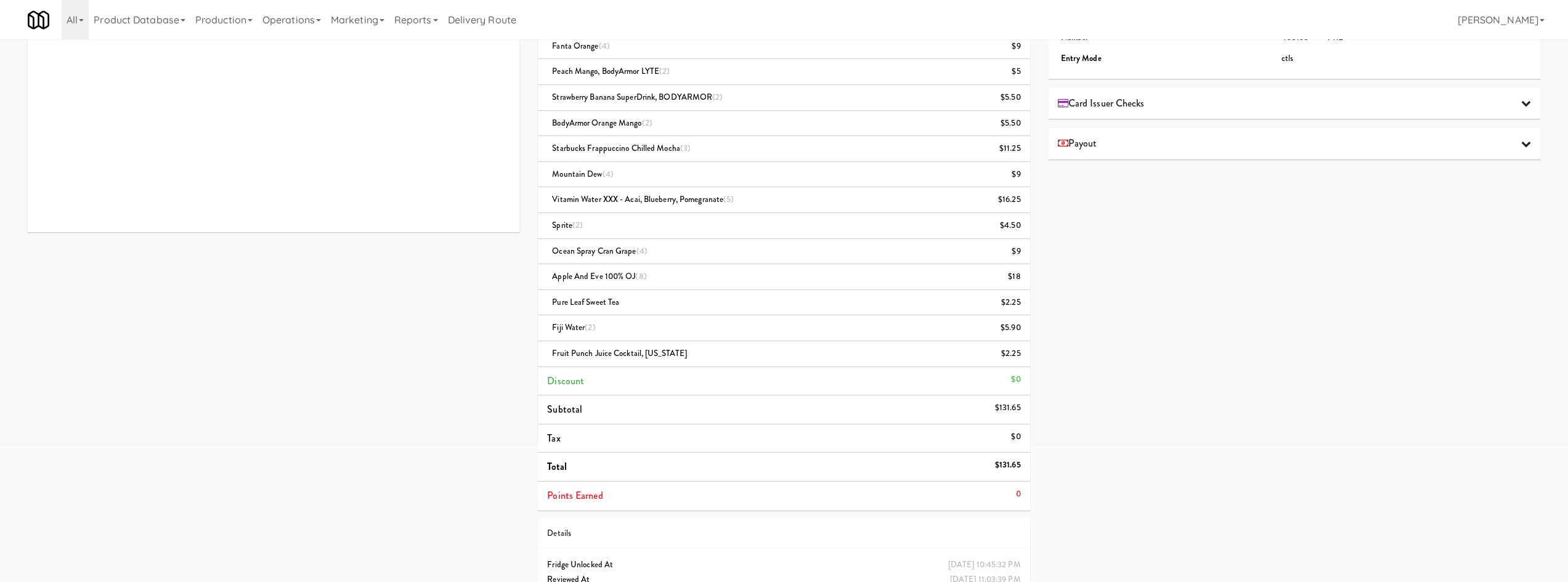
scroll to position [230, 0]
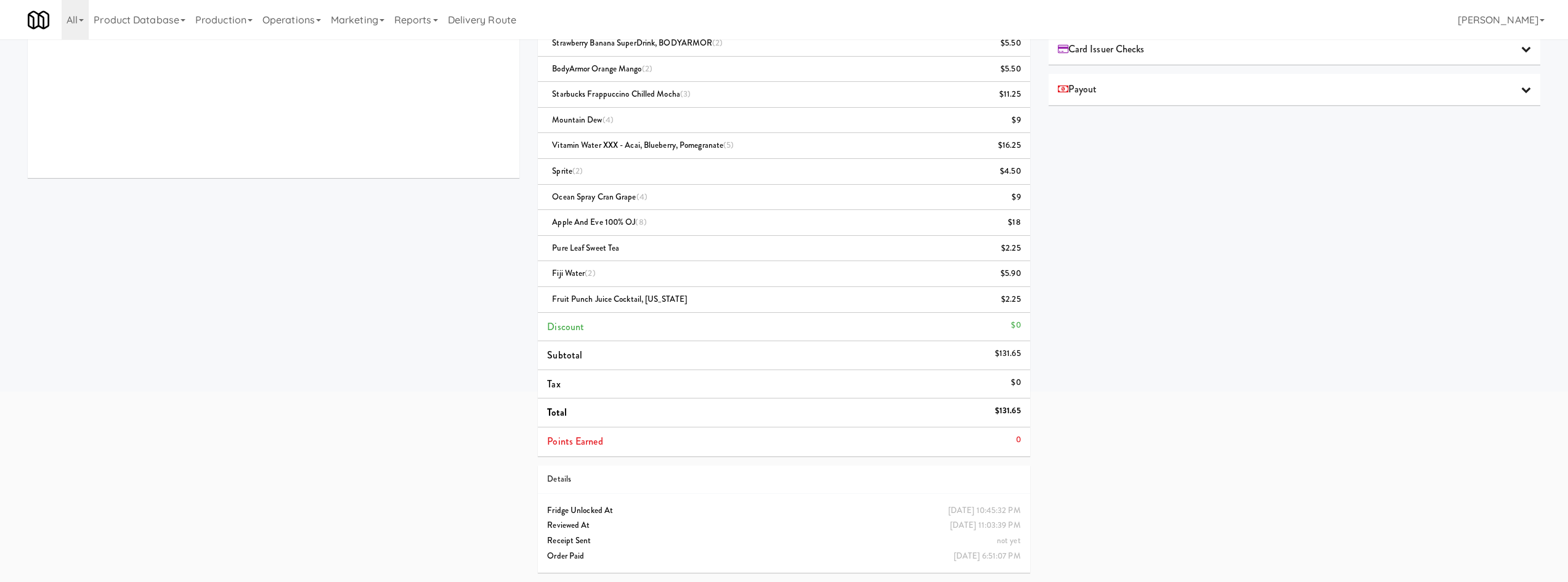
drag, startPoint x: 927, startPoint y: 513, endPoint x: 979, endPoint y: 502, distance: 53.2
click at [979, 503] on div "Friday, September 12th 2025 10:45:32 PM" at bounding box center [984, 510] width 73 height 15
click at [977, 514] on div "Friday, September 12th 2025 10:45:32 PM" at bounding box center [984, 510] width 73 height 15
drag, startPoint x: 943, startPoint y: 560, endPoint x: 1018, endPoint y: 552, distance: 75.4
click at [1018, 552] on div "[DATE] 6:51:07 PM" at bounding box center [987, 556] width 67 height 15
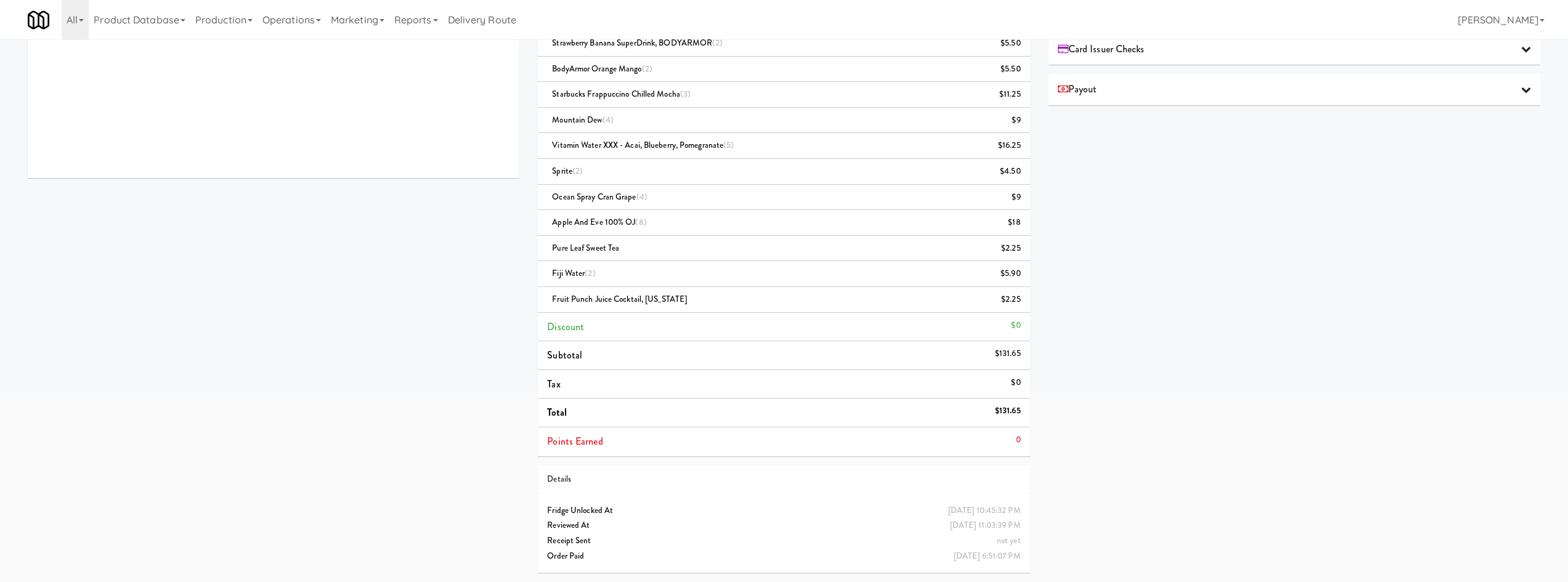
drag, startPoint x: 1017, startPoint y: 552, endPoint x: 967, endPoint y: 559, distance: 50.5
click at [1017, 553] on div "[DATE] 6:51:07 PM" at bounding box center [987, 556] width 67 height 15
click at [986, 549] on div "[DATE] 6:51:07 PM" at bounding box center [987, 556] width 67 height 15
drag, startPoint x: 977, startPoint y: 557, endPoint x: 1020, endPoint y: 559, distance: 43.0
click at [1020, 559] on div "[DATE] 6:51:07 PM" at bounding box center [987, 556] width 67 height 15
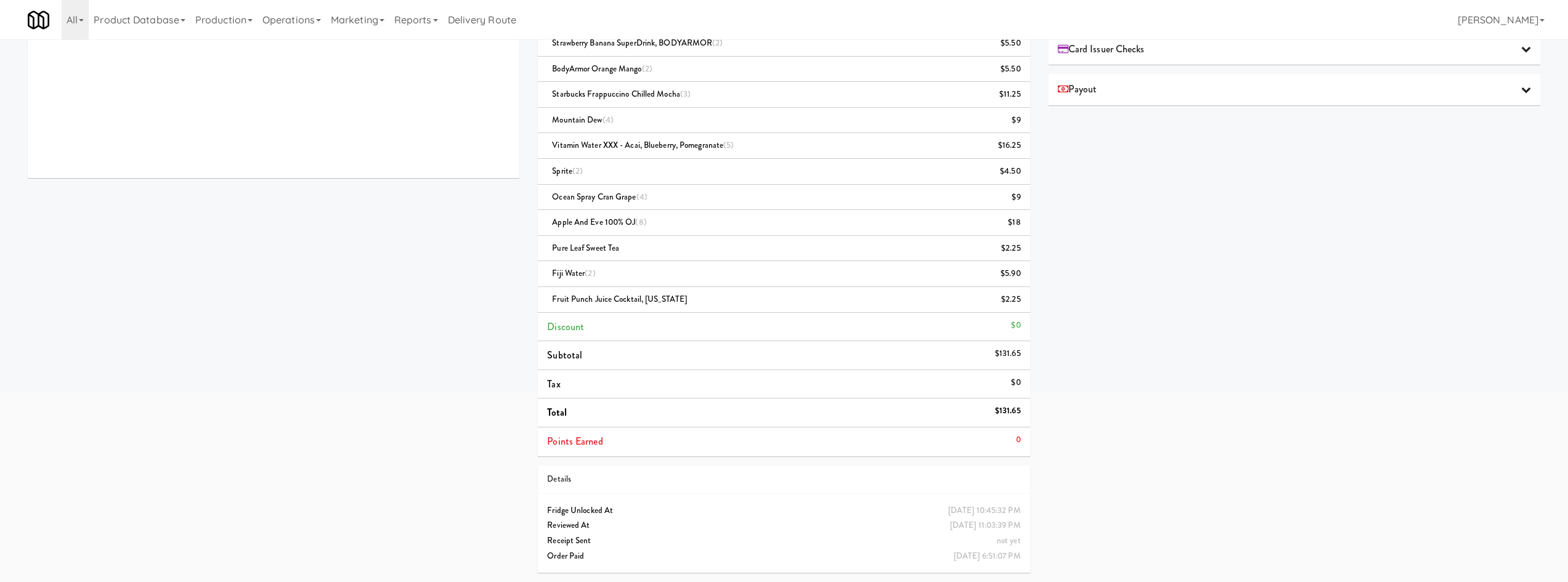
click at [1045, 536] on div "Order # 8678021 Goldsmith Vending Items (49 items ) Gatorade Frost Glacier Free…" at bounding box center [1039, 198] width 1021 height 767
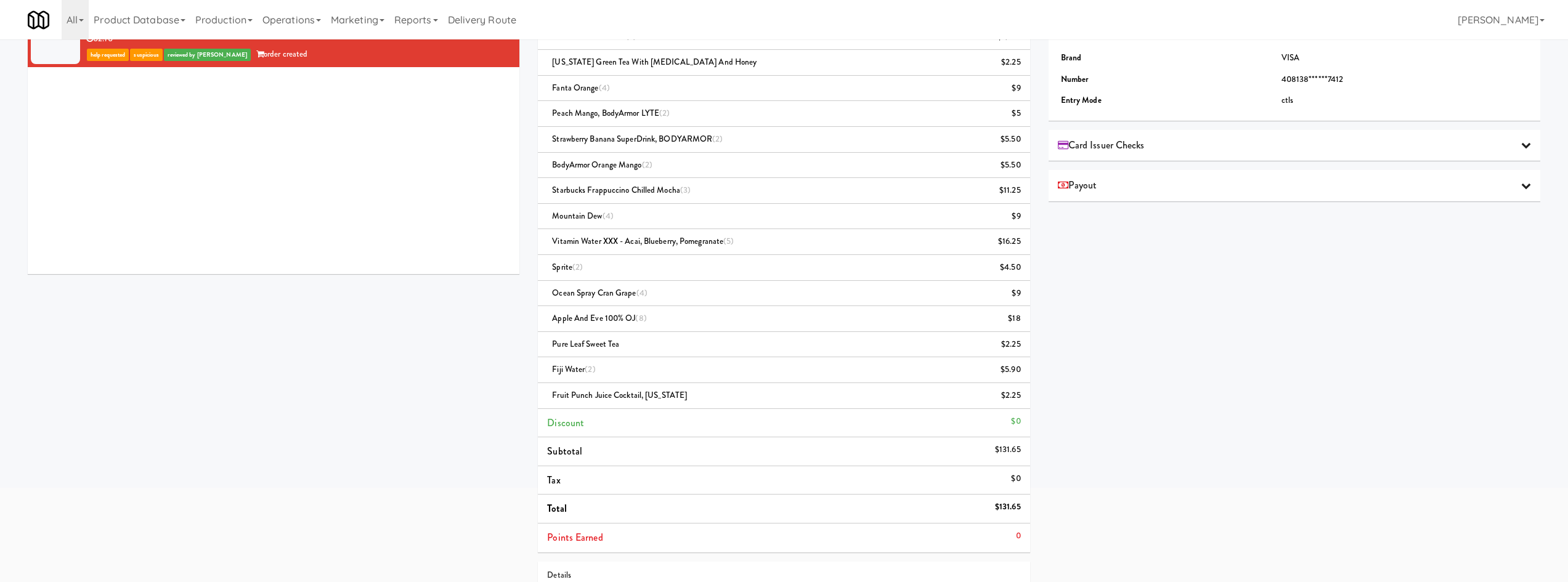
scroll to position [86, 0]
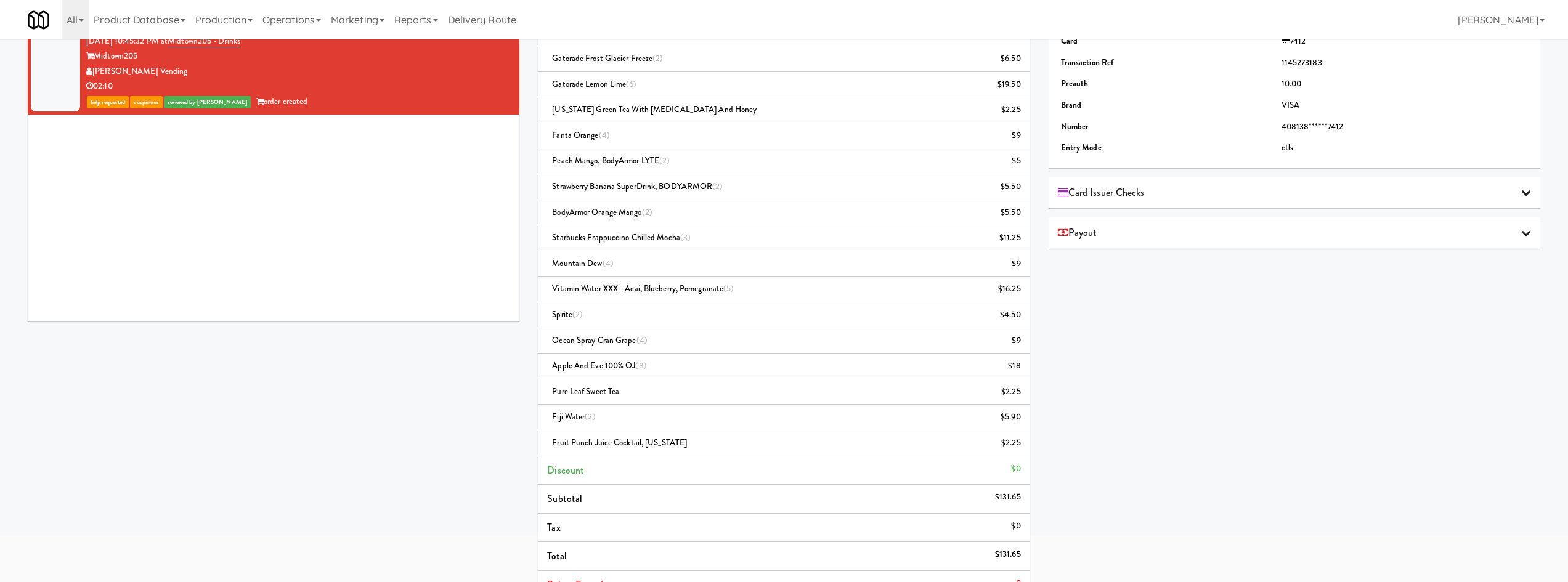
click at [1222, 201] on div "Card Issuer Checks" at bounding box center [1294, 192] width 492 height 32
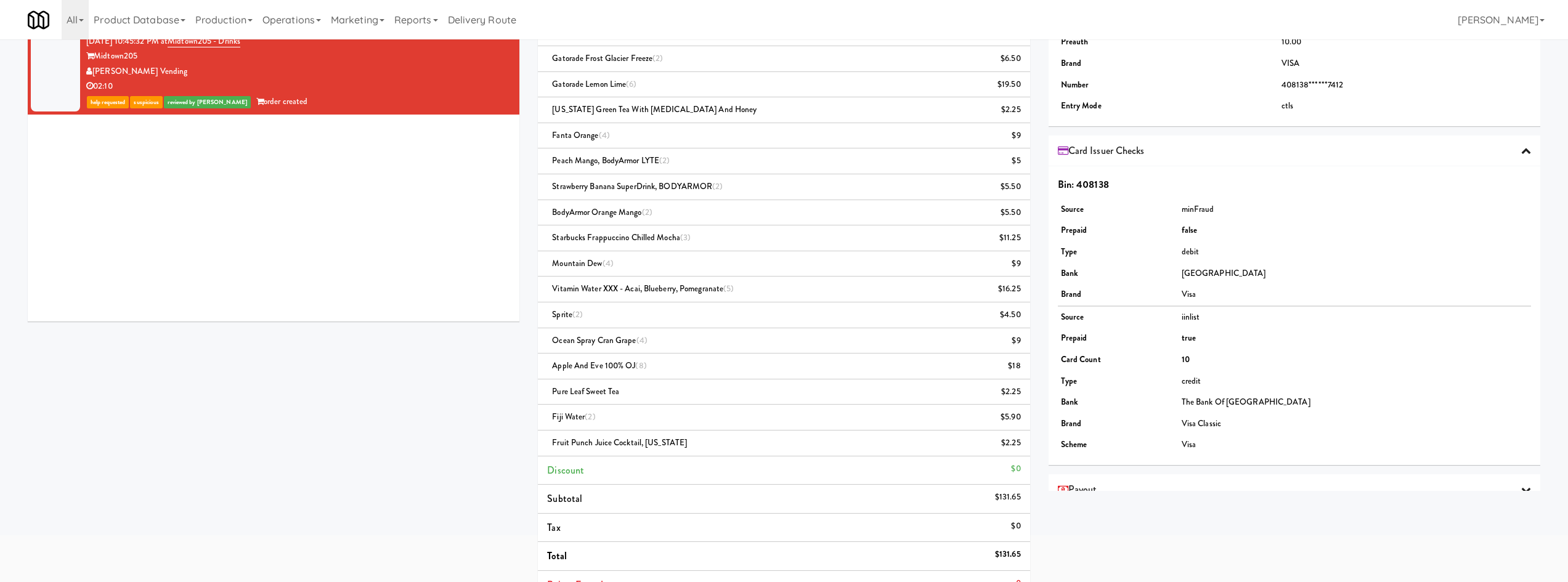
scroll to position [65, 0]
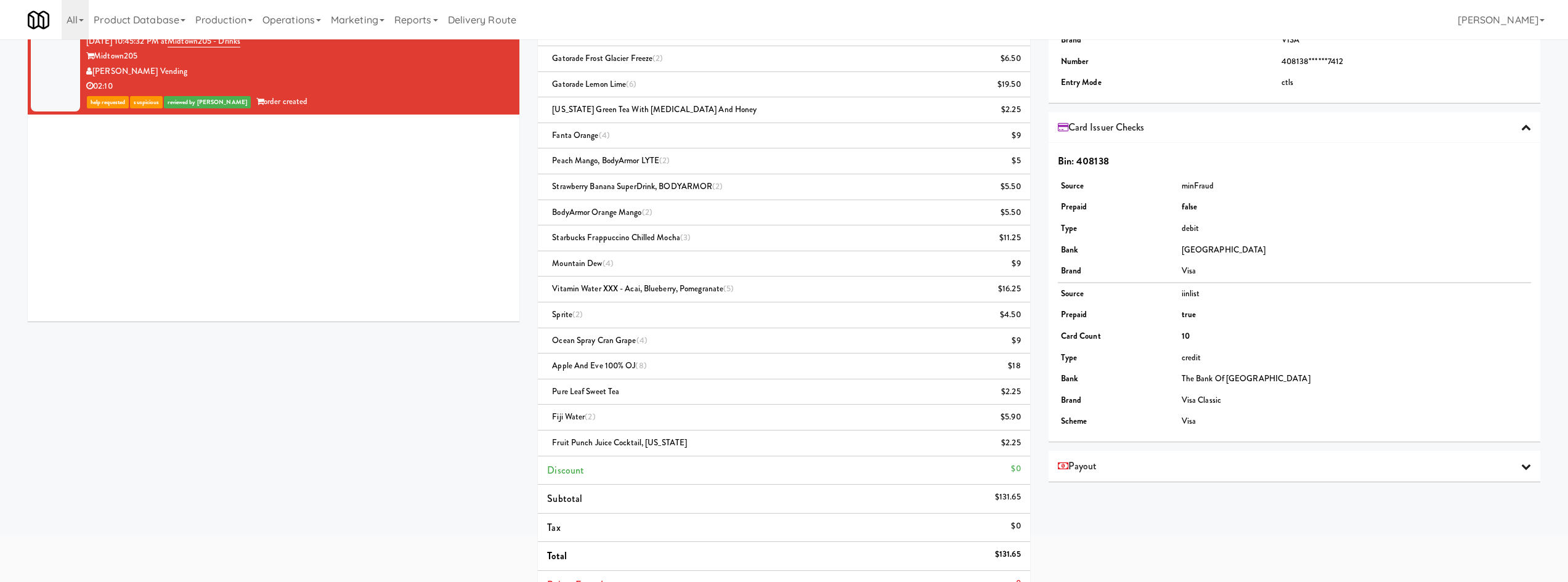
click at [1178, 466] on div "Payout" at bounding box center [1294, 465] width 473 height 19
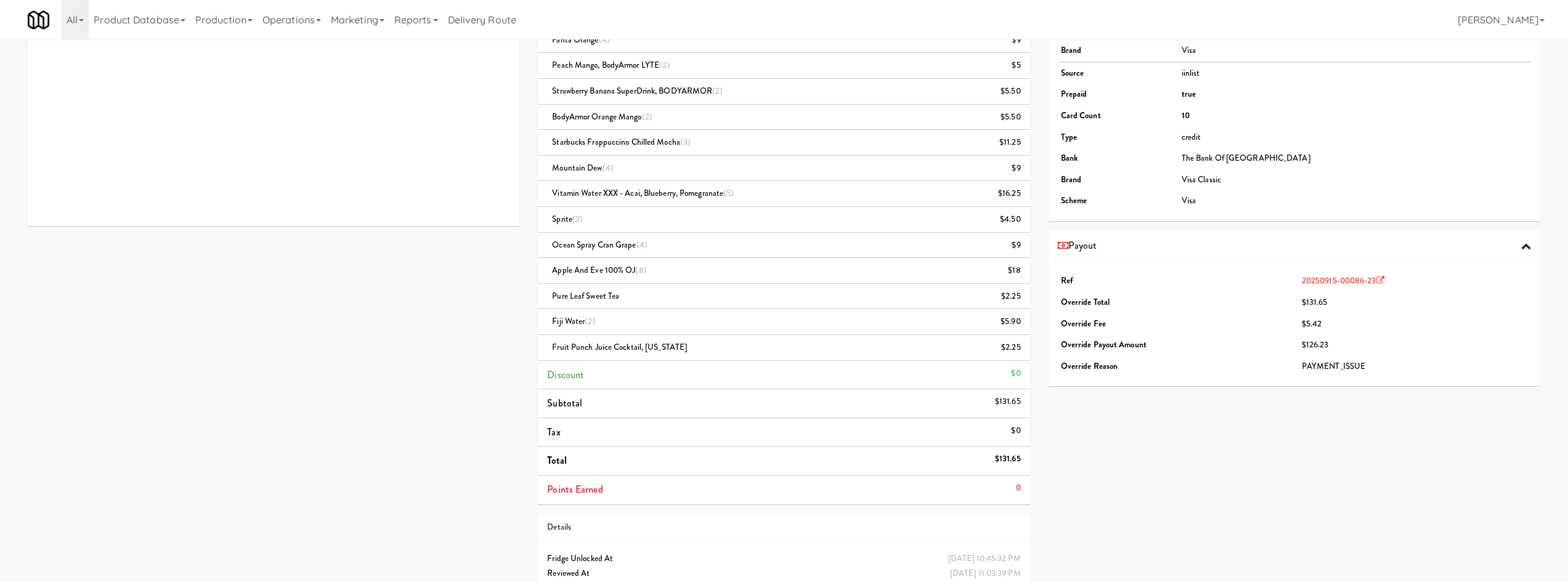
scroll to position [230, 0]
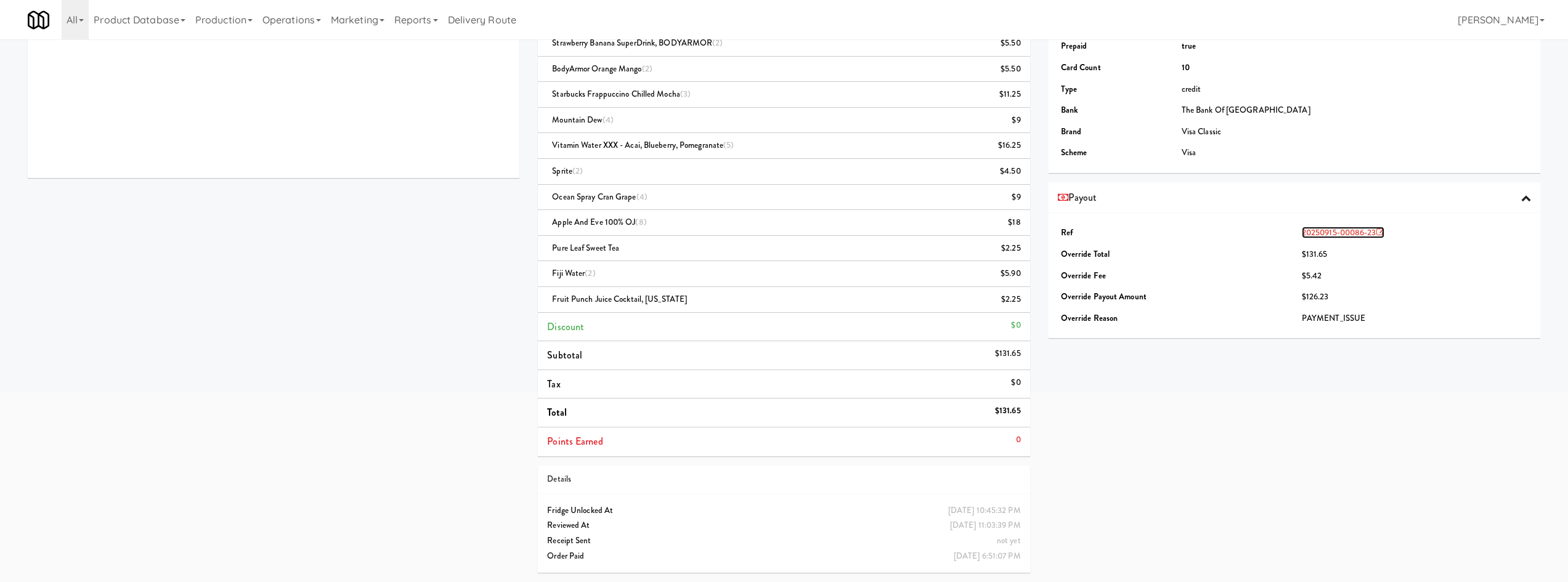
click at [1349, 229] on link "20250915-00086-23" at bounding box center [1343, 232] width 82 height 11
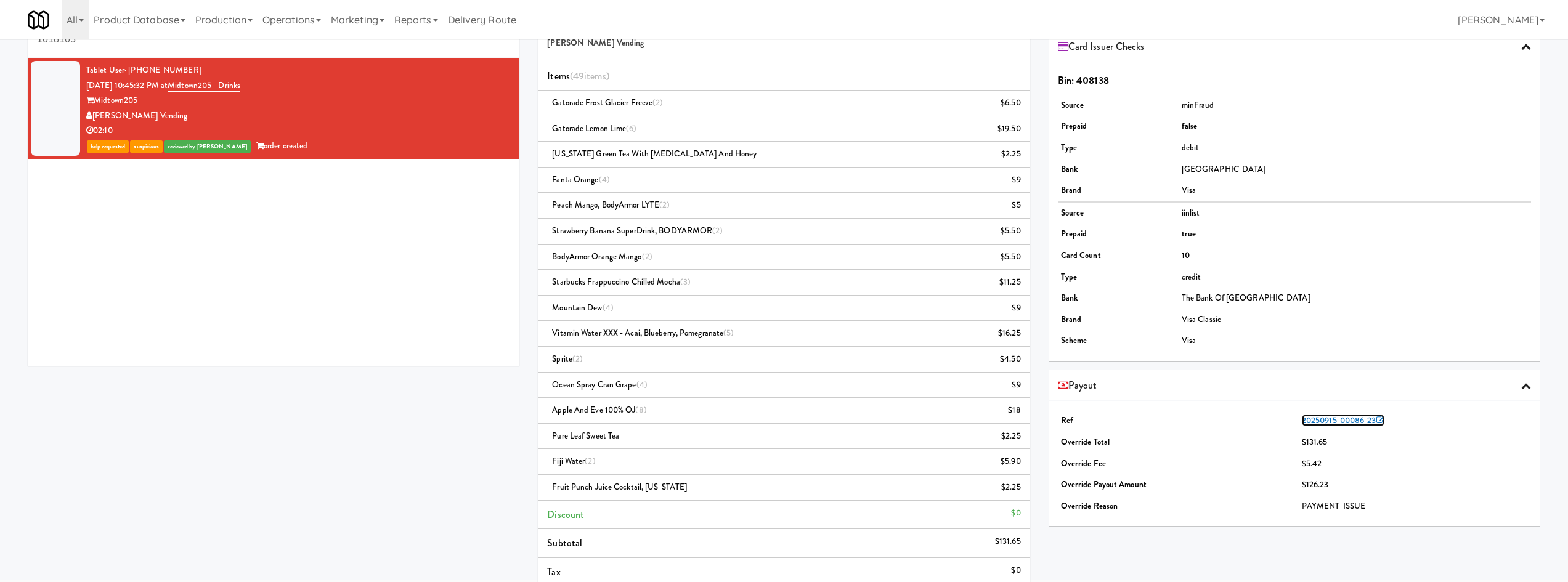
scroll to position [0, 0]
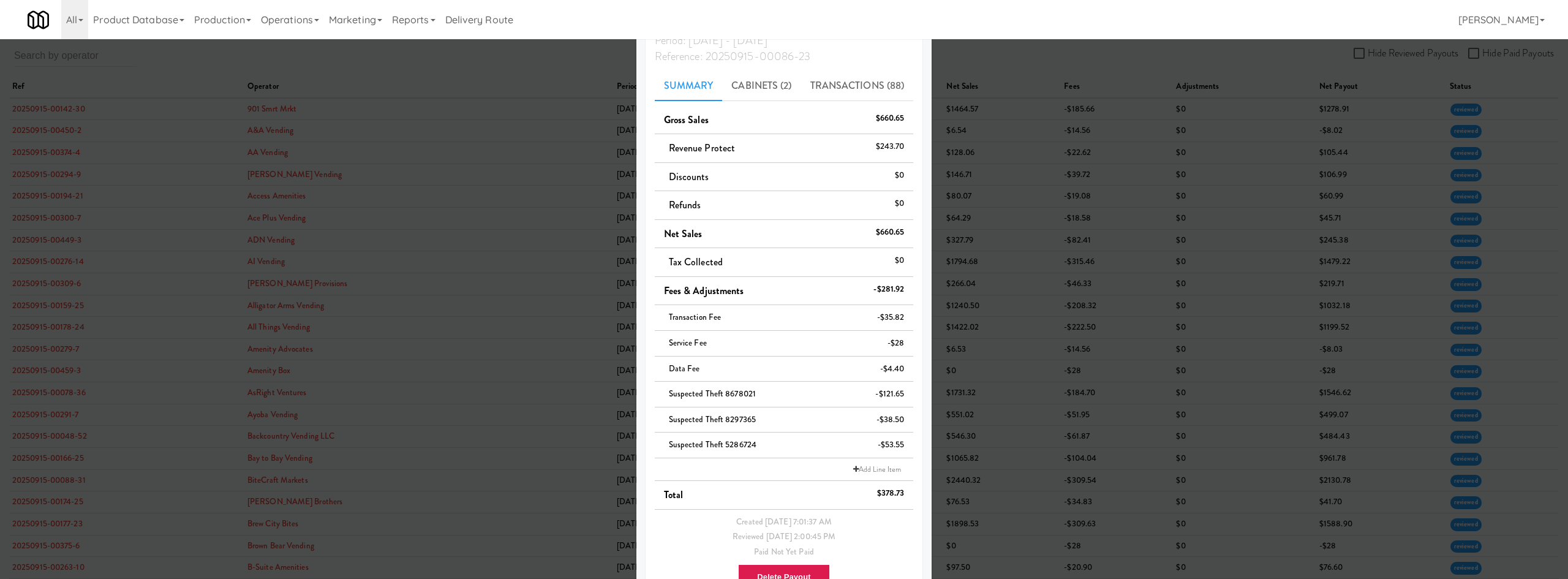
scroll to position [99, 0]
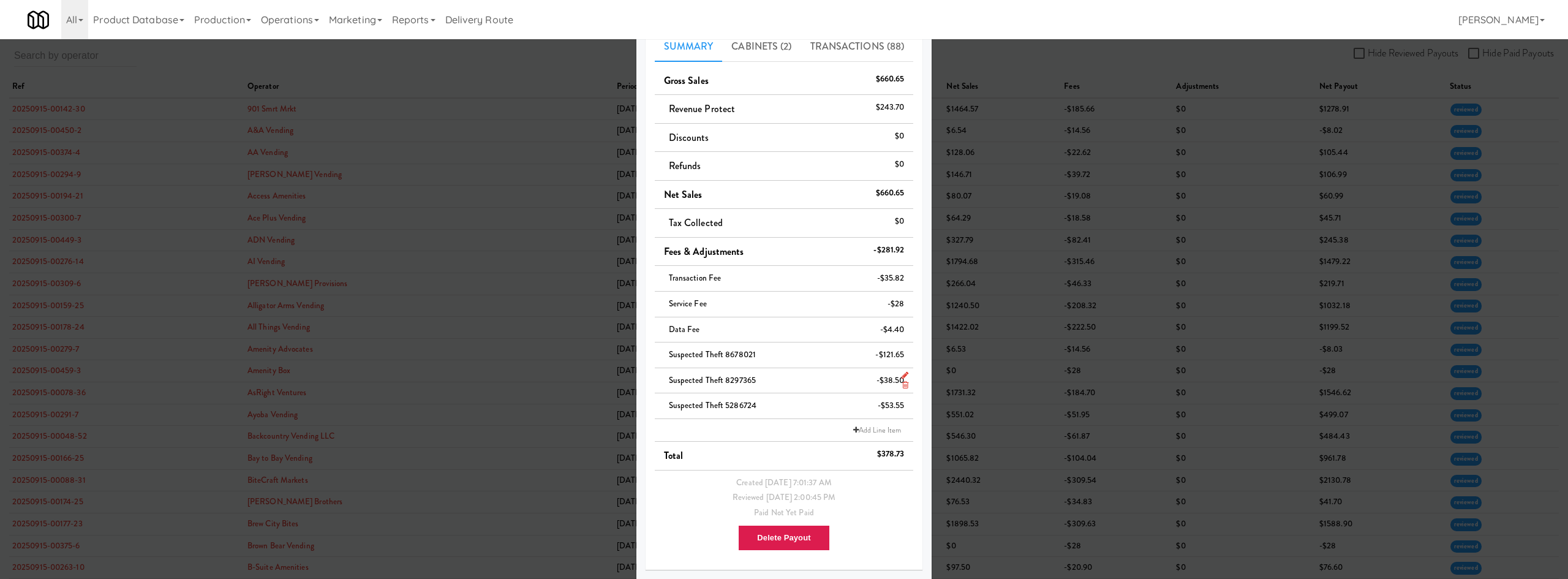
click at [733, 382] on span "Suspected Theft 8297365" at bounding box center [712, 380] width 87 height 11
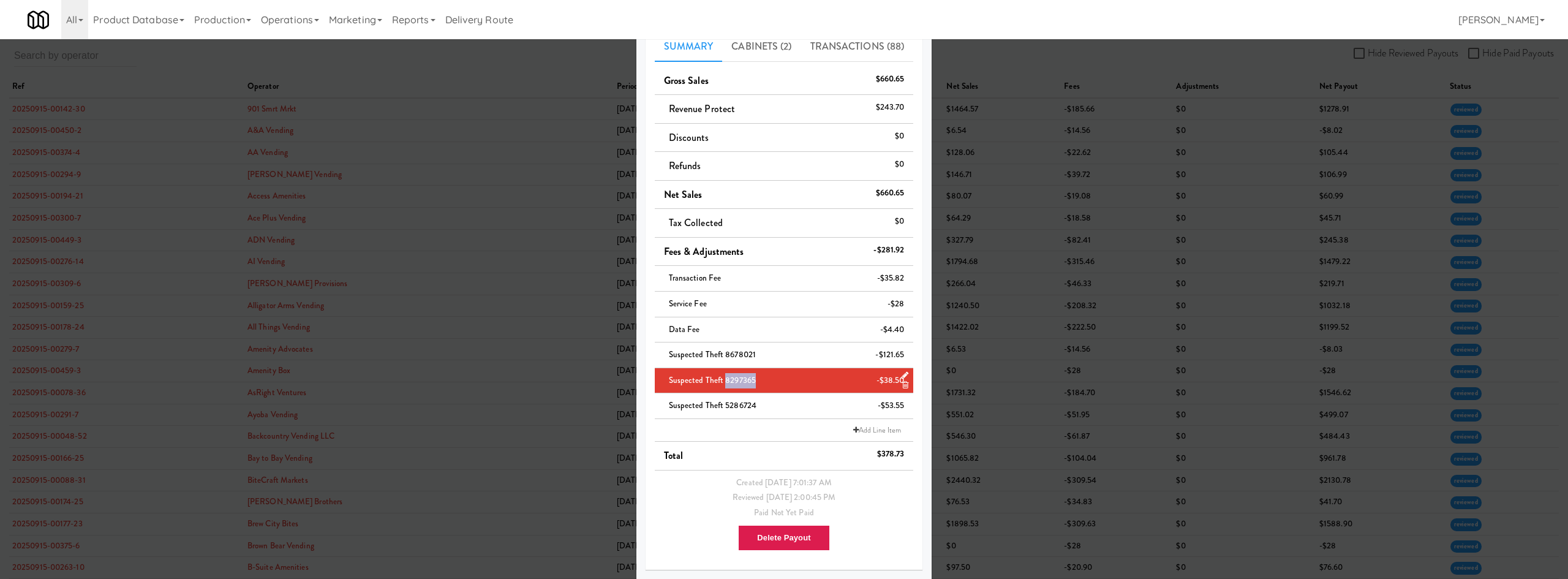
copy span "8297365"
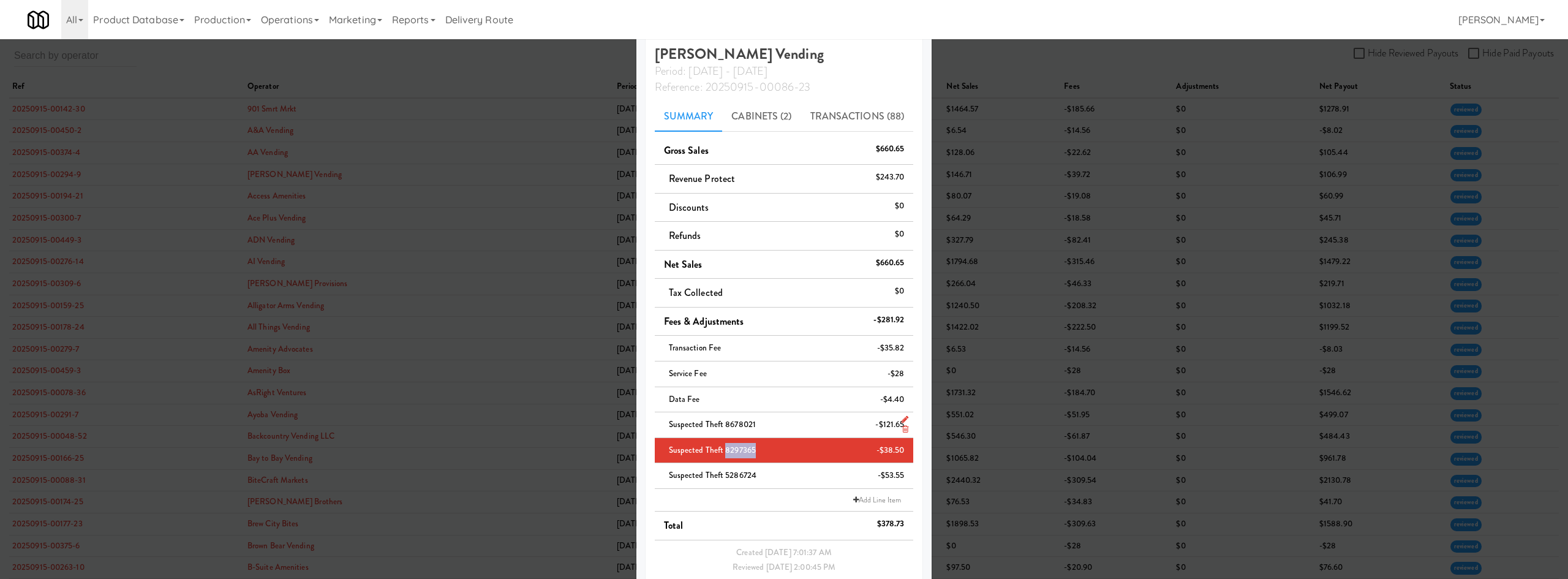
scroll to position [0, 0]
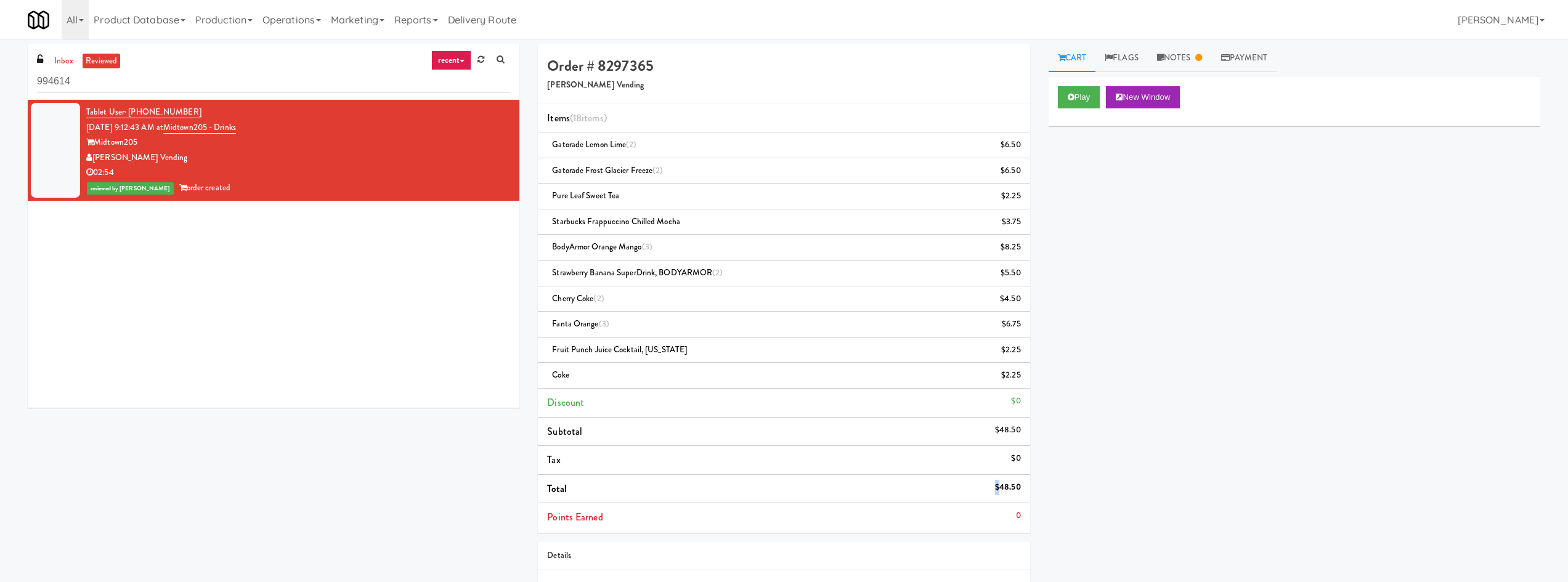
drag, startPoint x: 1012, startPoint y: 483, endPoint x: 1027, endPoint y: 478, distance: 15.8
click at [1027, 478] on li "Total $48.50" at bounding box center [783, 488] width 492 height 29
click at [1250, 69] on link "Payment" at bounding box center [1244, 58] width 65 height 28
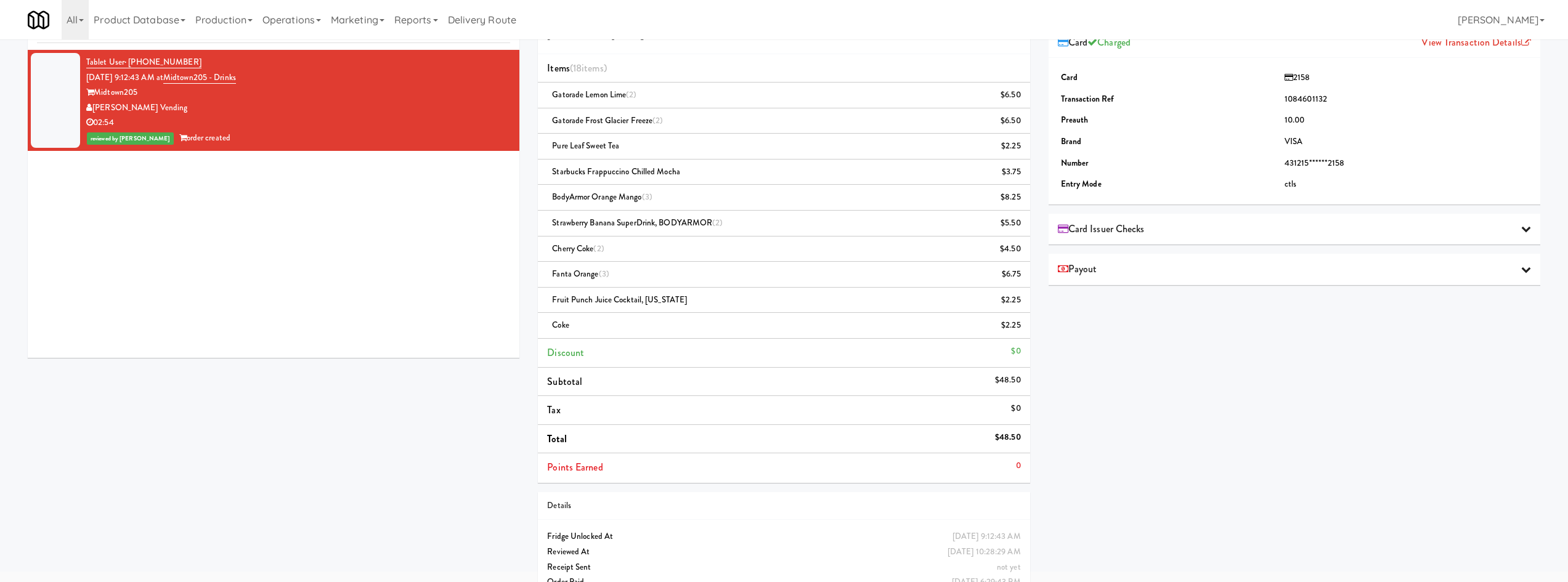
scroll to position [77, 0]
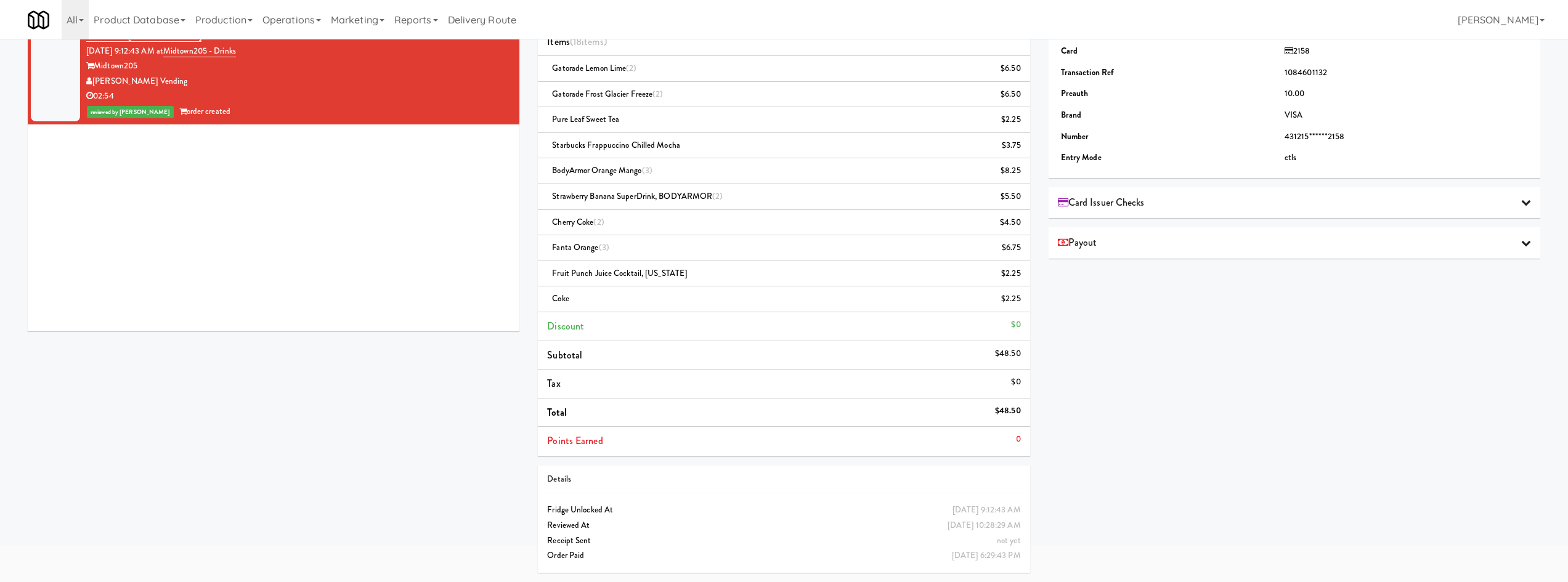
click at [1115, 185] on div "Card Charged View Transaction Details Card 2158 Transaction Ref 1084601132 Prea…" at bounding box center [1294, 130] width 492 height 258
click at [1118, 200] on span "Card Issuer Checks" at bounding box center [1101, 202] width 86 height 19
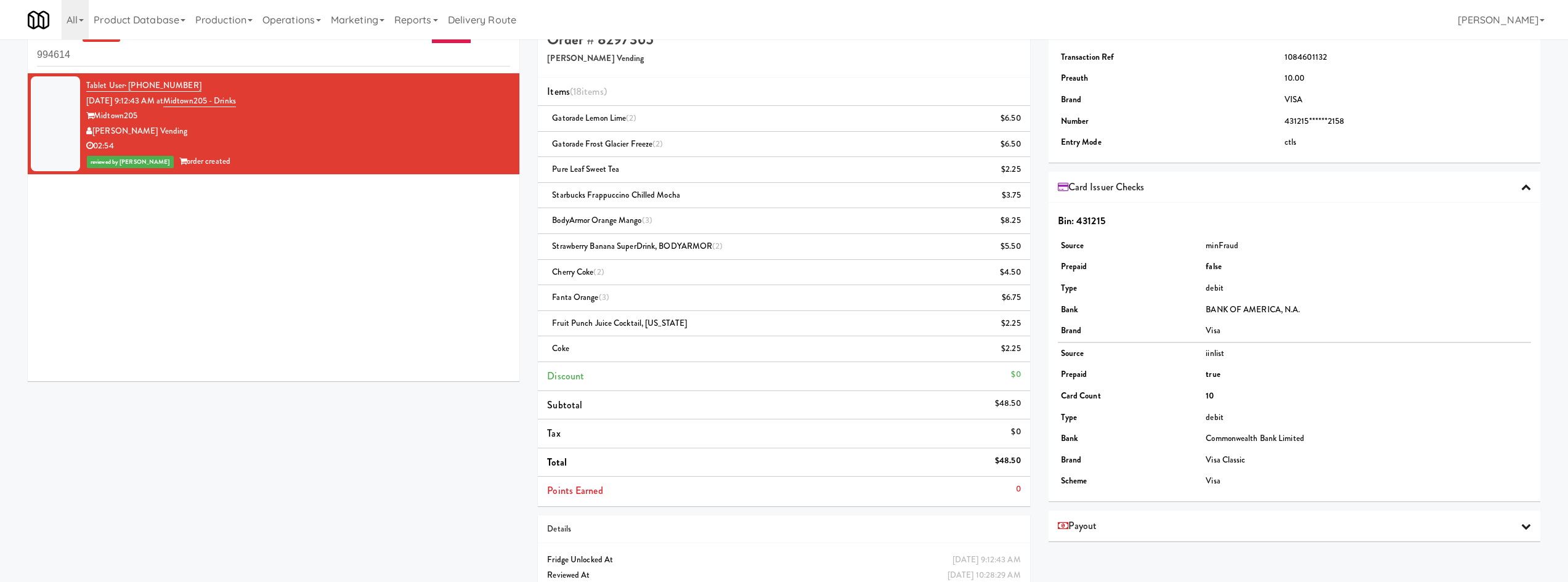
scroll to position [0, 0]
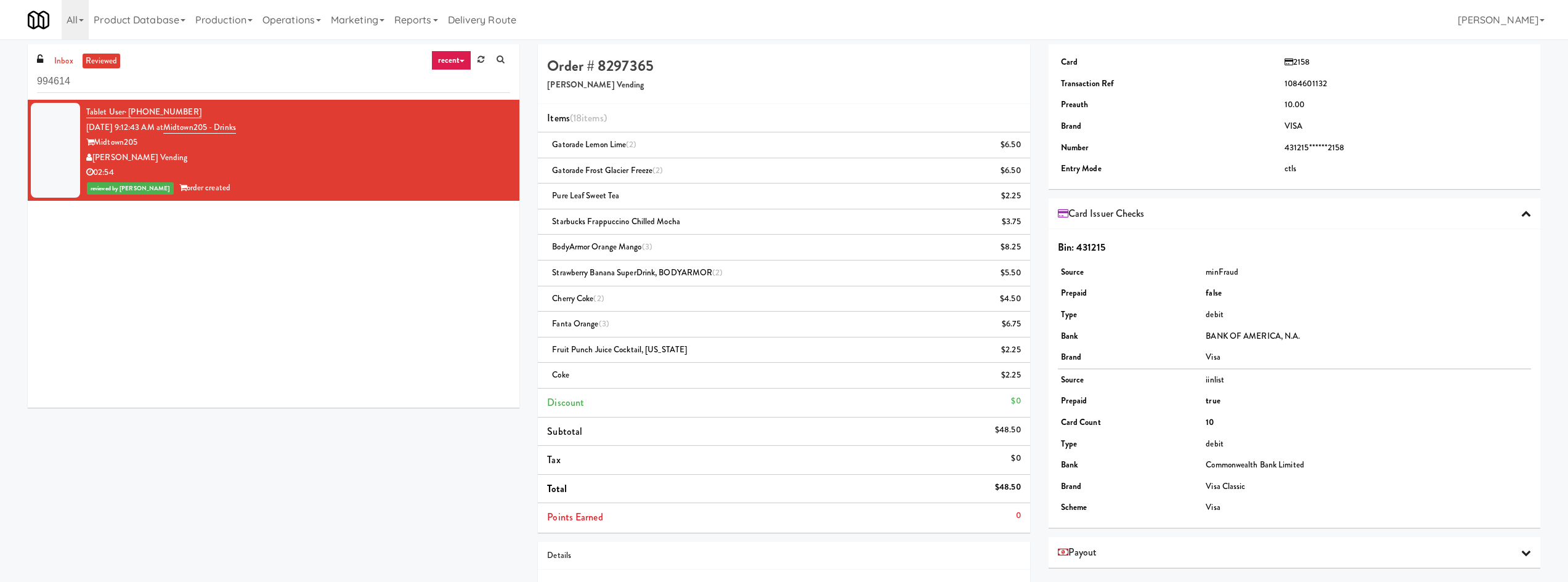
click at [179, 406] on div "Tablet User · (980) 395-3040 Sep 8, 2025 9:12:43 AM at Midtown205 - Drinks Midt…" at bounding box center [273, 254] width 492 height 308
click at [613, 67] on h4 "Order # 8297365" at bounding box center [784, 66] width 473 height 16
click at [613, 67] on h4 "Order # 8297365" at bounding box center [784, 66] width 473 height 16
